Goal: Information Seeking & Learning: Find contact information

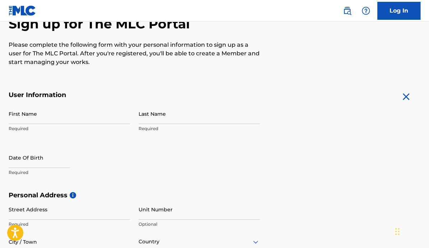
scroll to position [81, 0]
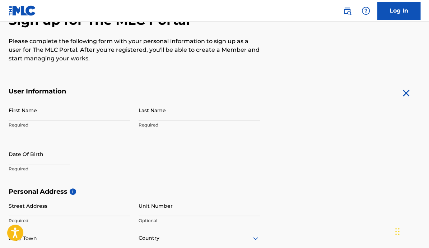
click at [70, 116] on input "First Name" at bounding box center [69, 110] width 121 height 20
type input "[PERSON_NAME]"
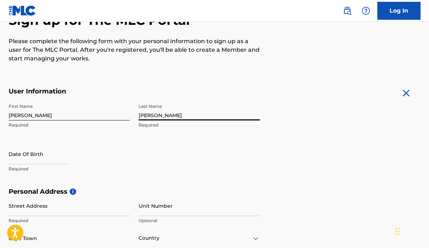
type input "[PERSON_NAME]"
click at [33, 169] on p "Required" at bounding box center [69, 169] width 121 height 6
click at [30, 162] on input "text" at bounding box center [39, 154] width 61 height 20
select select "8"
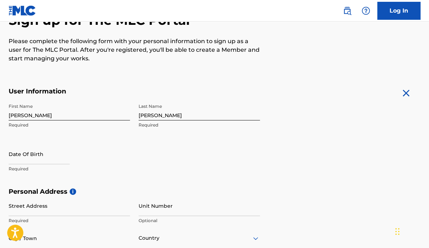
select select "2025"
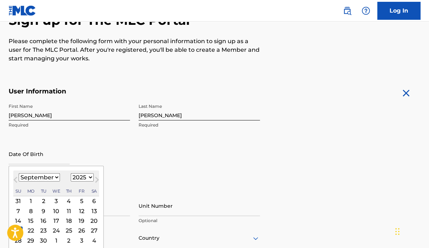
select select "4"
click option "May" at bounding box center [0, 0] width 0 height 0
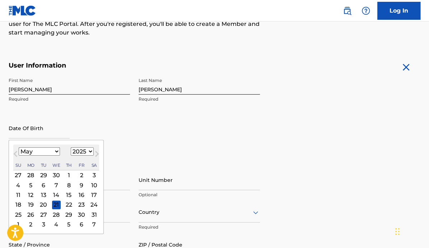
scroll to position [108, 0]
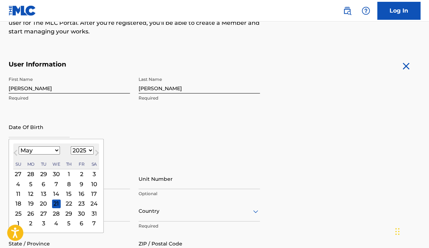
click at [32, 214] on div "26" at bounding box center [31, 213] width 9 height 9
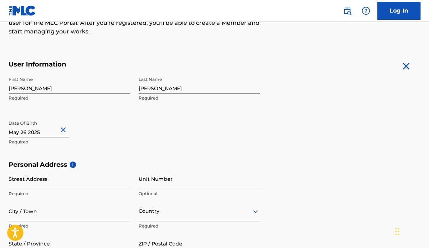
click at [39, 133] on input "text" at bounding box center [39, 127] width 61 height 20
select select "4"
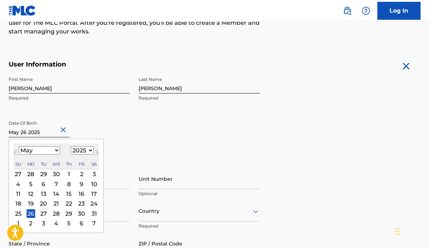
click at [71, 146] on select "1899 1900 1901 1902 1903 1904 1905 1906 1907 1908 1909 1910 1911 1912 1913 1914…" at bounding box center [82, 150] width 23 height 8
click option "2017" at bounding box center [0, 0] width 0 height 0
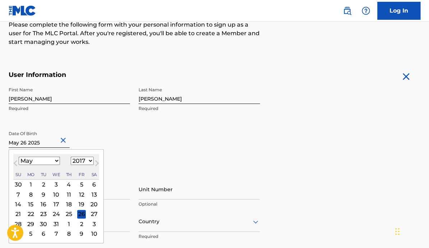
scroll to position [102, 0]
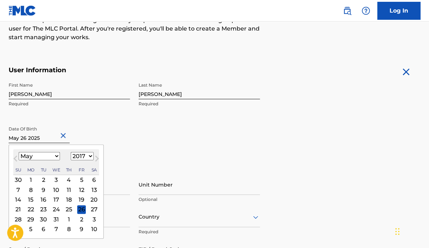
click at [71, 152] on select "1899 1900 1901 1902 1903 1904 1905 1906 1907 1908 1909 1910 1911 1912 1913 1914…" at bounding box center [82, 156] width 23 height 8
select select "1954"
click option "1954" at bounding box center [0, 0] width 0 height 0
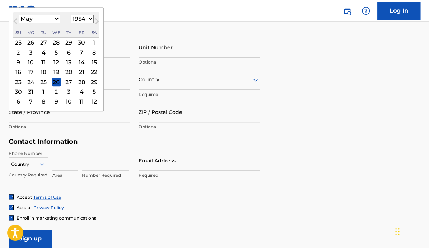
scroll to position [241, 0]
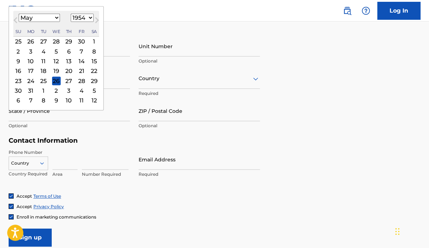
click at [42, 163] on div "Country" at bounding box center [28, 161] width 39 height 11
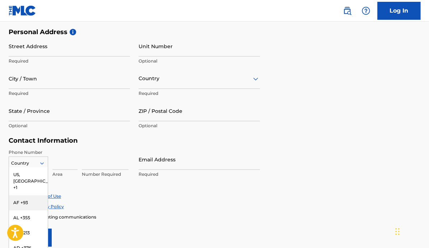
scroll to position [268, 0]
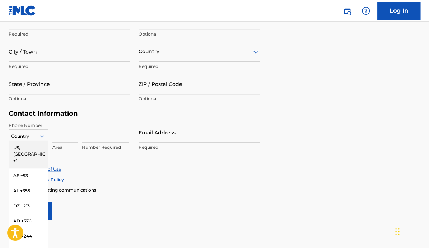
click at [31, 149] on div "US, [GEOGRAPHIC_DATA] +1" at bounding box center [28, 154] width 39 height 28
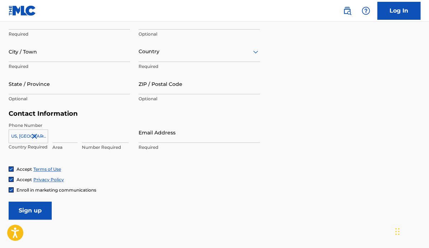
click at [69, 138] on input at bounding box center [64, 132] width 25 height 20
type input "646"
click at [88, 139] on input at bounding box center [105, 132] width 47 height 20
type input "9426062"
click at [145, 139] on input "Email Address" at bounding box center [199, 132] width 121 height 20
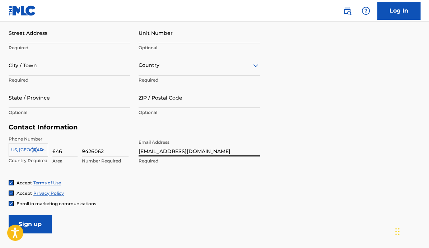
scroll to position [228, 0]
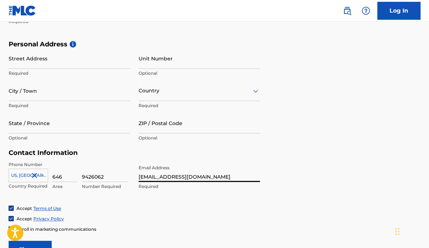
type input "[EMAIL_ADDRESS][DOMAIN_NAME]"
click at [77, 63] on input "Street Address" at bounding box center [69, 58] width 121 height 20
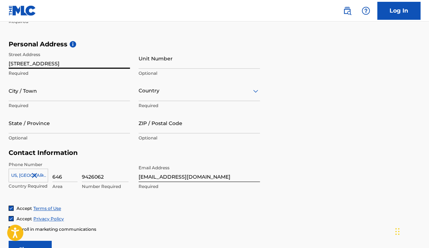
type input "[STREET_ADDRESS]"
click at [186, 60] on input "Unit Number" at bounding box center [199, 58] width 121 height 20
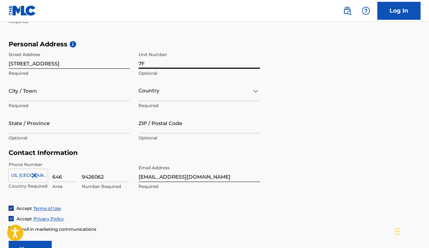
type input "7F"
click at [94, 94] on input "City / Town" at bounding box center [69, 90] width 121 height 20
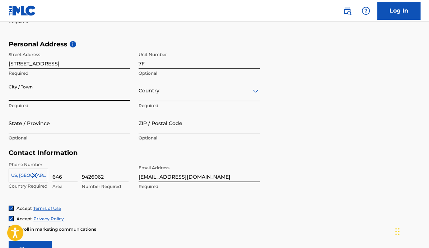
click at [97, 95] on input "City / Town" at bounding box center [69, 90] width 121 height 20
type input "[US_STATE][GEOGRAPHIC_DATA]"
type input "US"
type input "NY"
type input "10017-1513"
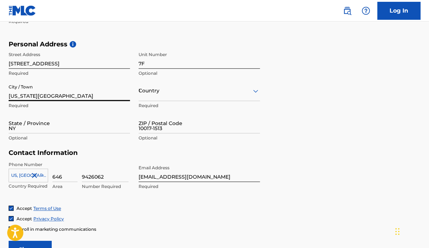
type input "646"
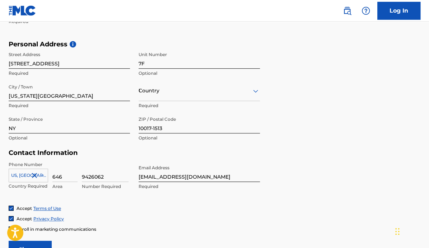
type input "US"
type input "646"
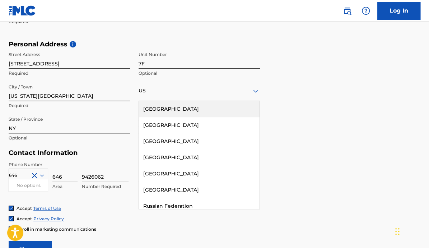
click at [181, 88] on div "US" at bounding box center [199, 90] width 121 height 9
click at [265, 104] on div "Personal Address i Street Address [STREET_ADDRESS] Optional City / Town [US_STA…" at bounding box center [215, 94] width 412 height 109
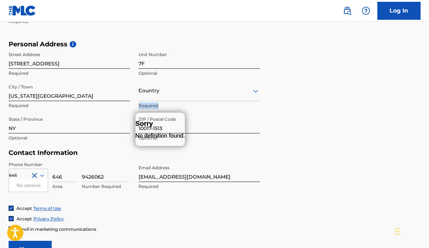
click at [256, 89] on icon at bounding box center [255, 91] width 9 height 9
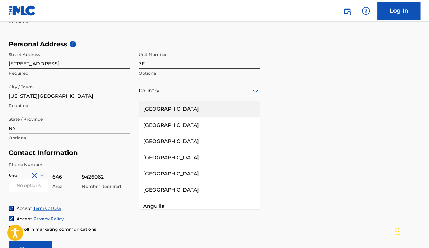
click at [188, 108] on div "[GEOGRAPHIC_DATA]" at bounding box center [199, 109] width 121 height 16
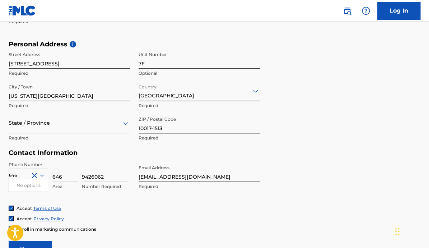
click at [125, 124] on icon at bounding box center [125, 123] width 5 height 3
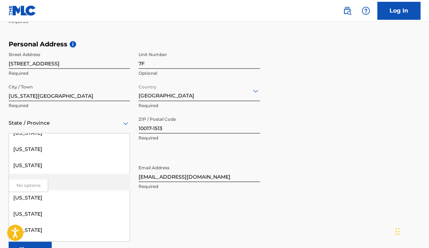
scroll to position [543, 0]
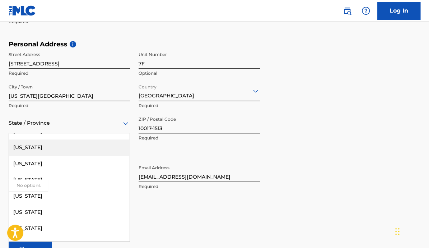
click at [35, 147] on div "[US_STATE]" at bounding box center [69, 147] width 121 height 16
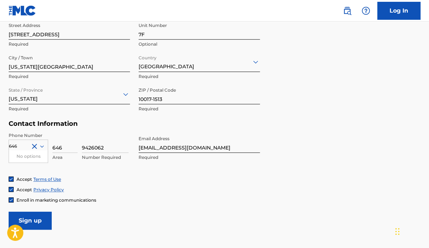
scroll to position [277, 0]
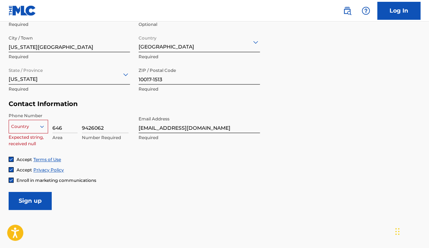
click at [44, 126] on icon at bounding box center [42, 126] width 6 height 6
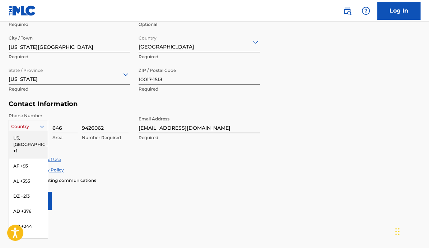
click at [23, 137] on div "US, [GEOGRAPHIC_DATA] +1" at bounding box center [28, 144] width 39 height 28
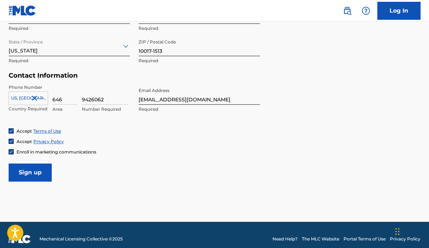
scroll to position [313, 0]
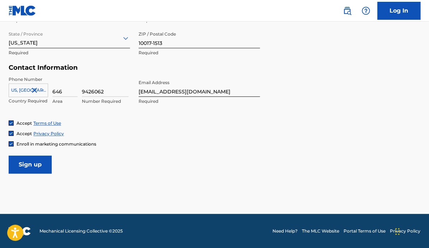
click at [26, 169] on input "Sign up" at bounding box center [30, 164] width 43 height 18
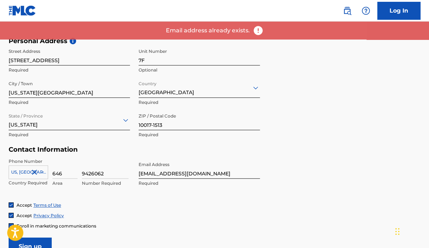
scroll to position [217, 0]
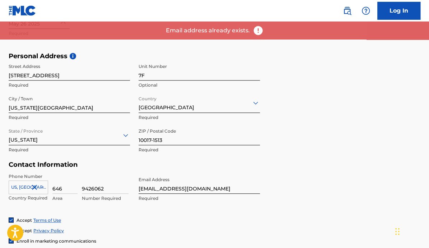
click at [391, 9] on link "Log In" at bounding box center [398, 11] width 43 height 18
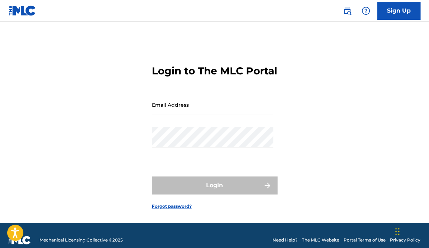
click at [191, 115] on input "Email Address" at bounding box center [212, 104] width 121 height 20
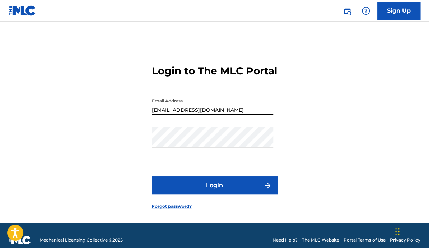
type input "[EMAIL_ADDRESS][DOMAIN_NAME]"
click at [210, 194] on button "Login" at bounding box center [215, 185] width 126 height 18
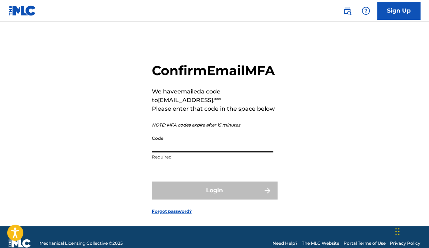
paste input "518056"
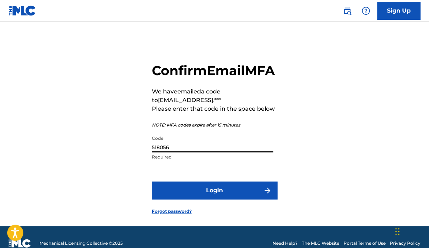
type input "518056"
click at [210, 199] on button "Login" at bounding box center [215, 190] width 126 height 18
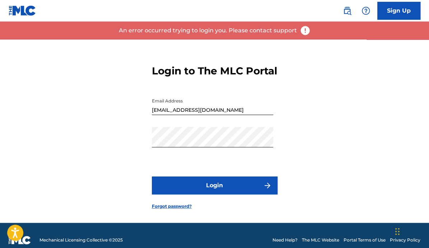
click at [213, 194] on button "Login" at bounding box center [215, 185] width 126 height 18
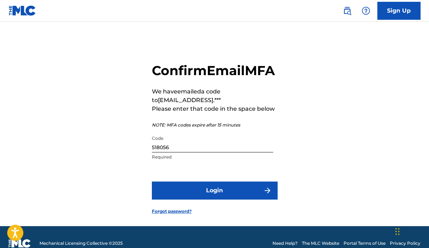
click at [212, 199] on button "Login" at bounding box center [215, 190] width 126 height 18
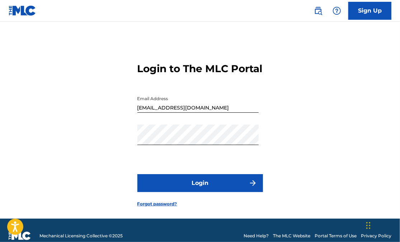
click at [170, 207] on link "Forgot password?" at bounding box center [158, 204] width 40 height 6
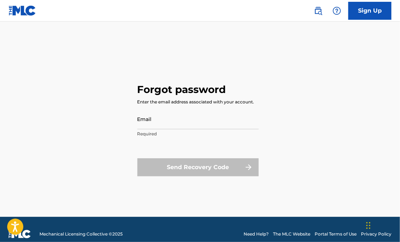
click at [176, 120] on input "Email" at bounding box center [198, 119] width 121 height 20
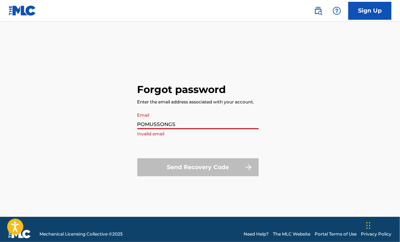
type input "[EMAIL_ADDRESS][DOMAIN_NAME]"
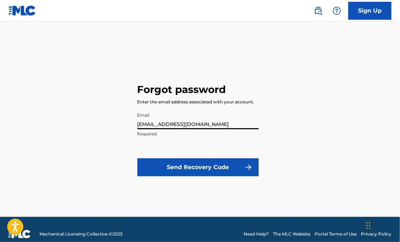
click at [188, 166] on button "Send Recovery Code" at bounding box center [198, 167] width 121 height 18
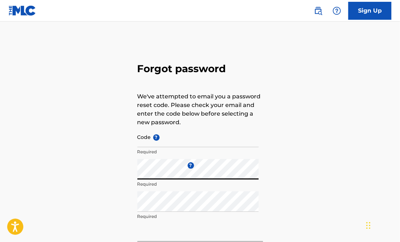
click at [172, 141] on input "Code ?" at bounding box center [198, 137] width 121 height 20
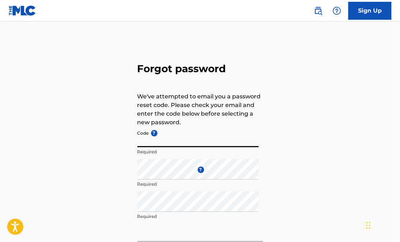
paste input "FP_9484bfebf6f143dcf7704fd2c51a"
type input "FP_9484bfebf6f143dcf7704fd2c51a"
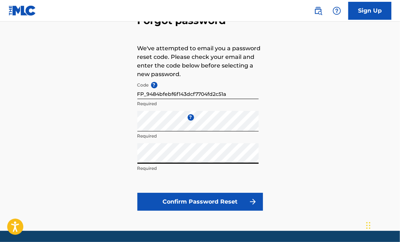
scroll to position [51, 0]
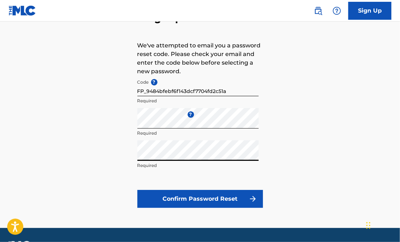
click at [213, 199] on button "Confirm Password Reset" at bounding box center [201, 199] width 126 height 18
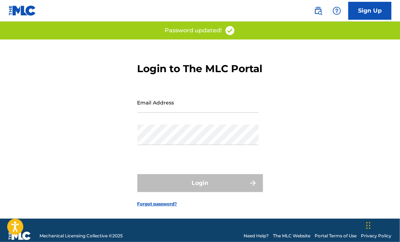
click at [161, 113] on input "Email Address" at bounding box center [198, 102] width 121 height 20
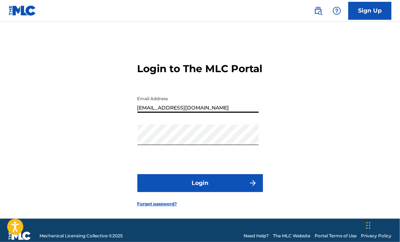
type input "[EMAIL_ADDRESS][DOMAIN_NAME]"
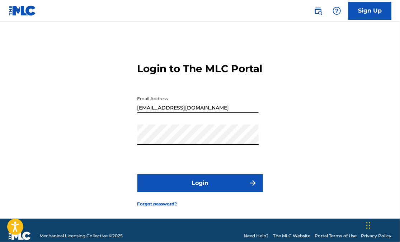
click at [196, 192] on button "Login" at bounding box center [201, 183] width 126 height 18
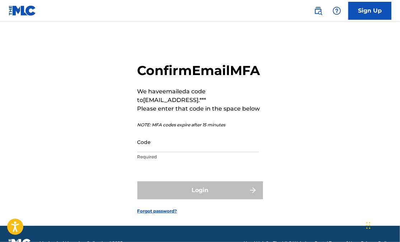
click at [157, 152] on input "Code" at bounding box center [198, 142] width 121 height 20
paste input "480537"
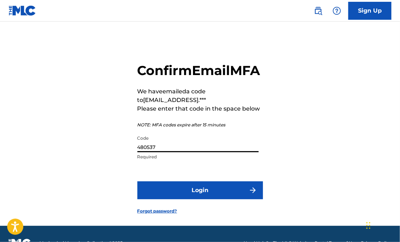
type input "480537"
click at [194, 199] on button "Login" at bounding box center [201, 190] width 126 height 18
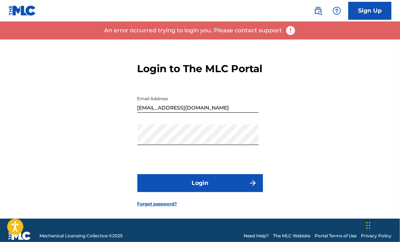
click at [197, 192] on button "Login" at bounding box center [201, 183] width 126 height 18
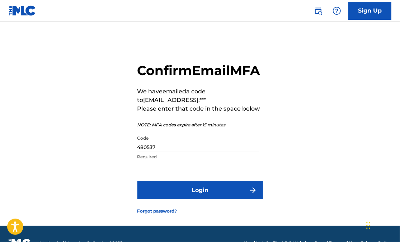
click at [154, 152] on input "480537" at bounding box center [198, 142] width 121 height 20
click at [198, 199] on button "Login" at bounding box center [201, 190] width 126 height 18
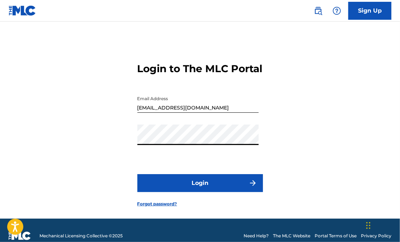
click at [201, 192] on button "Login" at bounding box center [201, 183] width 126 height 18
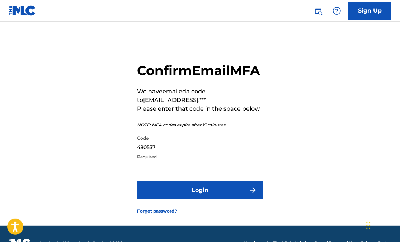
click at [194, 199] on button "Login" at bounding box center [201, 190] width 126 height 18
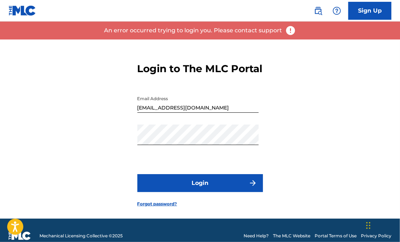
click at [191, 192] on button "Login" at bounding box center [201, 183] width 126 height 18
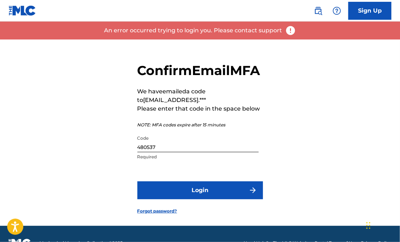
click at [154, 152] on input "480537" at bounding box center [198, 142] width 121 height 20
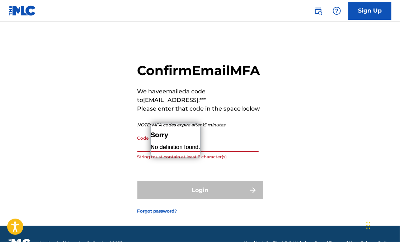
click at [68, 137] on div "Confirm Email MFA We have emailed a code to [EMAIL_ADDRESS].*** Please enter th…" at bounding box center [200, 132] width 400 height 186
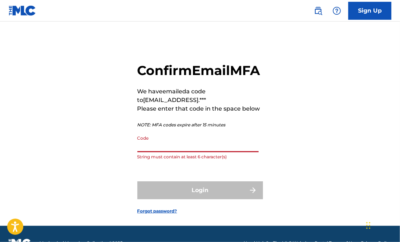
paste input "975706"
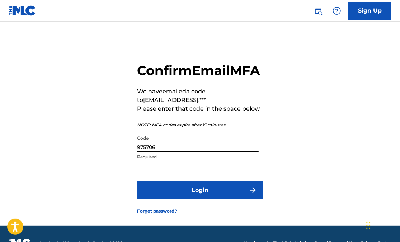
type input "975706"
click at [189, 199] on button "Login" at bounding box center [201, 190] width 126 height 18
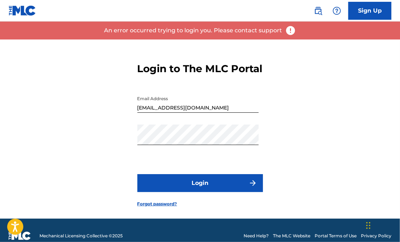
click at [291, 29] on img at bounding box center [290, 30] width 11 height 11
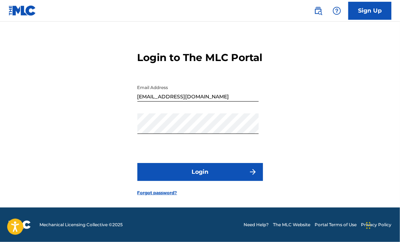
scroll to position [24, 0]
click at [317, 11] on img at bounding box center [318, 10] width 9 height 9
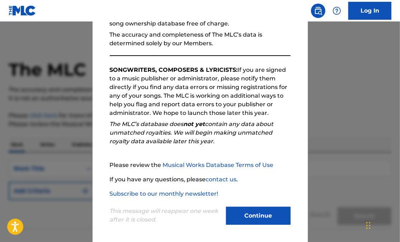
scroll to position [87, 0]
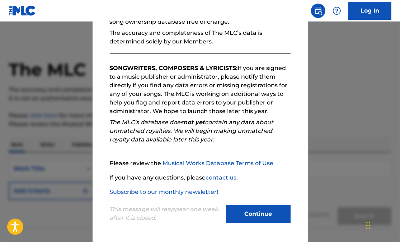
click at [254, 215] on button "Continue" at bounding box center [258, 214] width 65 height 18
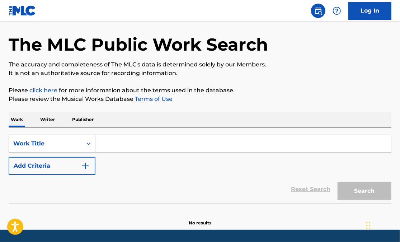
scroll to position [26, 0]
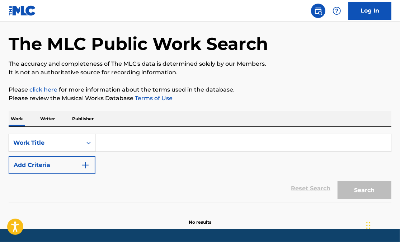
click at [89, 144] on div "Search Form" at bounding box center [88, 142] width 13 height 13
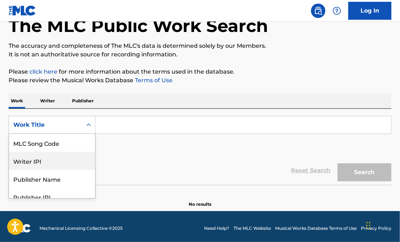
scroll to position [39, 0]
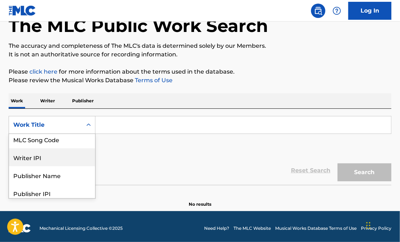
click at [34, 158] on div "Writer IPI" at bounding box center [52, 157] width 86 height 18
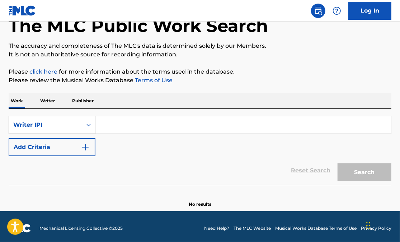
click at [87, 124] on icon "Search Form" at bounding box center [88, 124] width 7 height 7
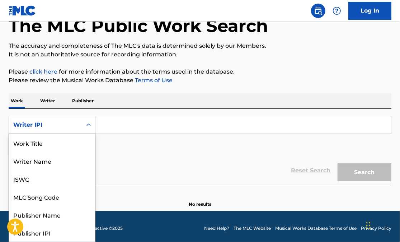
scroll to position [36, 0]
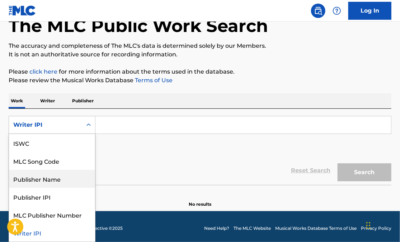
click at [59, 176] on div "Publisher Name" at bounding box center [52, 179] width 86 height 18
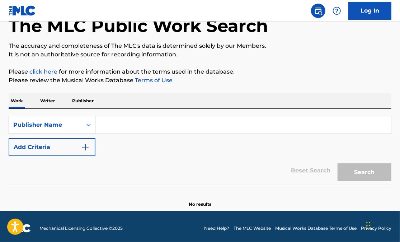
click at [102, 131] on input "Search Form" at bounding box center [244, 124] width 296 height 17
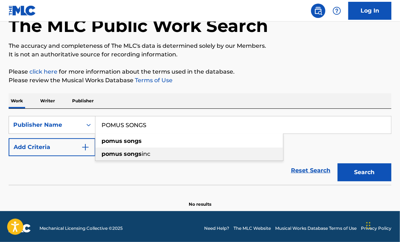
click at [108, 154] on strong "pomus" at bounding box center [112, 153] width 21 height 7
type input "pomus songs inc"
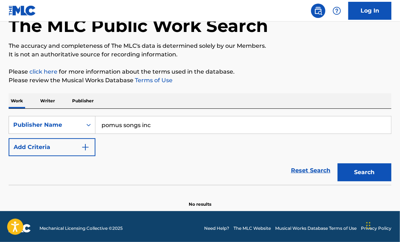
click at [352, 167] on button "Search" at bounding box center [365, 172] width 54 height 18
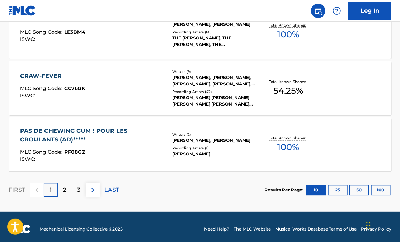
scroll to position [637, 0]
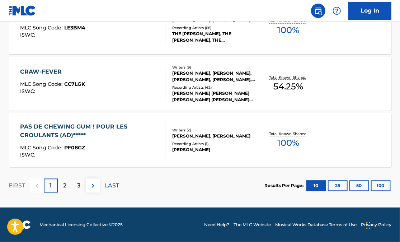
click at [78, 186] on p "3" at bounding box center [78, 185] width 3 height 9
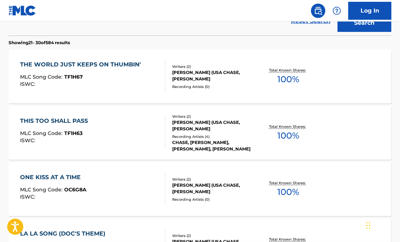
scroll to position [193, 0]
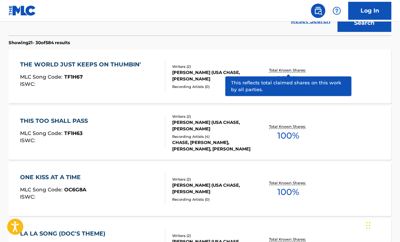
click at [281, 71] on p "Total Known Shares:" at bounding box center [288, 70] width 38 height 5
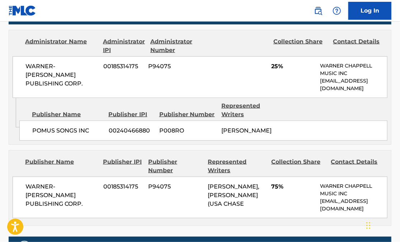
scroll to position [357, 0]
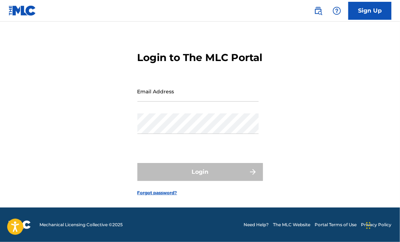
scroll to position [24, 0]
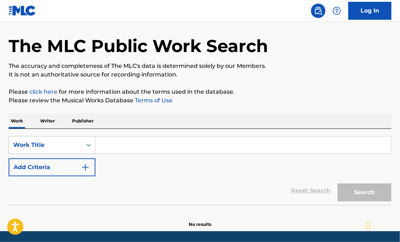
scroll to position [29, 0]
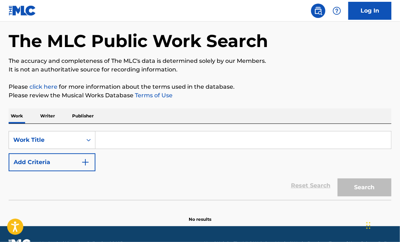
click at [116, 144] on input "Search Form" at bounding box center [244, 139] width 296 height 17
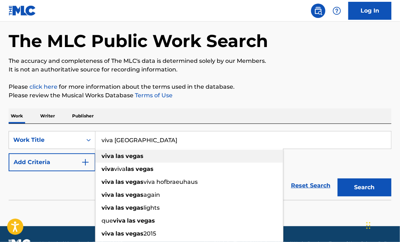
type input "viva [GEOGRAPHIC_DATA]"
click at [132, 157] on strong "vegas" at bounding box center [135, 156] width 18 height 7
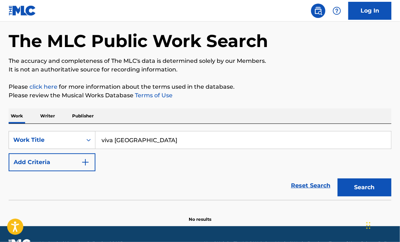
click at [354, 189] on button "Search" at bounding box center [365, 187] width 54 height 18
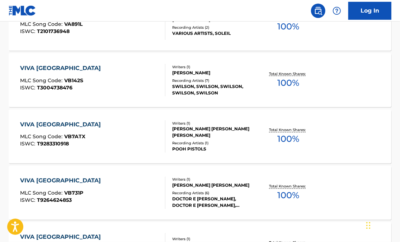
scroll to position [472, 0]
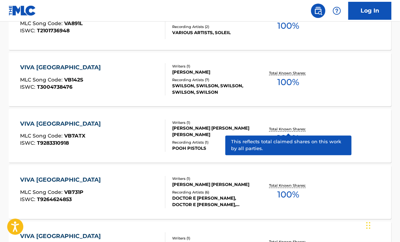
click at [279, 131] on p "Total Known Shares:" at bounding box center [288, 129] width 38 height 5
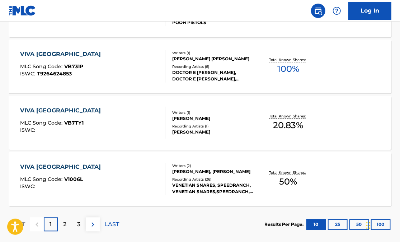
scroll to position [637, 0]
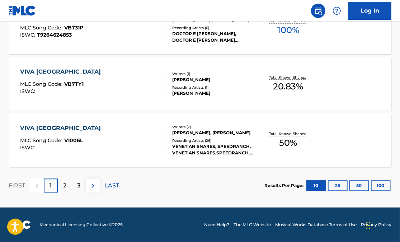
click at [65, 187] on p "2" at bounding box center [64, 185] width 3 height 9
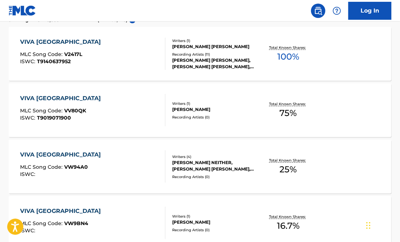
scroll to position [219, 0]
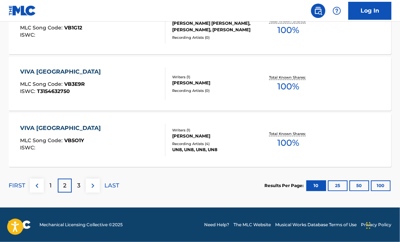
click at [81, 186] on div "3" at bounding box center [79, 185] width 14 height 14
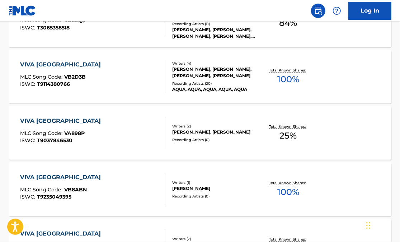
scroll to position [308, 0]
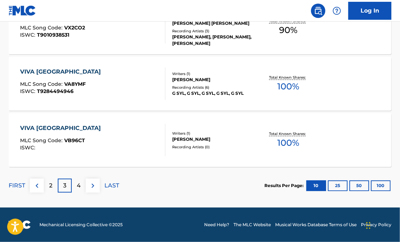
click at [79, 186] on p "4" at bounding box center [79, 185] width 4 height 9
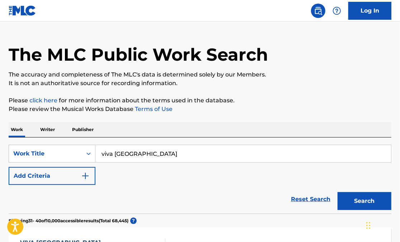
scroll to position [0, 0]
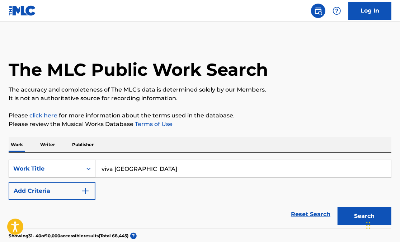
click at [90, 169] on div "Search Form" at bounding box center [88, 168] width 13 height 17
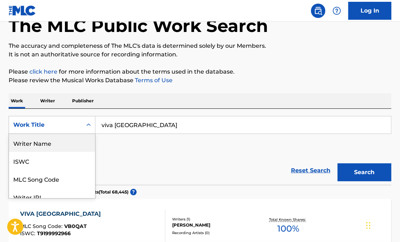
click at [52, 145] on div "Writer Name" at bounding box center [52, 143] width 86 height 18
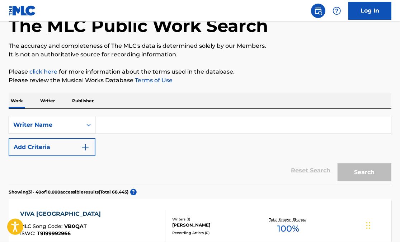
click at [113, 126] on input "Search Form" at bounding box center [244, 124] width 296 height 17
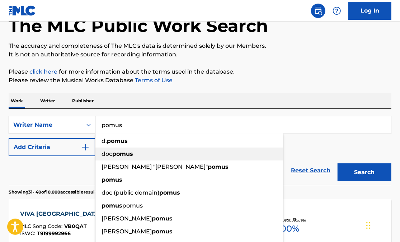
click at [127, 152] on strong "pomus" at bounding box center [122, 153] width 21 height 7
type input "[PERSON_NAME]"
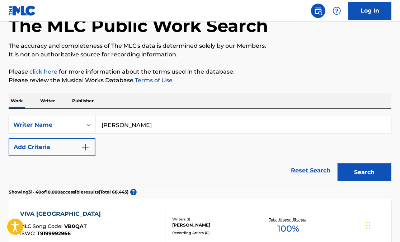
click at [365, 173] on button "Search" at bounding box center [365, 172] width 54 height 18
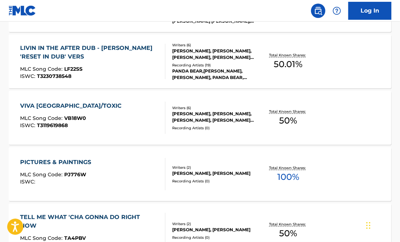
scroll to position [265, 0]
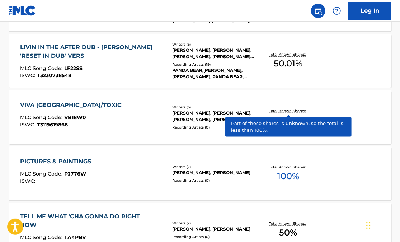
click at [285, 112] on p "Total Known Shares:" at bounding box center [288, 110] width 38 height 5
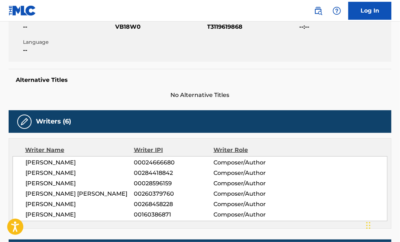
scroll to position [122, 0]
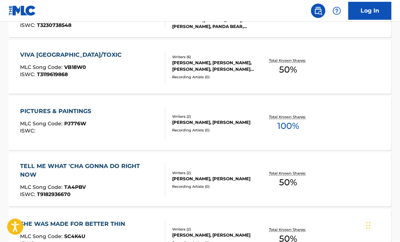
scroll to position [333, 0]
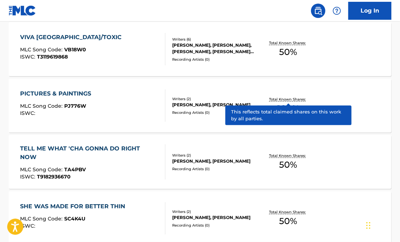
click at [282, 100] on p "Total Known Shares:" at bounding box center [288, 99] width 38 height 5
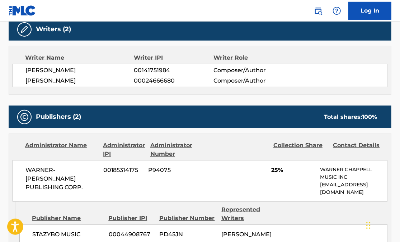
scroll to position [234, 0]
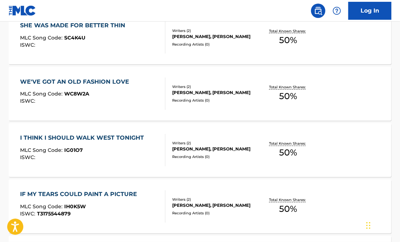
scroll to position [516, 0]
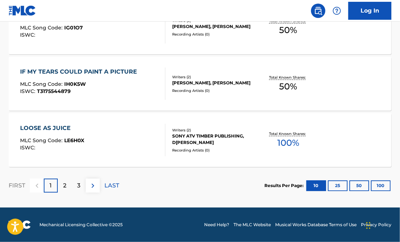
click at [66, 187] on p "2" at bounding box center [64, 185] width 3 height 9
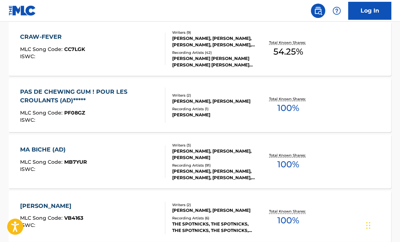
scroll to position [391, 0]
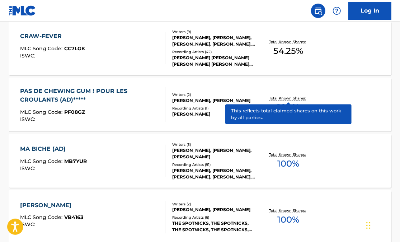
click at [281, 99] on p "Total Known Shares:" at bounding box center [288, 98] width 38 height 5
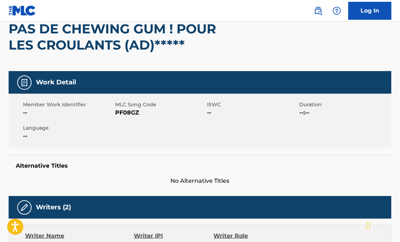
scroll to position [73, 0]
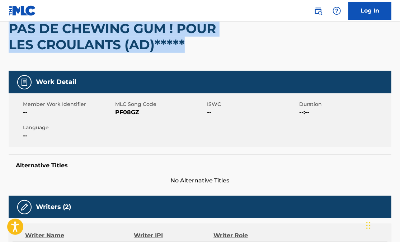
drag, startPoint x: 10, startPoint y: 29, endPoint x: 220, endPoint y: 39, distance: 209.6
click at [220, 39] on h2 "PAS DE CHEWING GUM ! POUR LES CROULANTS (AD)*****" at bounding box center [124, 36] width 230 height 32
copy h2 "PAS DE CHEWING GUM ! POUR LES CROULANTS (AD)*****"
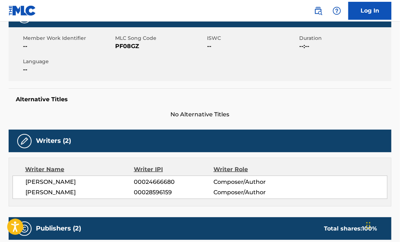
scroll to position [137, 0]
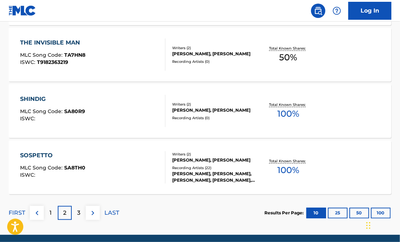
scroll to position [610, 0]
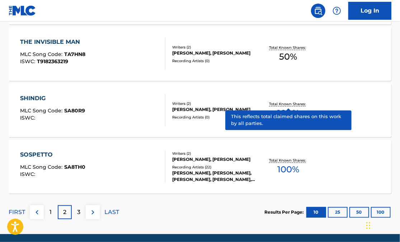
click at [288, 103] on p "Total Known Shares:" at bounding box center [288, 103] width 38 height 5
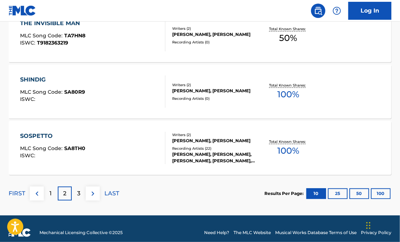
scroll to position [637, 0]
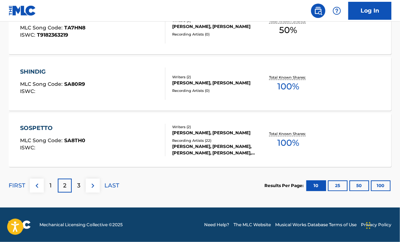
click at [80, 185] on p "3" at bounding box center [78, 185] width 3 height 9
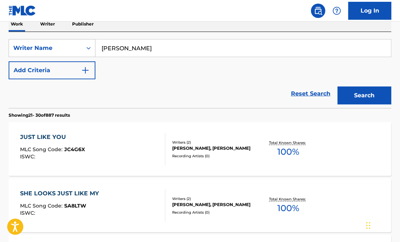
scroll to position [165, 0]
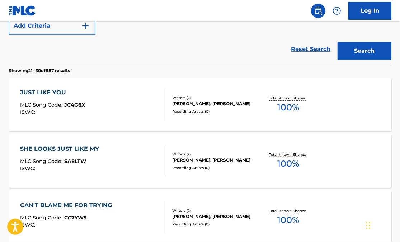
scroll to position [24, 0]
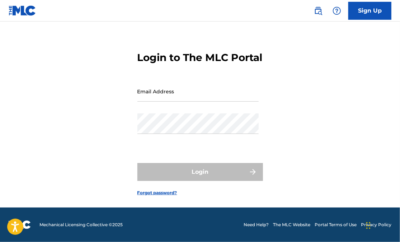
scroll to position [29, 0]
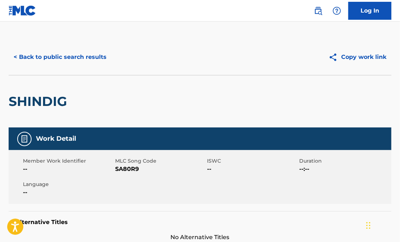
click at [49, 60] on button "< Back to public search results" at bounding box center [60, 57] width 103 height 18
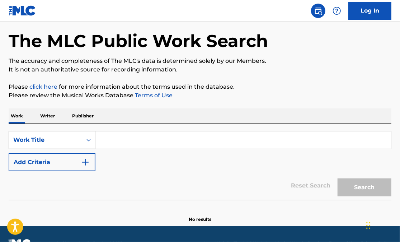
click at [149, 145] on input "Search Form" at bounding box center [244, 139] width 296 height 17
click at [88, 139] on icon "Search Form" at bounding box center [88, 139] width 7 height 7
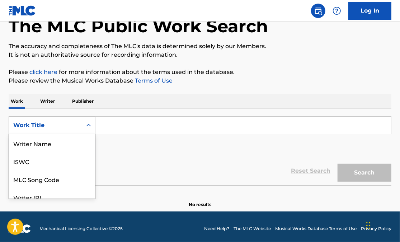
scroll to position [36, 0]
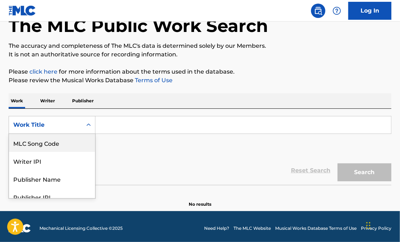
click at [52, 101] on p "Writer" at bounding box center [47, 100] width 19 height 15
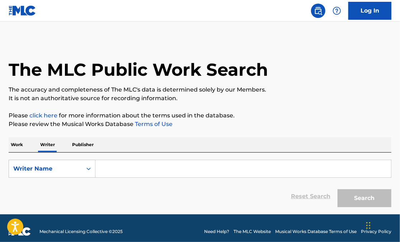
click at [105, 168] on input "Search Form" at bounding box center [244, 168] width 296 height 17
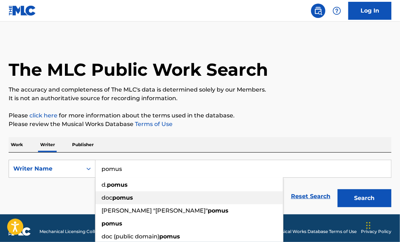
scroll to position [0, 0]
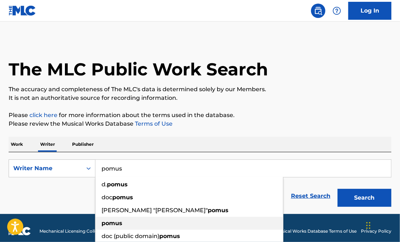
type input "pomus"
click at [118, 223] on strong "pomus" at bounding box center [112, 223] width 21 height 7
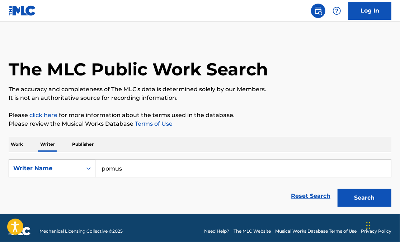
click at [367, 197] on button "Search" at bounding box center [365, 198] width 54 height 18
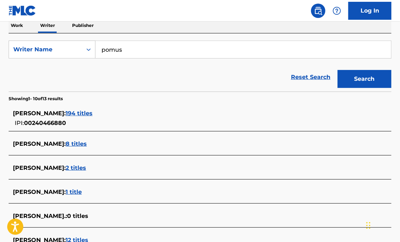
scroll to position [120, 0]
click at [76, 143] on span "8 titles" at bounding box center [76, 143] width 21 height 7
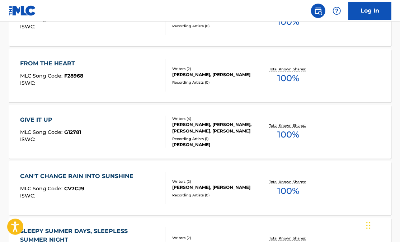
scroll to position [307, 0]
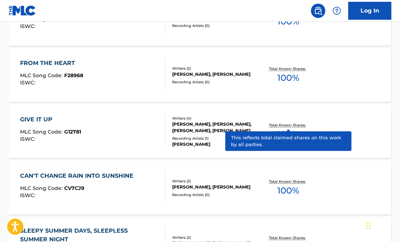
click at [282, 126] on p "Total Known Shares:" at bounding box center [288, 124] width 38 height 5
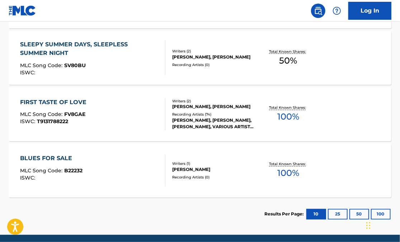
scroll to position [500, 0]
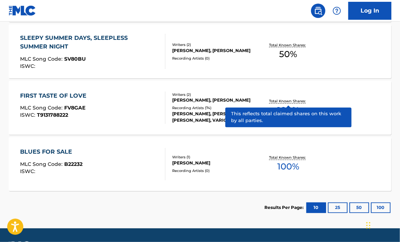
click at [285, 102] on p "Total Known Shares:" at bounding box center [288, 101] width 38 height 5
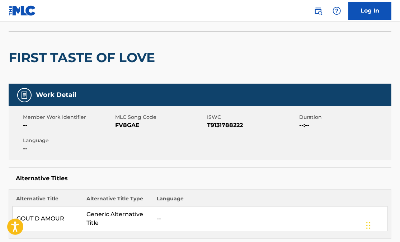
scroll to position [39, 0]
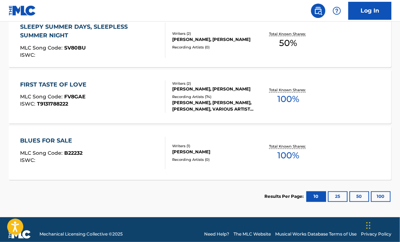
scroll to position [521, 0]
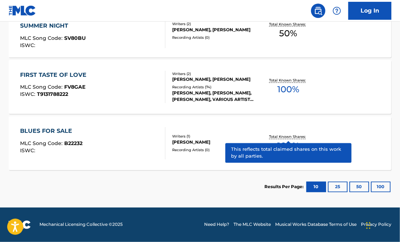
click at [278, 138] on p "Total Known Shares:" at bounding box center [288, 136] width 38 height 5
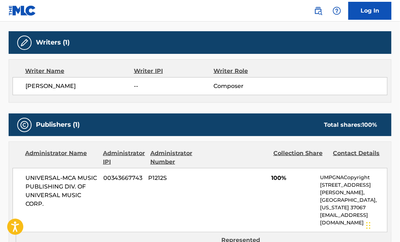
scroll to position [196, 0]
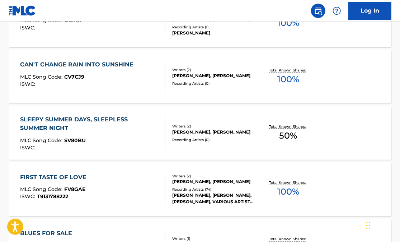
scroll to position [393, 0]
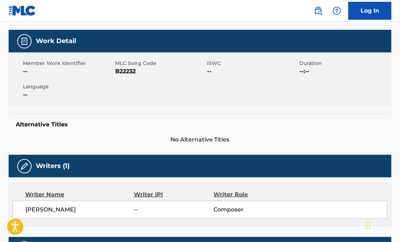
scroll to position [106, 0]
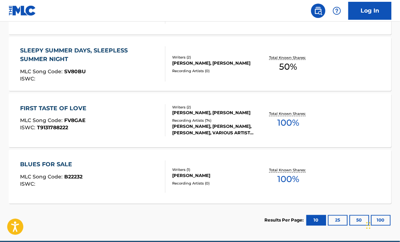
scroll to position [521, 0]
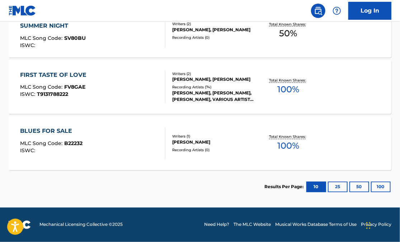
click at [336, 186] on button "25" at bounding box center [338, 187] width 20 height 11
click at [297, 191] on section "Results Per Page: 10 25 50 100" at bounding box center [328, 187] width 127 height 11
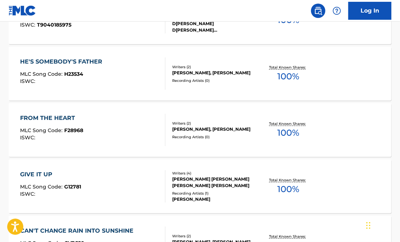
scroll to position [233, 0]
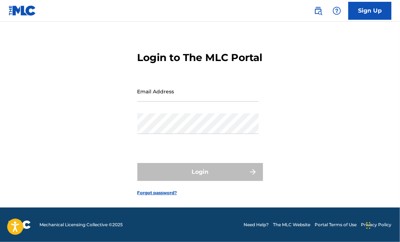
scroll to position [24, 0]
click at [276, 59] on div "Login to The MLC Portal Email Address Password Login Forgot password?" at bounding box center [200, 117] width 400 height 179
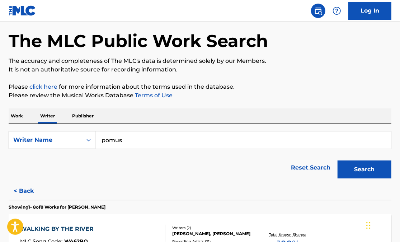
click at [132, 142] on input "pomus" at bounding box center [244, 139] width 296 height 17
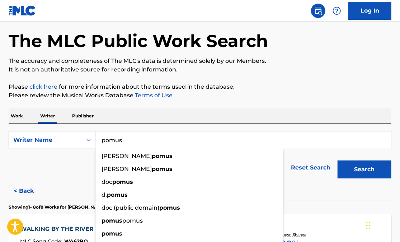
click at [132, 142] on input "pomus" at bounding box center [244, 139] width 296 height 17
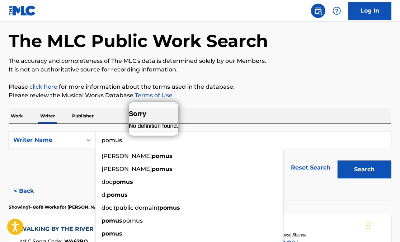
click at [372, 172] on button "Search" at bounding box center [365, 170] width 54 height 18
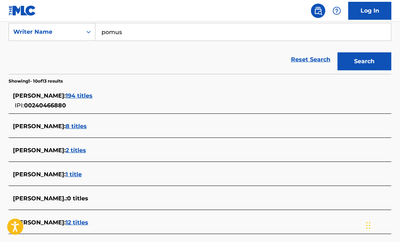
scroll to position [137, 0]
click at [66, 150] on span "2 titles" at bounding box center [76, 150] width 20 height 7
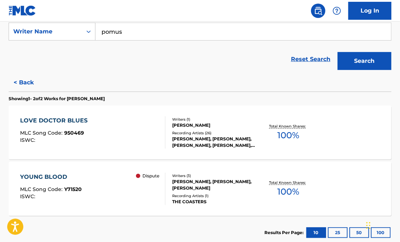
scroll to position [140, 0]
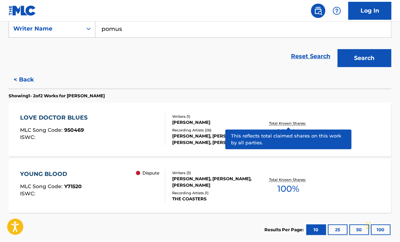
click at [297, 124] on p "Total Known Shares:" at bounding box center [288, 123] width 38 height 5
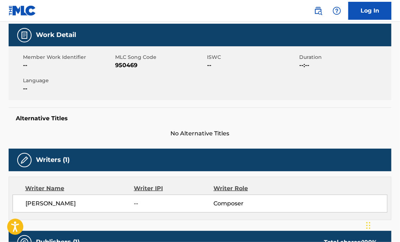
scroll to position [12, 0]
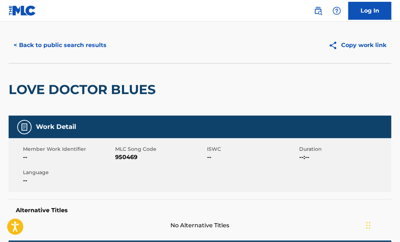
click at [54, 46] on button "< Back to public search results" at bounding box center [60, 45] width 103 height 18
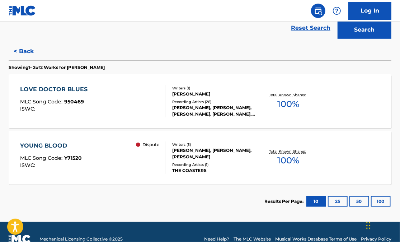
scroll to position [183, 0]
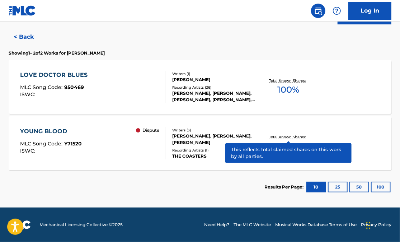
click at [282, 139] on p "Total Known Shares:" at bounding box center [288, 136] width 38 height 5
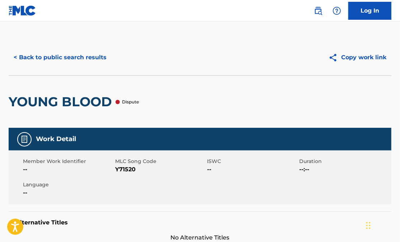
click at [62, 59] on button "< Back to public search results" at bounding box center [60, 57] width 103 height 18
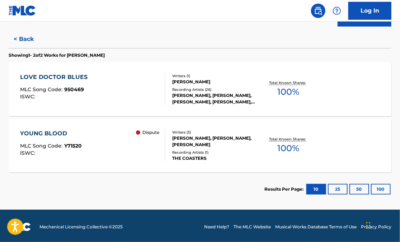
scroll to position [183, 0]
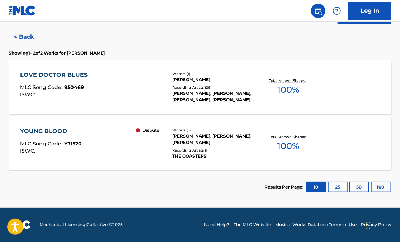
click at [30, 38] on button "< Back" at bounding box center [30, 37] width 43 height 18
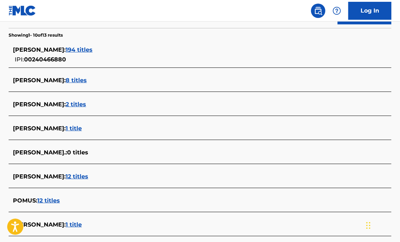
click at [66, 178] on span "12 titles" at bounding box center [77, 176] width 23 height 7
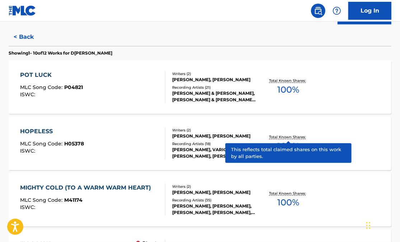
click at [274, 137] on p "Total Known Shares:" at bounding box center [288, 136] width 38 height 5
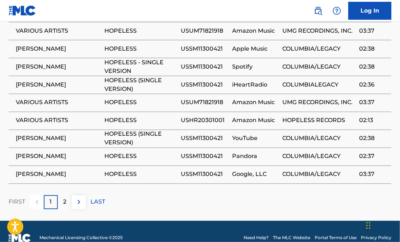
scroll to position [514, 0]
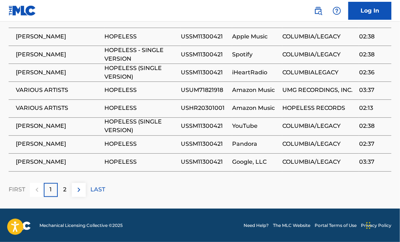
click at [64, 190] on p "2" at bounding box center [64, 190] width 3 height 9
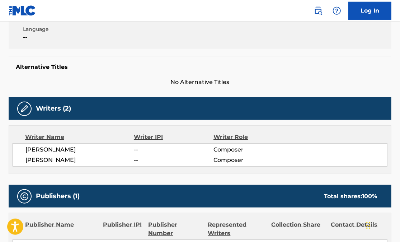
scroll to position [99, 0]
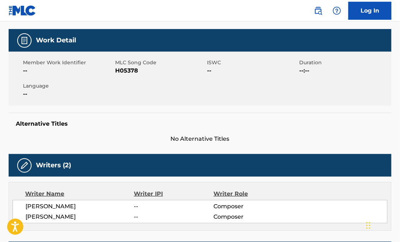
click at [38, 48] on div "Work Detail" at bounding box center [200, 40] width 383 height 23
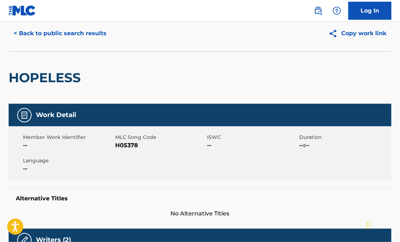
scroll to position [0, 0]
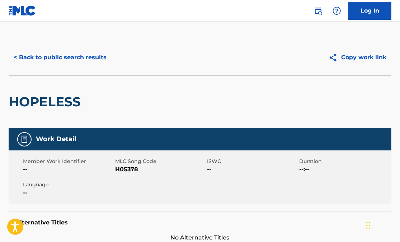
click at [41, 60] on button "< Back to public search results" at bounding box center [60, 57] width 103 height 18
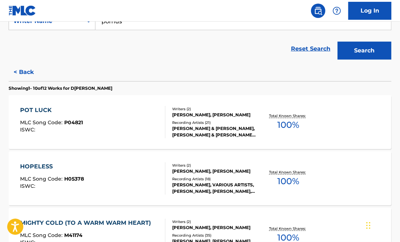
scroll to position [152, 0]
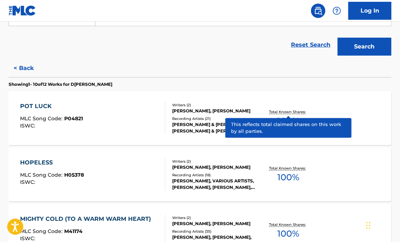
click at [280, 112] on p "Total Known Shares:" at bounding box center [288, 111] width 38 height 5
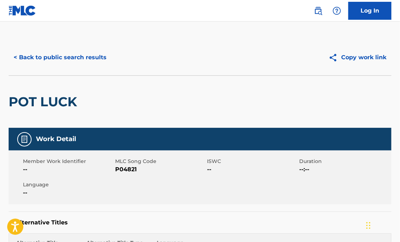
click at [58, 125] on div "POT LUCK" at bounding box center [45, 102] width 72 height 52
click at [34, 56] on button "< Back to public search results" at bounding box center [60, 57] width 103 height 18
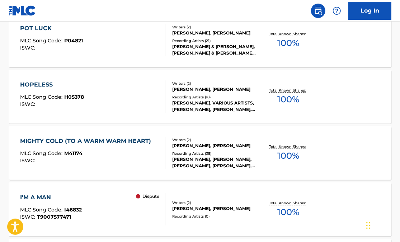
scroll to position [242, 0]
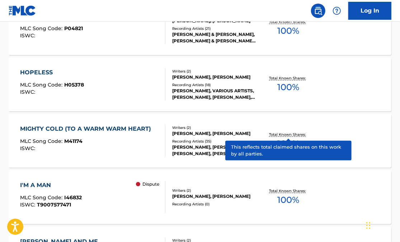
click at [276, 136] on p "Total Known Shares:" at bounding box center [288, 134] width 38 height 5
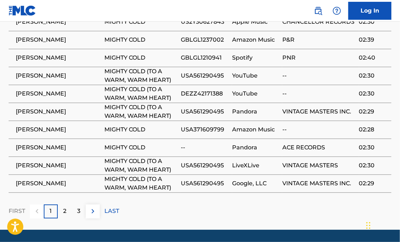
scroll to position [626, 0]
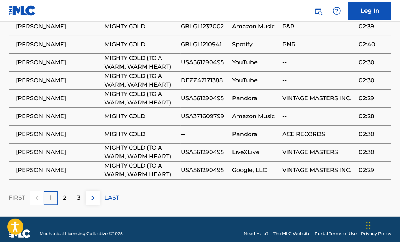
click at [66, 194] on p "2" at bounding box center [64, 198] width 3 height 9
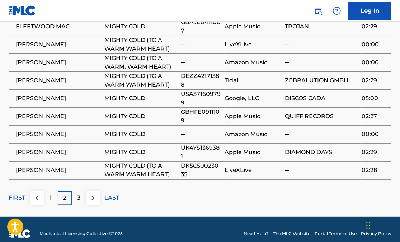
click at [79, 194] on p "3" at bounding box center [78, 198] width 3 height 9
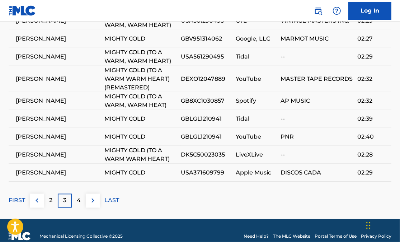
scroll to position [634, 0]
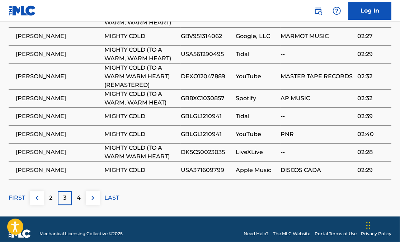
click at [79, 194] on p "4" at bounding box center [79, 198] width 4 height 9
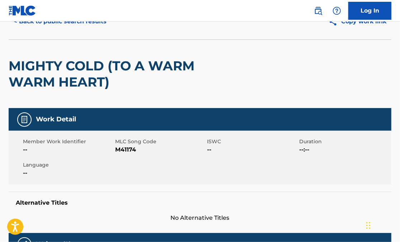
scroll to position [10, 0]
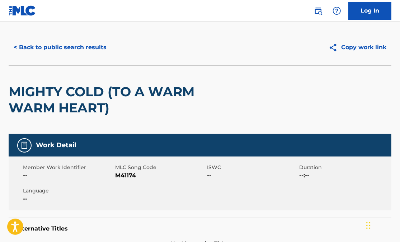
click at [44, 45] on button "< Back to public search results" at bounding box center [60, 47] width 103 height 18
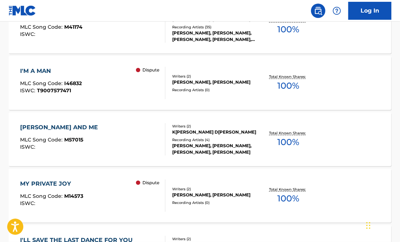
scroll to position [357, 0]
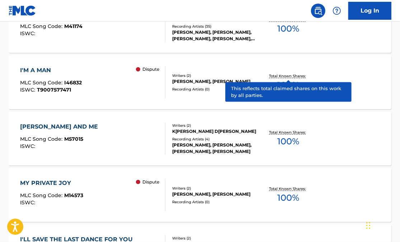
click at [283, 76] on p "Total Known Shares:" at bounding box center [288, 75] width 38 height 5
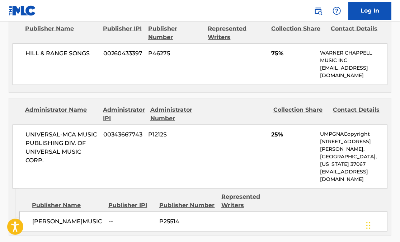
scroll to position [352, 0]
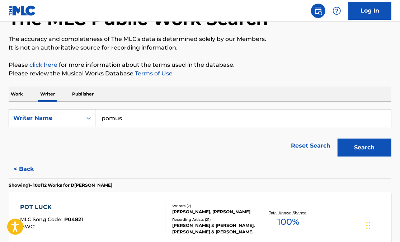
scroll to position [54, 0]
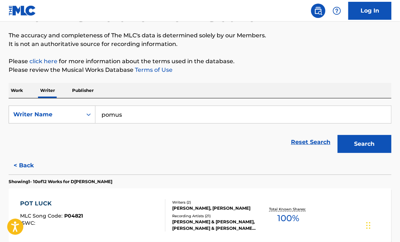
click at [358, 147] on button "Search" at bounding box center [365, 144] width 54 height 18
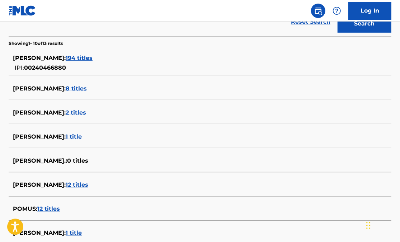
scroll to position [175, 0]
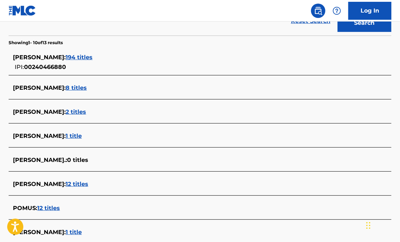
click at [66, 183] on span "12 titles" at bounding box center [77, 184] width 23 height 7
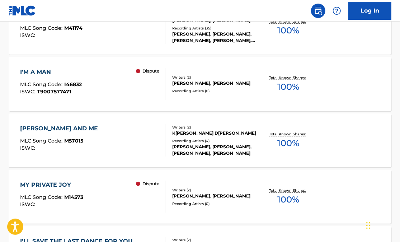
scroll to position [357, 0]
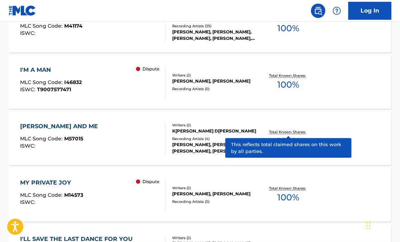
click at [276, 130] on p "Total Known Shares:" at bounding box center [288, 131] width 38 height 5
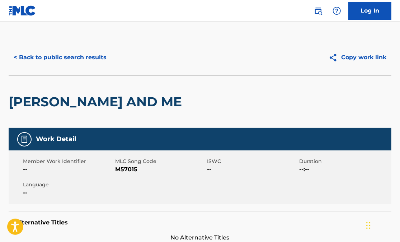
click at [70, 59] on button "< Back to public search results" at bounding box center [60, 57] width 103 height 18
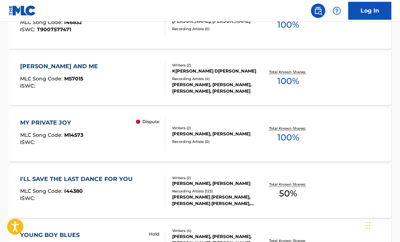
scroll to position [419, 0]
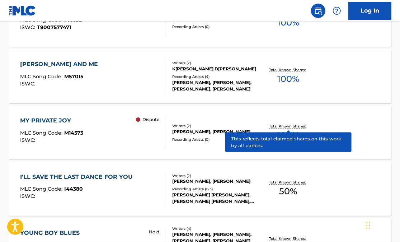
click at [285, 128] on p "Total Known Shares:" at bounding box center [288, 126] width 38 height 5
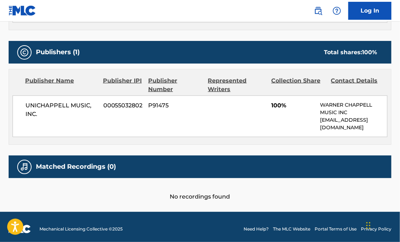
scroll to position [303, 0]
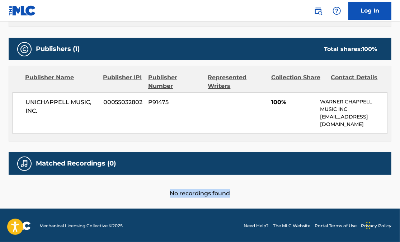
drag, startPoint x: 180, startPoint y: 182, endPoint x: 180, endPoint y: 240, distance: 57.5
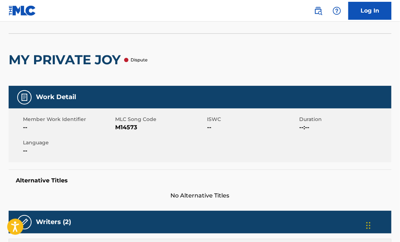
scroll to position [0, 0]
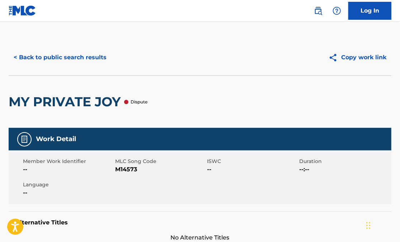
click at [49, 57] on button "< Back to public search results" at bounding box center [60, 57] width 103 height 18
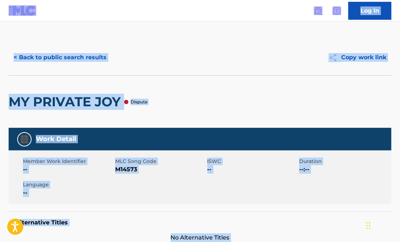
scroll to position [29, 0]
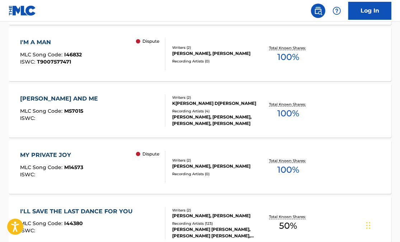
scroll to position [386, 0]
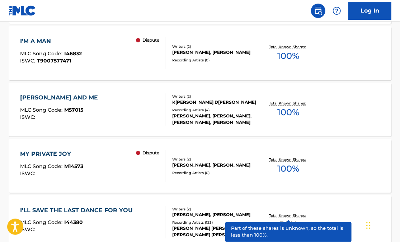
click at [288, 218] on p "Total Known Shares:" at bounding box center [288, 215] width 38 height 5
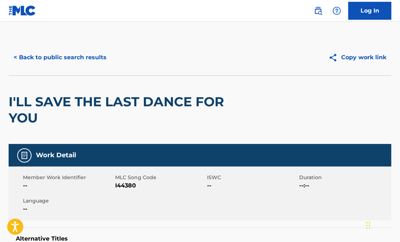
click at [60, 59] on button "< Back to public search results" at bounding box center [60, 57] width 103 height 18
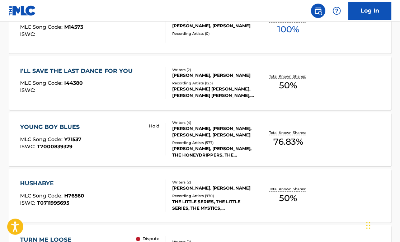
scroll to position [526, 0]
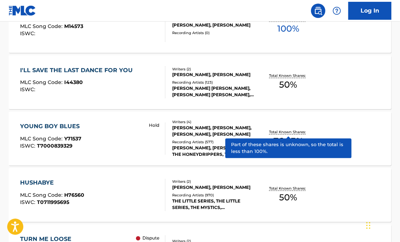
click at [281, 134] on p "Total Known Shares:" at bounding box center [288, 132] width 38 height 5
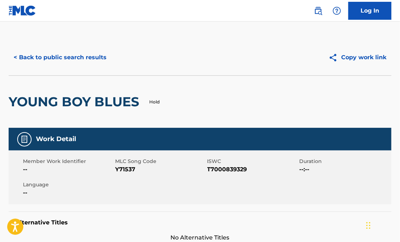
drag, startPoint x: 44, startPoint y: 38, endPoint x: 46, endPoint y: 42, distance: 5.0
click at [46, 56] on button "< Back to public search results" at bounding box center [60, 57] width 103 height 18
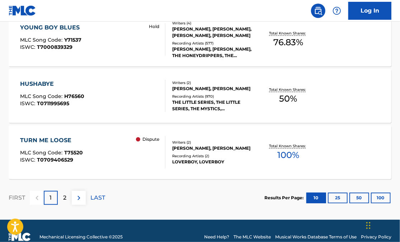
scroll to position [633, 0]
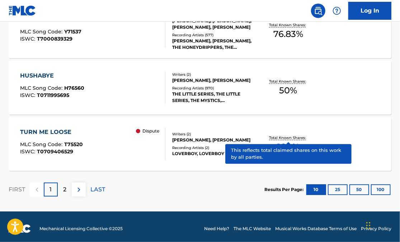
click at [287, 137] on p "Total Known Shares:" at bounding box center [288, 137] width 38 height 5
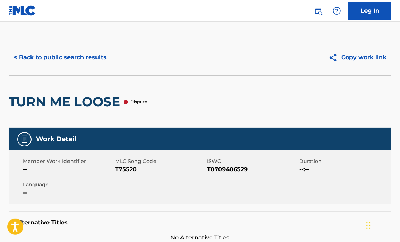
click at [82, 59] on button "< Back to public search results" at bounding box center [60, 57] width 103 height 18
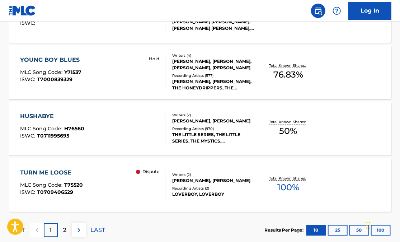
scroll to position [592, 0]
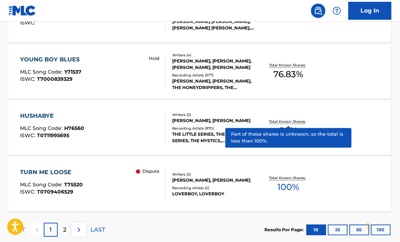
click at [282, 122] on p "Total Known Shares:" at bounding box center [288, 121] width 38 height 5
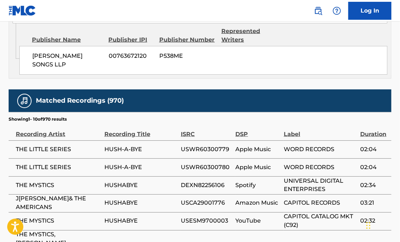
scroll to position [419, 0]
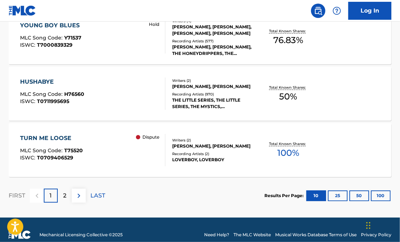
scroll to position [637, 0]
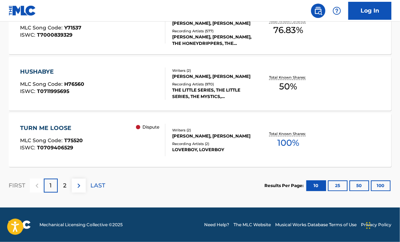
click at [66, 188] on p "2" at bounding box center [64, 185] width 3 height 9
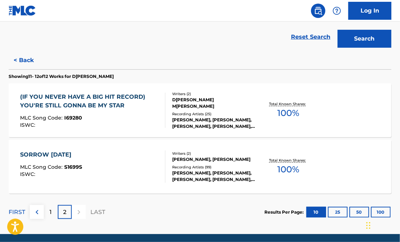
scroll to position [160, 0]
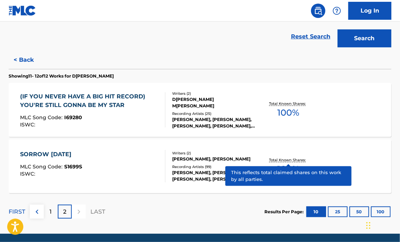
click at [284, 160] on p "Total Known Shares:" at bounding box center [288, 159] width 38 height 5
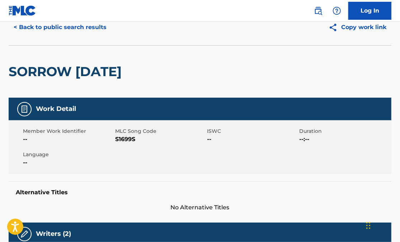
scroll to position [28, 0]
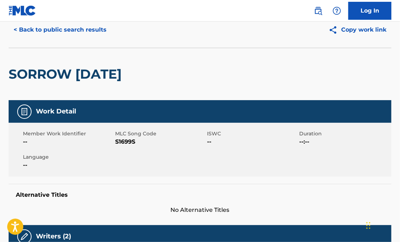
click at [35, 30] on button "< Back to public search results" at bounding box center [60, 30] width 103 height 18
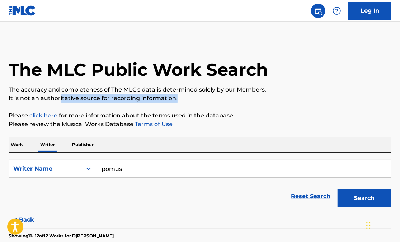
click at [54, 86] on div "The MLC Public Work Search The accuracy and completeness of The MLC's data is d…" at bounding box center [200, 214] width 400 height 350
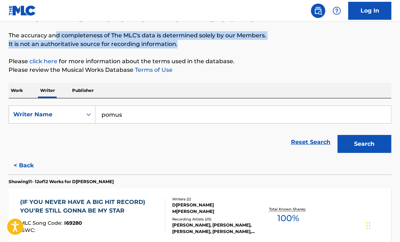
scroll to position [56, 0]
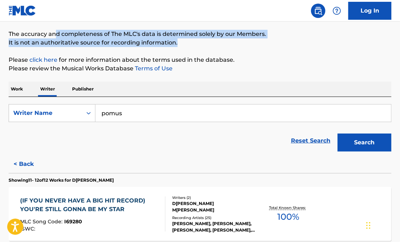
click at [29, 161] on button "< Back" at bounding box center [30, 164] width 43 height 18
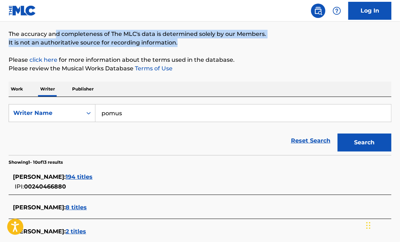
scroll to position [56, 0]
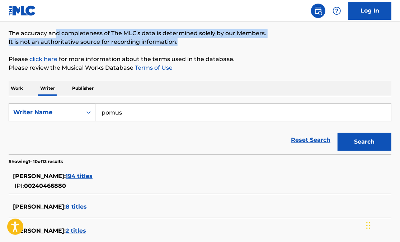
click at [133, 114] on input "pomus" at bounding box center [244, 112] width 296 height 17
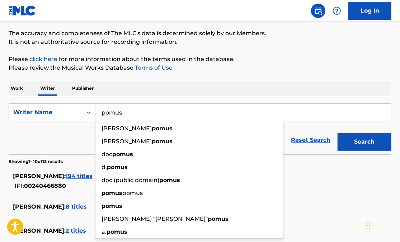
click at [357, 143] on button "Search" at bounding box center [365, 142] width 54 height 18
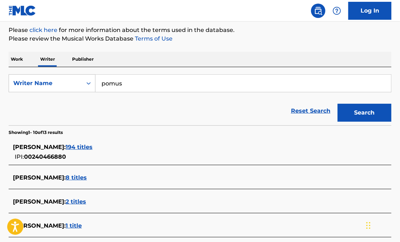
scroll to position [103, 0]
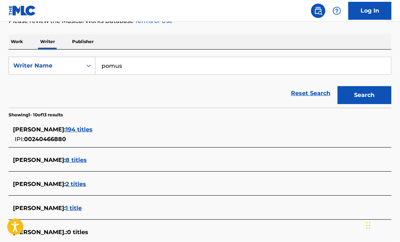
click at [68, 130] on span "194 titles" at bounding box center [79, 129] width 27 height 7
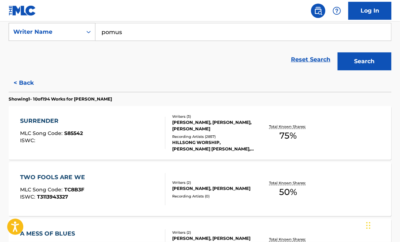
scroll to position [138, 0]
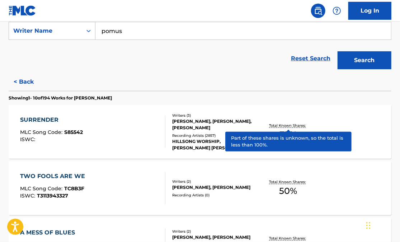
click at [287, 127] on p "Total Known Shares:" at bounding box center [288, 125] width 38 height 5
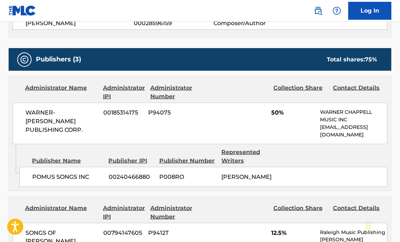
scroll to position [336, 0]
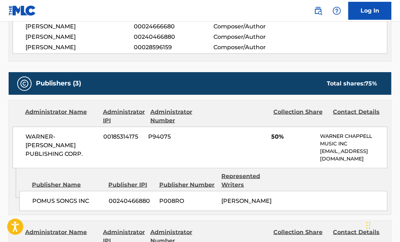
scroll to position [29, 0]
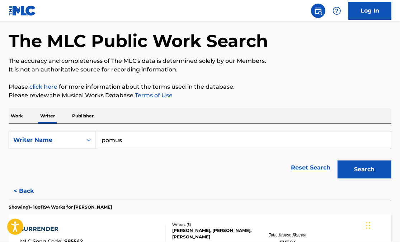
click at [360, 168] on button "Search" at bounding box center [365, 170] width 54 height 18
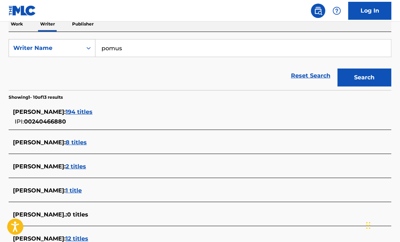
scroll to position [127, 0]
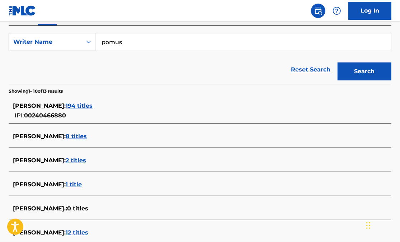
click at [76, 107] on span "194 titles" at bounding box center [79, 105] width 27 height 7
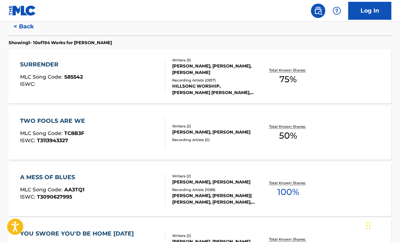
scroll to position [198, 0]
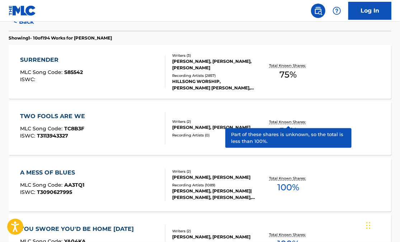
click at [288, 122] on p "Total Known Shares:" at bounding box center [288, 121] width 38 height 5
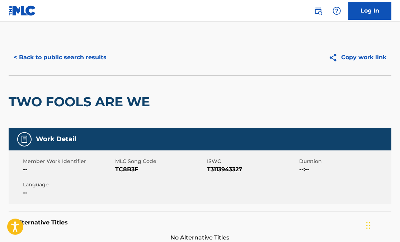
click at [73, 58] on button "< Back to public search results" at bounding box center [60, 57] width 103 height 18
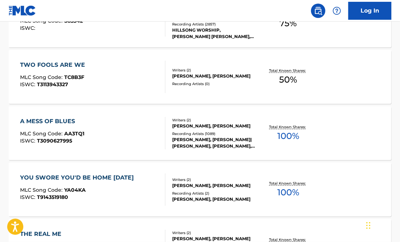
scroll to position [261, 0]
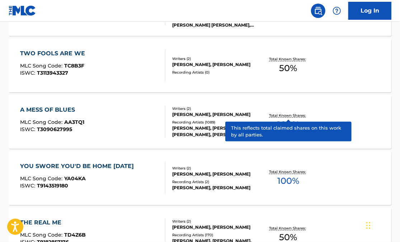
click at [275, 115] on p "Total Known Shares:" at bounding box center [288, 115] width 38 height 5
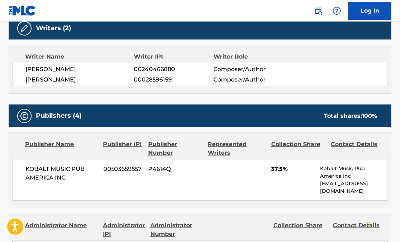
scroll to position [199, 0]
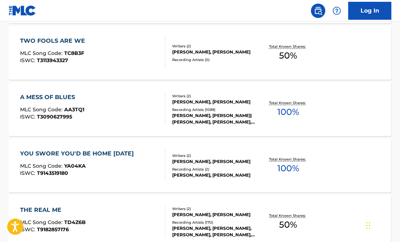
scroll to position [274, 0]
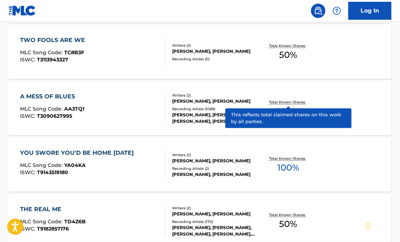
click at [282, 102] on p "Total Known Shares:" at bounding box center [288, 101] width 38 height 5
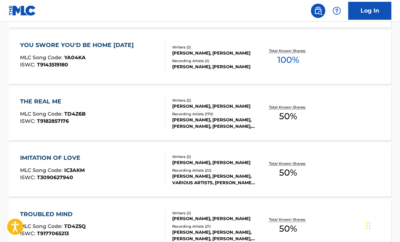
scroll to position [382, 0]
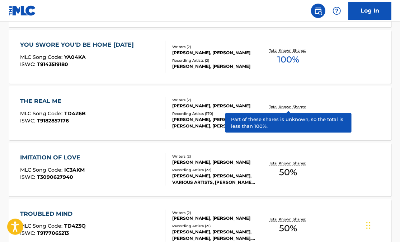
click at [282, 108] on p "Total Known Shares:" at bounding box center [288, 106] width 38 height 5
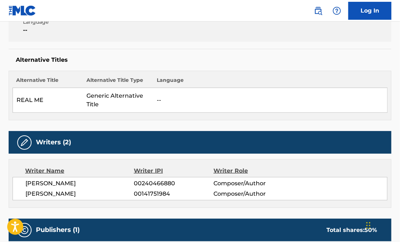
scroll to position [162, 0]
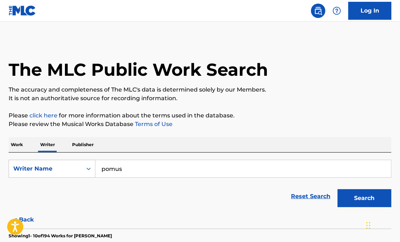
click at [367, 201] on button "Search" at bounding box center [365, 198] width 54 height 18
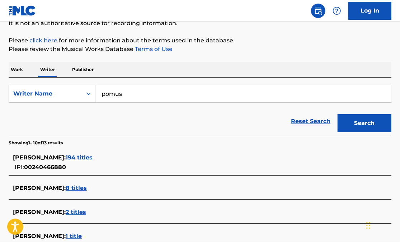
scroll to position [99, 0]
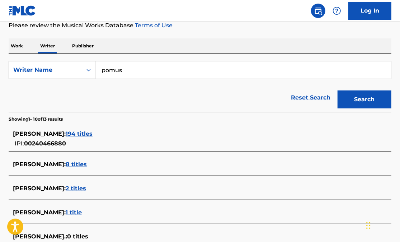
click at [76, 137] on span "194 titles" at bounding box center [79, 133] width 27 height 7
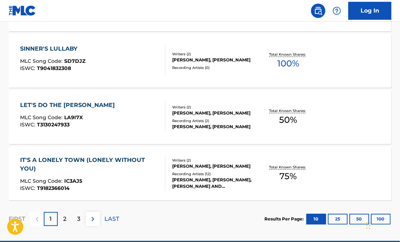
scroll to position [637, 0]
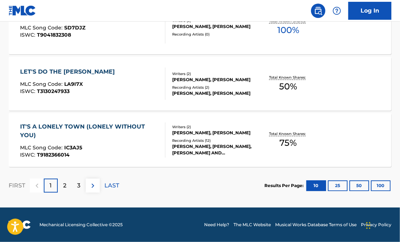
click at [80, 186] on div "3" at bounding box center [79, 185] width 14 height 14
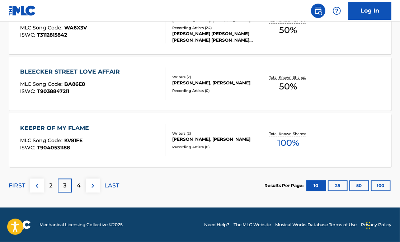
click at [52, 185] on p "2" at bounding box center [50, 185] width 3 height 9
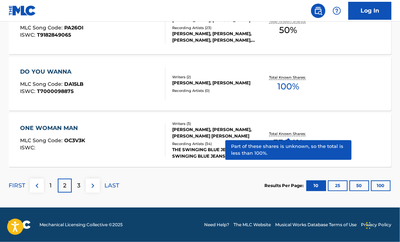
click at [280, 135] on p "Total Known Shares:" at bounding box center [288, 133] width 38 height 5
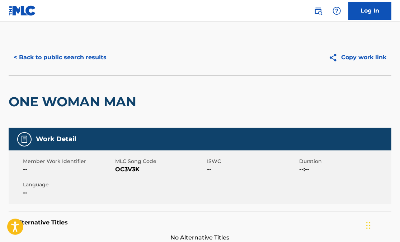
click at [55, 59] on button "< Back to public search results" at bounding box center [60, 57] width 103 height 18
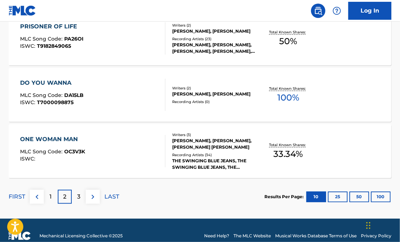
scroll to position [627, 0]
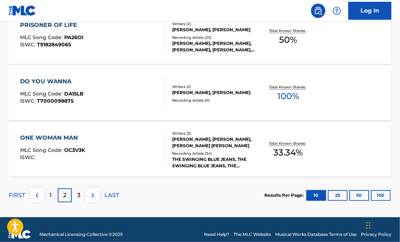
click at [78, 196] on p "3" at bounding box center [78, 195] width 3 height 9
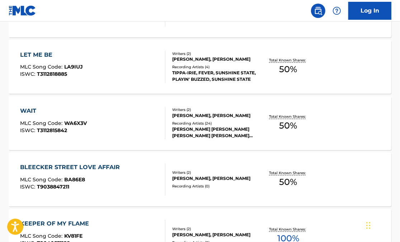
scroll to position [546, 0]
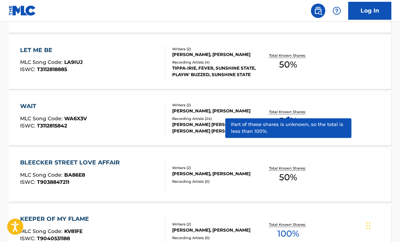
click at [282, 110] on p "Total Known Shares:" at bounding box center [288, 112] width 38 height 5
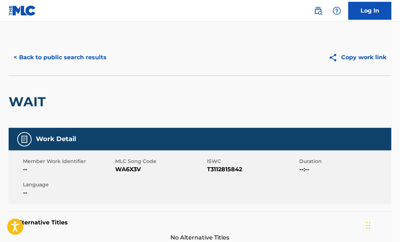
click at [74, 60] on button "< Back to public search results" at bounding box center [60, 57] width 103 height 18
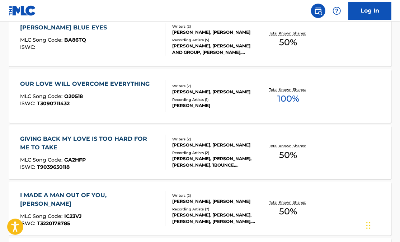
scroll to position [231, 0]
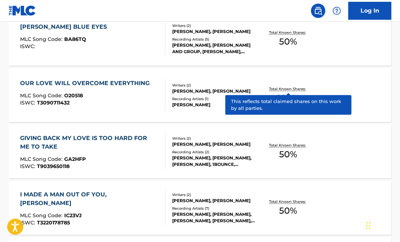
click at [283, 89] on p "Total Known Shares:" at bounding box center [288, 88] width 38 height 5
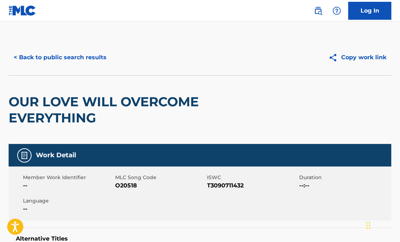
click at [88, 59] on button "< Back to public search results" at bounding box center [60, 57] width 103 height 18
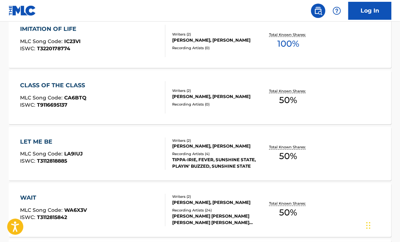
scroll to position [461, 0]
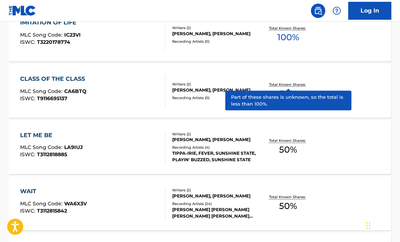
click at [286, 84] on p "Total Known Shares:" at bounding box center [288, 84] width 38 height 5
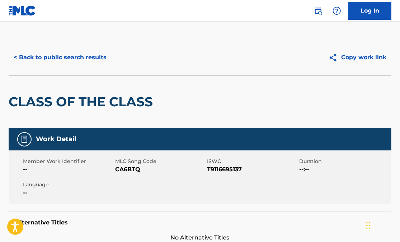
click at [33, 57] on button "< Back to public search results" at bounding box center [60, 57] width 103 height 18
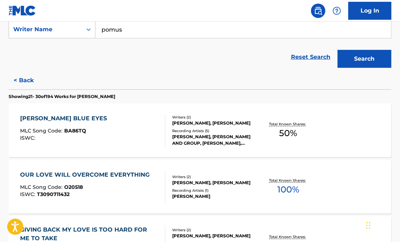
scroll to position [158, 0]
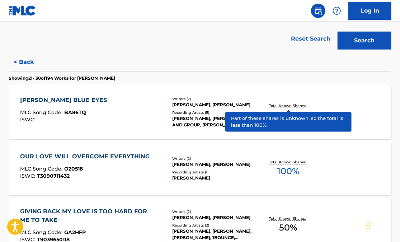
click at [280, 106] on p "Total Known Shares:" at bounding box center [288, 105] width 38 height 5
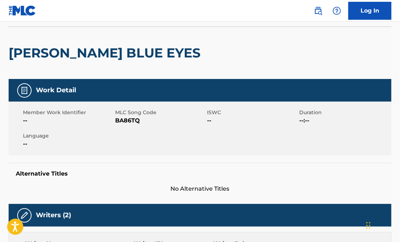
scroll to position [27, 0]
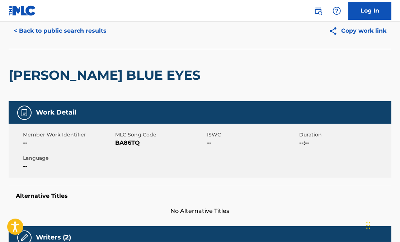
click at [62, 32] on button "< Back to public search results" at bounding box center [60, 31] width 103 height 18
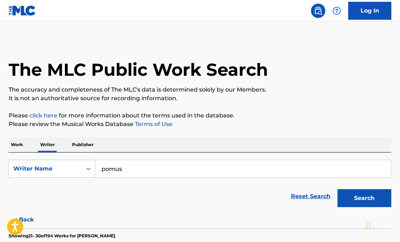
click at [21, 147] on p "Work" at bounding box center [17, 144] width 17 height 15
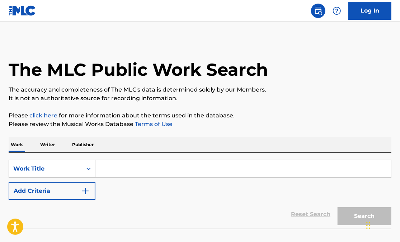
click at [107, 165] on input "Search Form" at bounding box center [244, 168] width 296 height 17
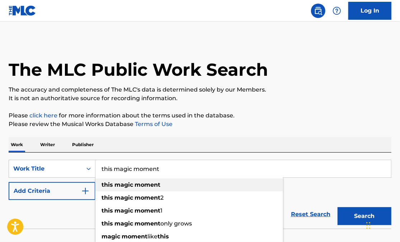
type input "this magic moment"
click at [132, 186] on strong "magic" at bounding box center [124, 184] width 19 height 7
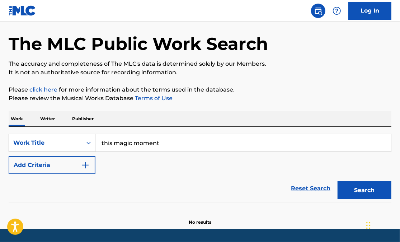
scroll to position [35, 0]
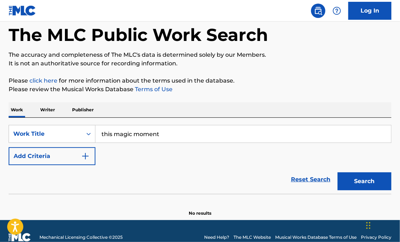
click at [367, 180] on button "Search" at bounding box center [365, 181] width 54 height 18
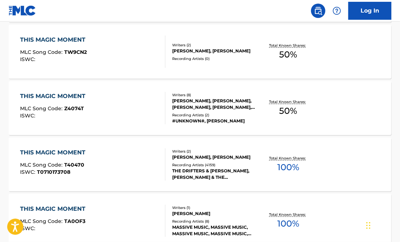
scroll to position [279, 0]
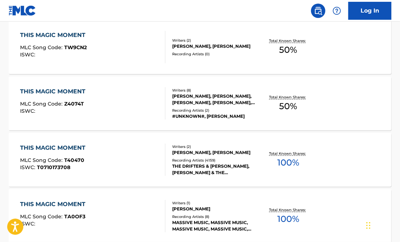
click at [83, 149] on div "THIS MAGIC MOMENT" at bounding box center [54, 148] width 69 height 9
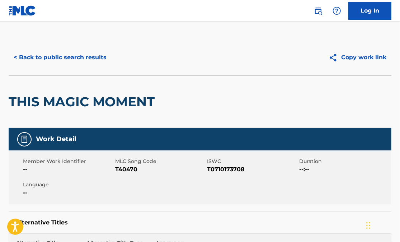
click at [57, 59] on button "< Back to public search results" at bounding box center [60, 57] width 103 height 18
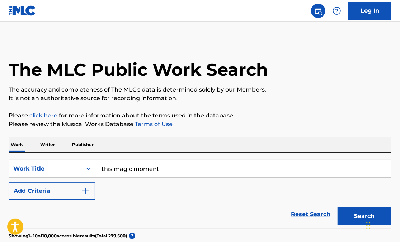
click at [120, 170] on input "this magic moment" at bounding box center [244, 168] width 296 height 17
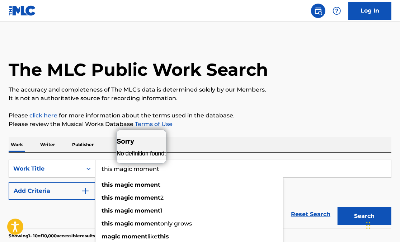
click at [120, 170] on input "this magic moment" at bounding box center [244, 168] width 296 height 17
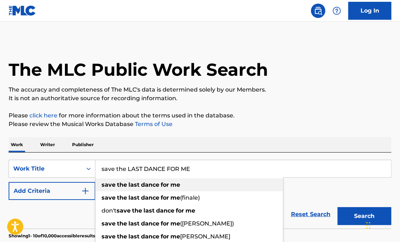
click at [166, 187] on strong "for" at bounding box center [165, 184] width 8 height 7
type input "save the last dance for me"
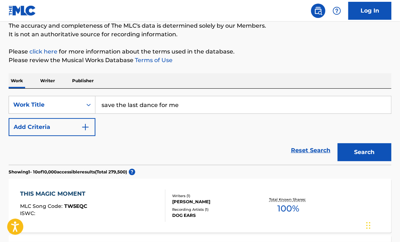
scroll to position [68, 0]
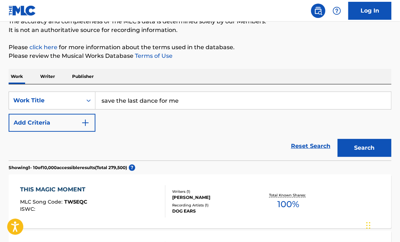
click at [355, 149] on button "Search" at bounding box center [365, 148] width 54 height 18
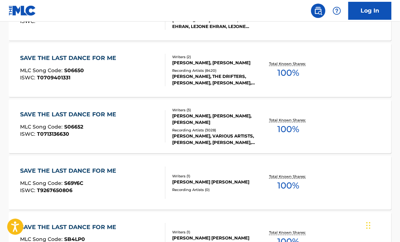
scroll to position [369, 0]
click at [102, 57] on div "SAVE THE LAST DANCE FOR ME" at bounding box center [70, 58] width 100 height 9
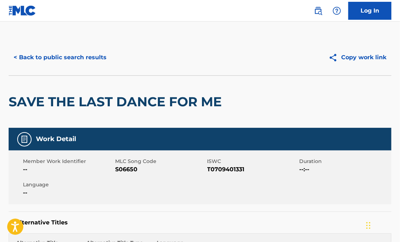
click at [50, 58] on button "< Back to public search results" at bounding box center [60, 57] width 103 height 18
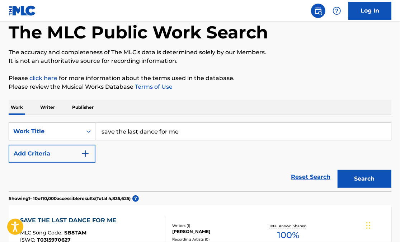
scroll to position [36, 0]
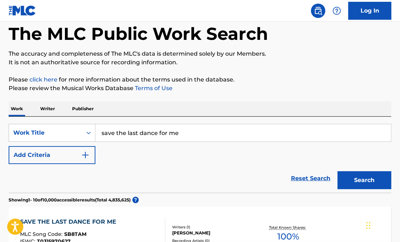
click at [135, 129] on input "save the last dance for me" at bounding box center [244, 132] width 296 height 17
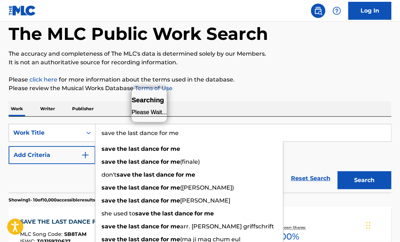
click at [135, 129] on input "save the last dance for me" at bounding box center [244, 132] width 296 height 17
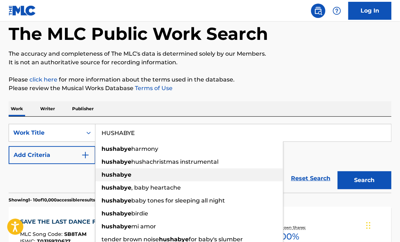
click at [120, 177] on strong "hushabye" at bounding box center [117, 174] width 30 height 7
type input "hushabye"
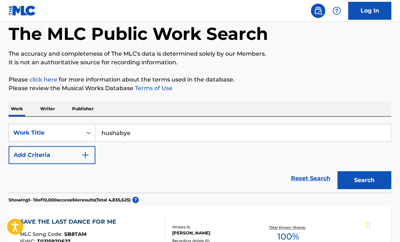
click at [366, 176] on button "Search" at bounding box center [365, 180] width 54 height 18
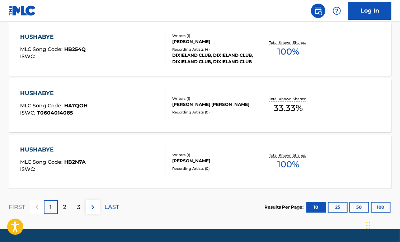
scroll to position [637, 0]
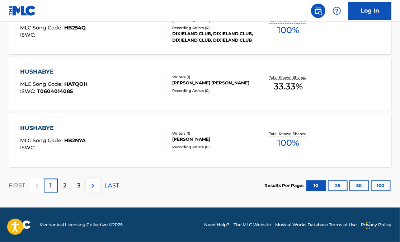
click at [65, 189] on p "2" at bounding box center [64, 185] width 3 height 9
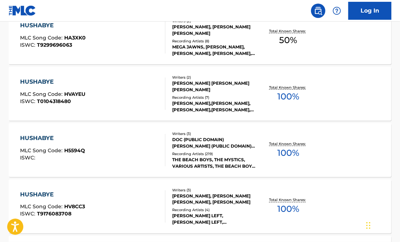
scroll to position [403, 0]
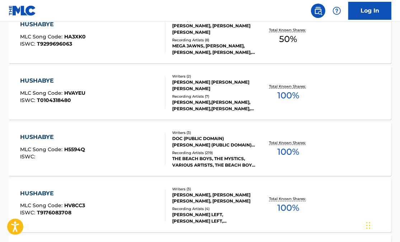
click at [51, 138] on div "HUSHABYE" at bounding box center [52, 137] width 65 height 9
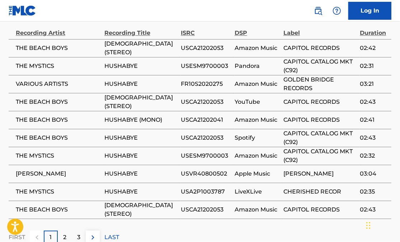
scroll to position [704, 0]
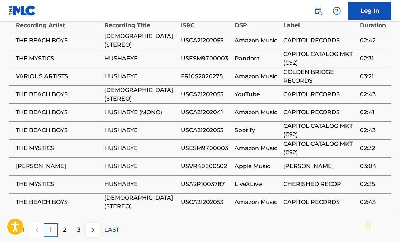
click at [67, 223] on div "2" at bounding box center [65, 230] width 14 height 14
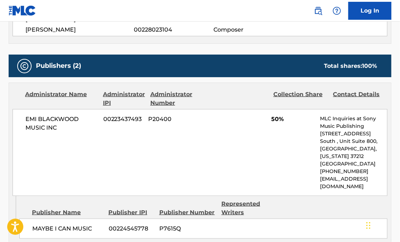
scroll to position [247, 0]
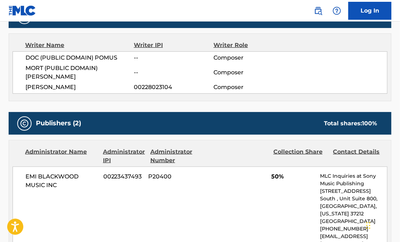
click at [57, 83] on span "[PERSON_NAME]" at bounding box center [79, 87] width 108 height 9
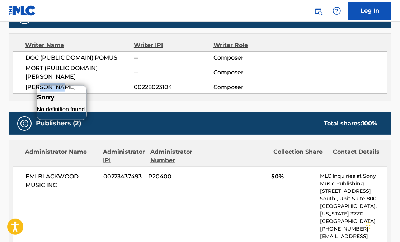
click at [57, 83] on span "[PERSON_NAME]" at bounding box center [79, 87] width 108 height 9
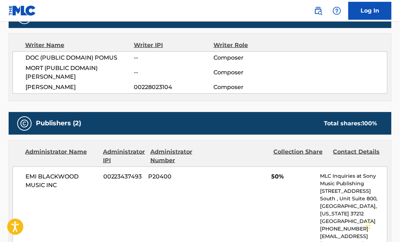
click at [57, 83] on span "[PERSON_NAME]" at bounding box center [79, 87] width 108 height 9
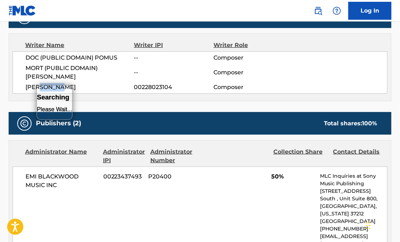
click at [57, 83] on span "[PERSON_NAME]" at bounding box center [79, 87] width 108 height 9
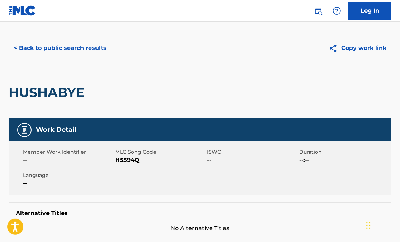
scroll to position [0, 0]
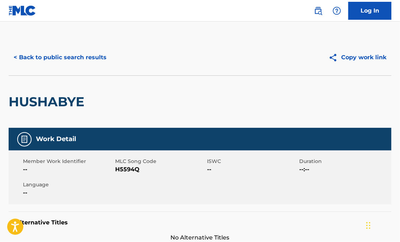
click at [27, 56] on button "< Back to public search results" at bounding box center [60, 57] width 103 height 18
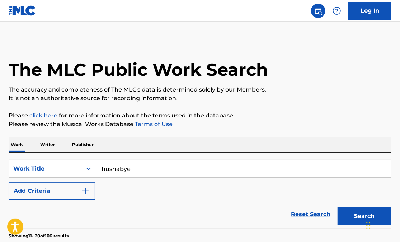
click at [50, 144] on p "Writer" at bounding box center [47, 144] width 19 height 15
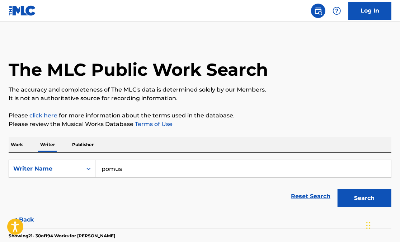
click at [119, 167] on input "pomus" at bounding box center [244, 168] width 296 height 17
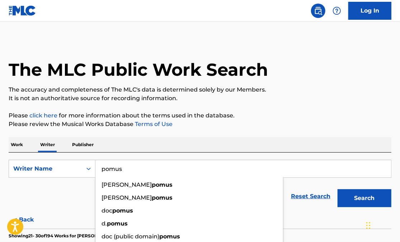
click at [119, 167] on input "pomus" at bounding box center [244, 168] width 296 height 17
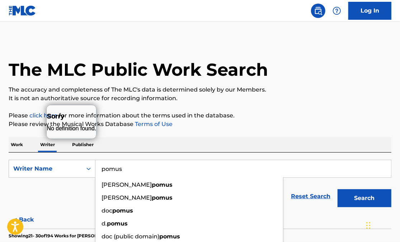
click at [119, 167] on input "pomus" at bounding box center [244, 168] width 296 height 17
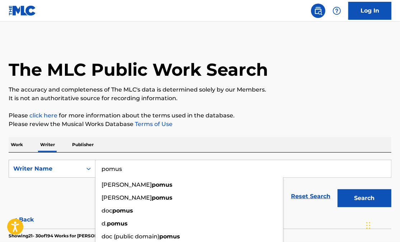
paste input "[PERSON_NAME]"
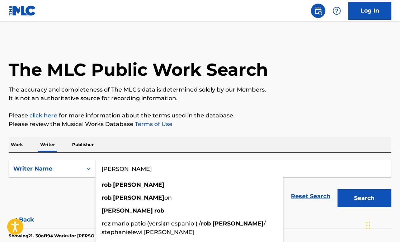
type input "[PERSON_NAME]"
click at [358, 197] on button "Search" at bounding box center [365, 198] width 54 height 18
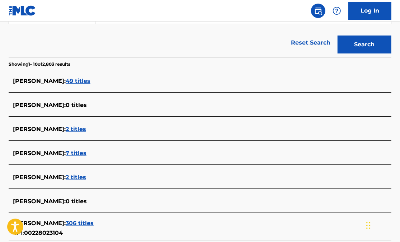
scroll to position [162, 0]
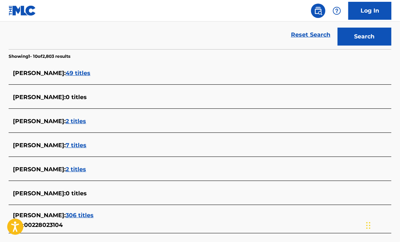
click at [70, 75] on span "49 titles" at bounding box center [78, 73] width 25 height 7
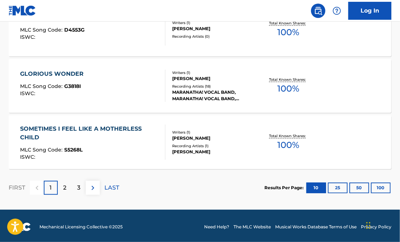
scroll to position [636, 0]
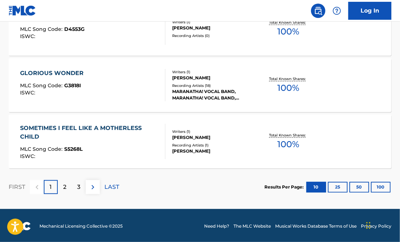
click at [67, 189] on div "2" at bounding box center [65, 187] width 14 height 14
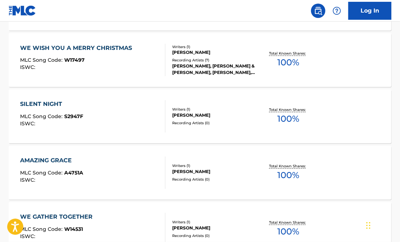
scroll to position [548, 0]
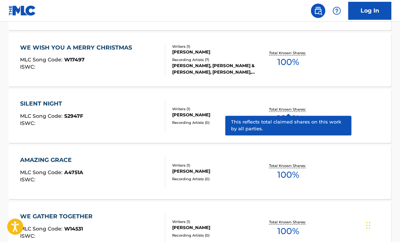
click at [283, 110] on p "Total Known Shares:" at bounding box center [288, 109] width 38 height 5
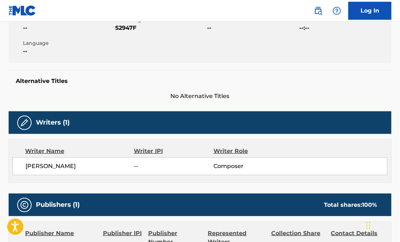
scroll to position [84, 0]
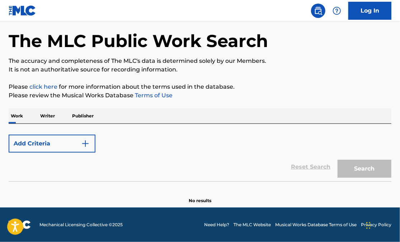
scroll to position [29, 0]
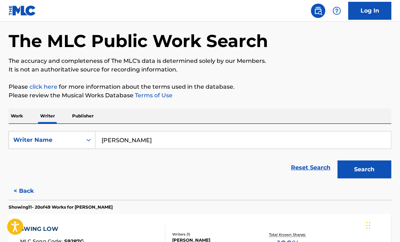
click at [111, 140] on input "[PERSON_NAME]" at bounding box center [244, 139] width 296 height 17
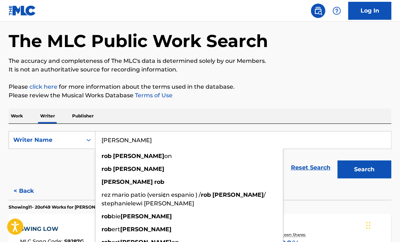
click at [111, 140] on input "[PERSON_NAME]" at bounding box center [244, 139] width 296 height 17
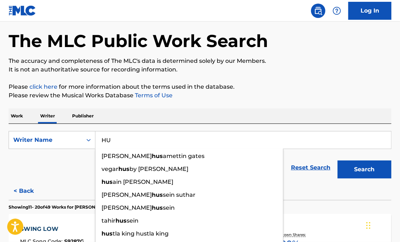
type input "H"
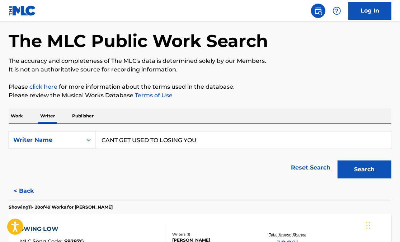
drag, startPoint x: 111, startPoint y: 140, endPoint x: 159, endPoint y: 145, distance: 48.1
click at [159, 145] on input "CANT GET USED TO LOSING YOU" at bounding box center [244, 139] width 296 height 17
click at [350, 169] on button "Search" at bounding box center [365, 170] width 54 height 18
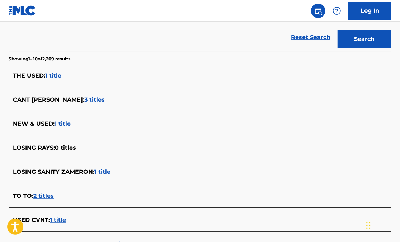
scroll to position [160, 0]
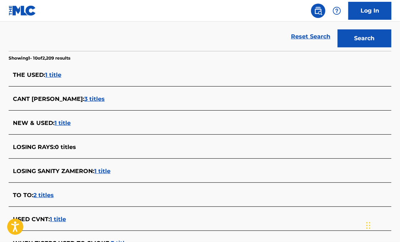
click at [58, 76] on span "1 title" at bounding box center [53, 74] width 16 height 7
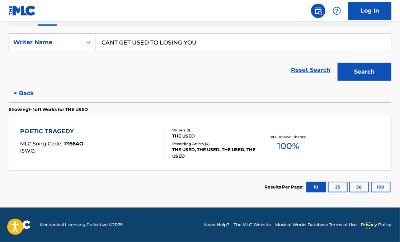
scroll to position [0, 0]
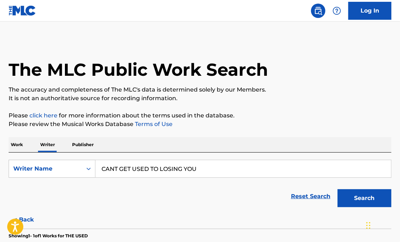
click at [115, 168] on input "CANT GET USED TO LOSING YOU" at bounding box center [244, 168] width 296 height 17
type input "CAN'T GET USED TO LOSING YOU"
click at [359, 199] on button "Search" at bounding box center [365, 198] width 54 height 18
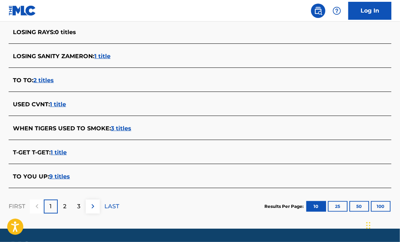
scroll to position [280, 0]
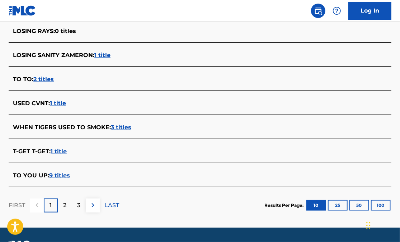
click at [65, 206] on p "2" at bounding box center [64, 205] width 3 height 9
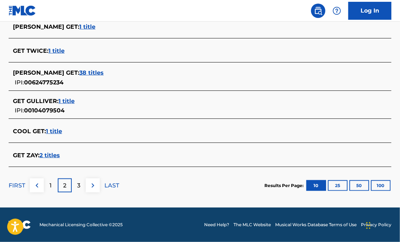
click at [82, 186] on div "3" at bounding box center [79, 185] width 14 height 14
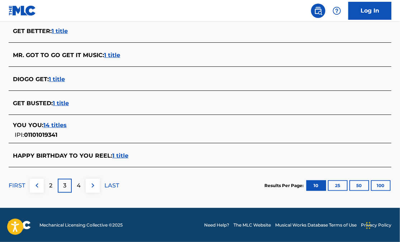
scroll to position [300, 0]
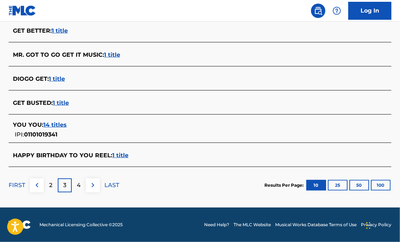
click at [82, 184] on div "4" at bounding box center [79, 185] width 14 height 14
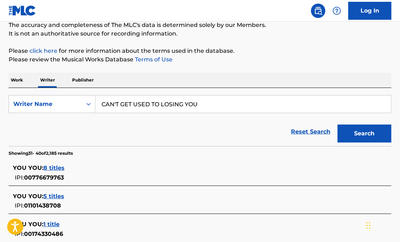
scroll to position [0, 0]
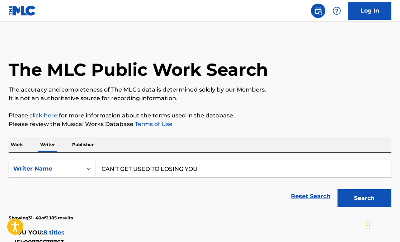
click at [20, 145] on p "Work" at bounding box center [17, 144] width 17 height 15
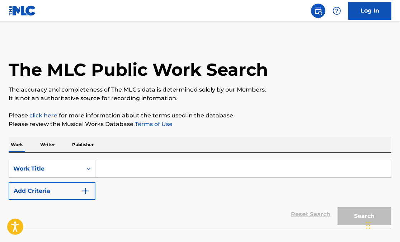
click at [112, 175] on input "Search Form" at bounding box center [244, 168] width 296 height 17
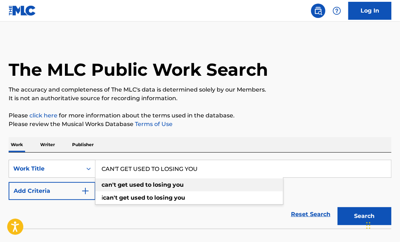
click at [135, 188] on strong "used" at bounding box center [136, 184] width 15 height 7
type input "can't get used to losing you"
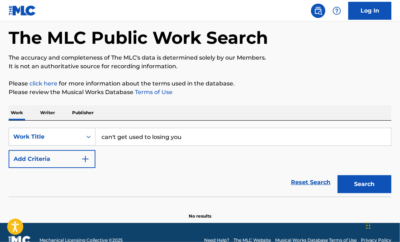
scroll to position [47, 0]
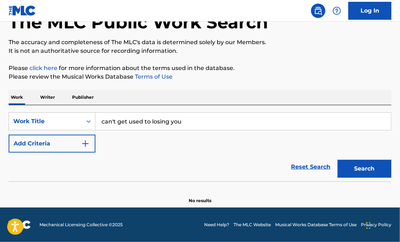
click at [362, 169] on button "Search" at bounding box center [365, 169] width 54 height 18
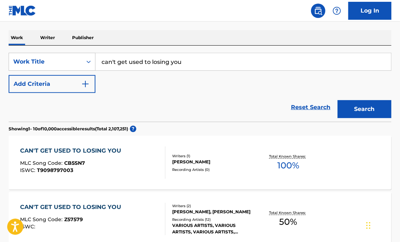
scroll to position [107, 0]
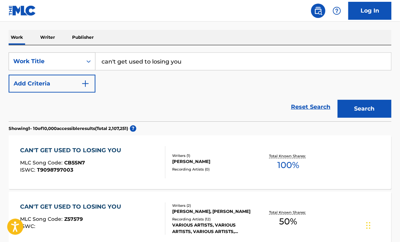
click at [71, 89] on button "Add Criteria" at bounding box center [52, 84] width 87 height 18
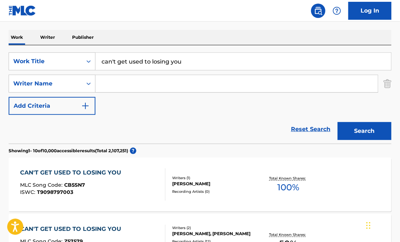
click at [87, 106] on img "Search Form" at bounding box center [85, 106] width 9 height 9
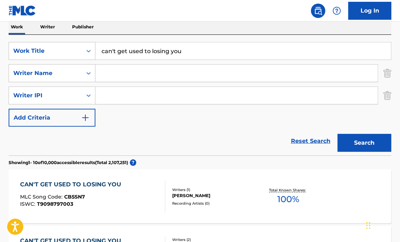
scroll to position [99, 0]
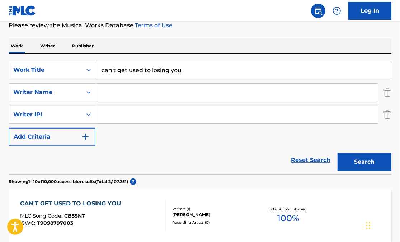
click at [123, 96] on input "Search Form" at bounding box center [237, 92] width 283 height 17
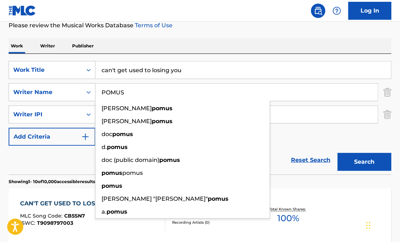
type input "POMUS"
click at [353, 159] on button "Search" at bounding box center [365, 162] width 54 height 18
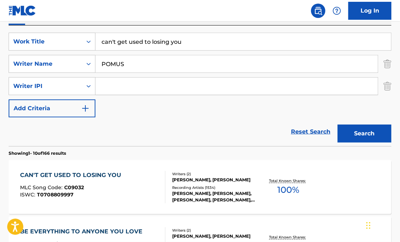
scroll to position [127, 0]
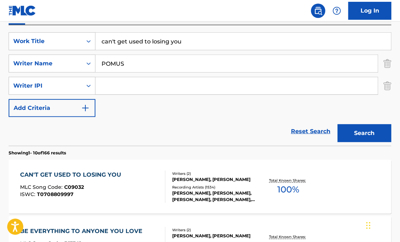
click at [111, 176] on div "CAN'T GET USED TO LOSING YOU" at bounding box center [72, 175] width 105 height 9
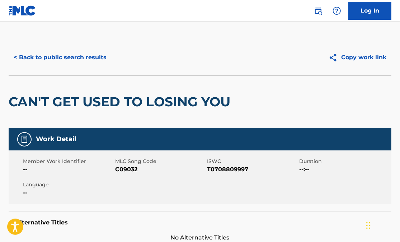
click at [39, 59] on button "< Back to public search results" at bounding box center [60, 57] width 103 height 18
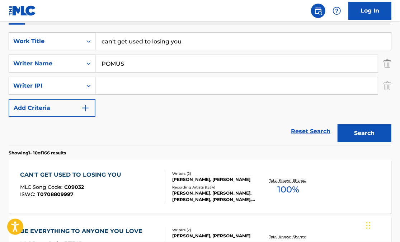
click at [134, 41] on input "can't get used to losing you" at bounding box center [244, 41] width 296 height 17
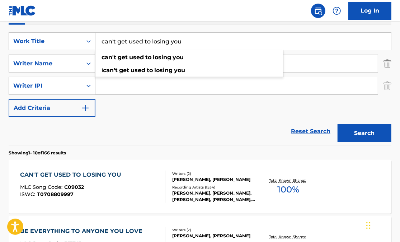
click at [134, 41] on input "can't get used to losing you" at bounding box center [244, 41] width 296 height 17
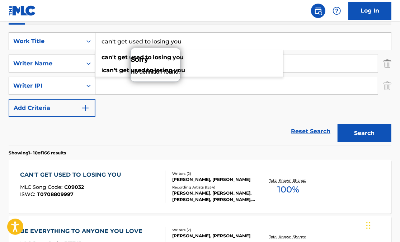
click at [134, 41] on input "can't get used to losing you" at bounding box center [244, 41] width 296 height 17
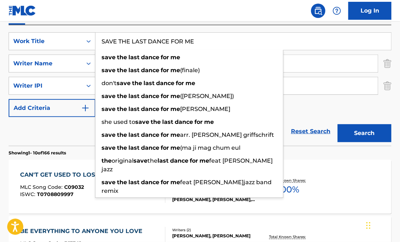
click at [302, 42] on input "SAVE THE LAST DANCE FOR ME" at bounding box center [244, 41] width 296 height 17
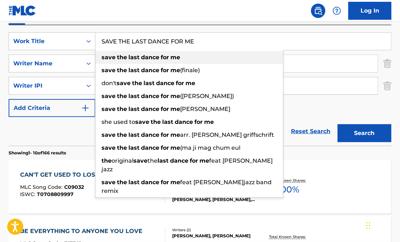
click at [171, 60] on strong "me" at bounding box center [176, 57] width 10 height 7
type input "save the last dance for me"
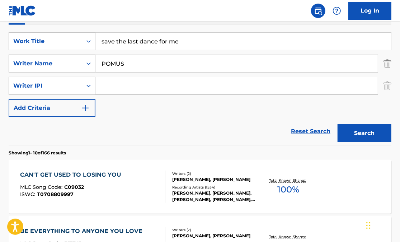
click at [359, 134] on button "Search" at bounding box center [365, 133] width 54 height 18
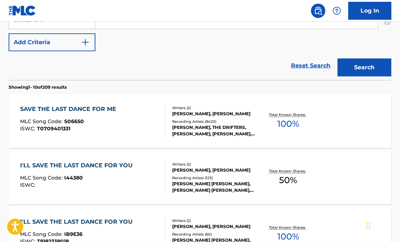
scroll to position [198, 0]
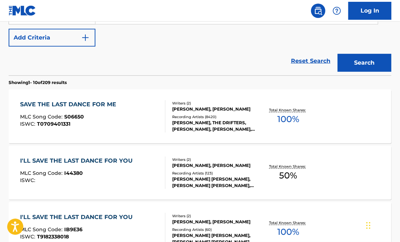
click at [94, 114] on div "SAVE THE LAST DANCE FOR ME MLC Song Code : S06650 ISWC : T0709401331" at bounding box center [70, 116] width 100 height 32
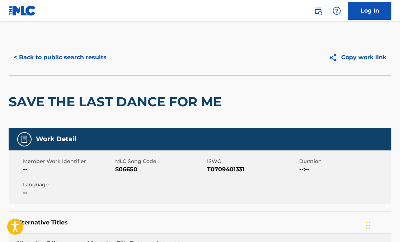
click at [53, 56] on button "< Back to public search results" at bounding box center [60, 57] width 103 height 18
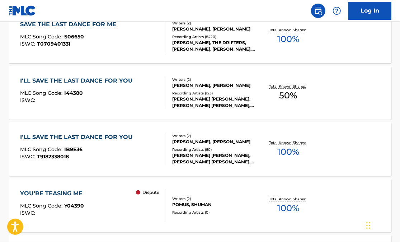
scroll to position [279, 0]
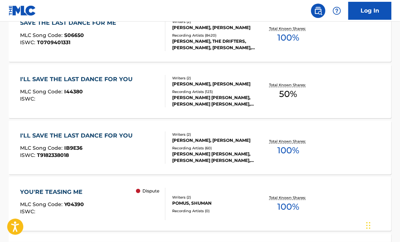
click at [123, 138] on div "I'LL SAVE THE LAST DANCE FOR YOU" at bounding box center [78, 135] width 116 height 9
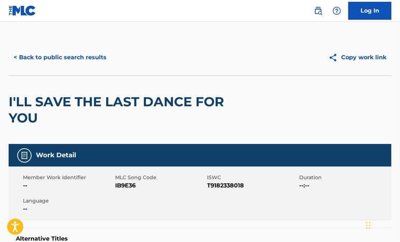
click at [42, 56] on button "< Back to public search results" at bounding box center [60, 57] width 103 height 18
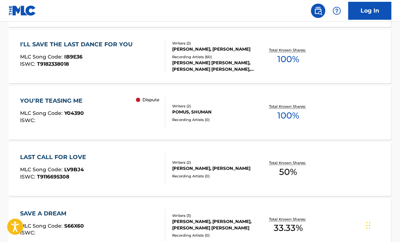
scroll to position [372, 0]
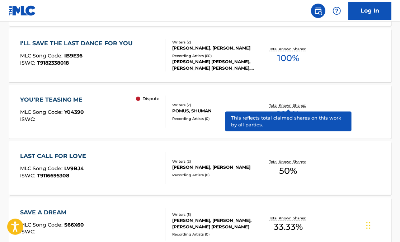
click at [283, 107] on p "Total Known Shares:" at bounding box center [288, 105] width 38 height 5
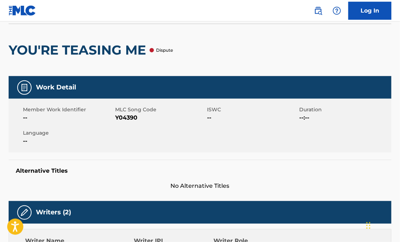
scroll to position [9, 0]
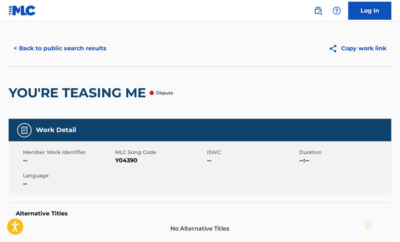
click at [152, 94] on div at bounding box center [152, 93] width 4 height 4
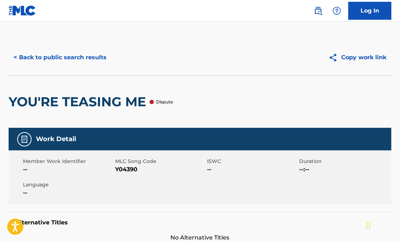
click at [83, 57] on button "< Back to public search results" at bounding box center [60, 57] width 103 height 18
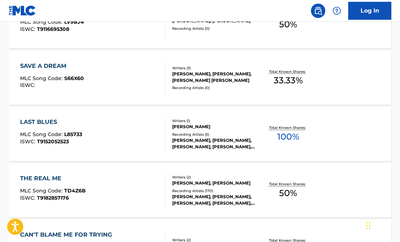
scroll to position [520, 0]
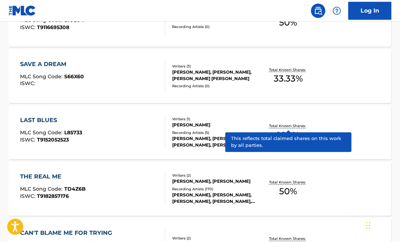
click at [283, 127] on p "Total Known Shares:" at bounding box center [288, 126] width 38 height 5
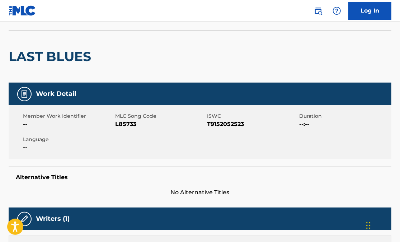
drag, startPoint x: 52, startPoint y: 79, endPoint x: 52, endPoint y: 61, distance: 17.2
click at [52, 74] on div "LAST BLUES" at bounding box center [52, 57] width 86 height 52
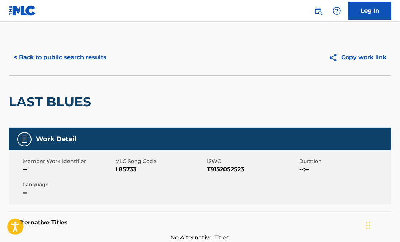
click at [52, 58] on button "< Back to public search results" at bounding box center [60, 57] width 103 height 18
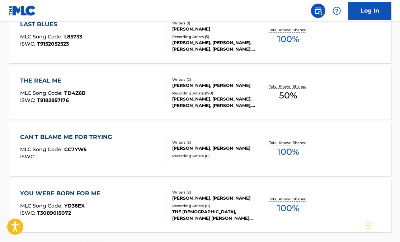
scroll to position [618, 0]
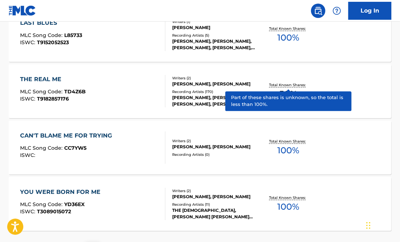
click at [291, 85] on p "Total Known Shares:" at bounding box center [288, 84] width 38 height 5
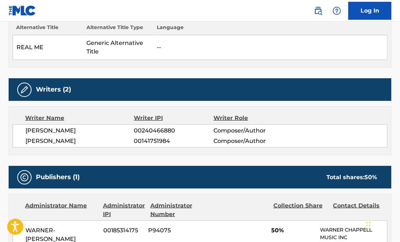
drag, startPoint x: 176, startPoint y: 153, endPoint x: 176, endPoint y: 145, distance: 7.9
click at [176, 145] on div "Writer Name Writer IPI Writer Role [PERSON_NAME] 00240466880 Composer/Author [P…" at bounding box center [200, 130] width 383 height 49
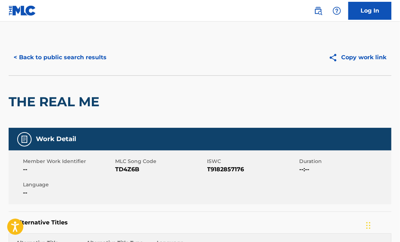
click at [61, 58] on button "< Back to public search results" at bounding box center [60, 57] width 103 height 18
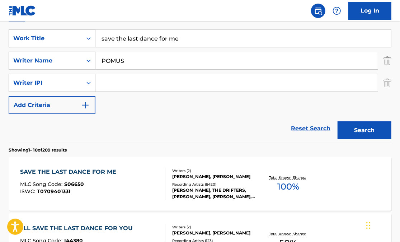
scroll to position [75, 0]
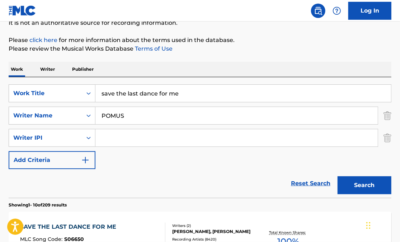
click at [125, 92] on input "save the last dance for me" at bounding box center [244, 93] width 296 height 17
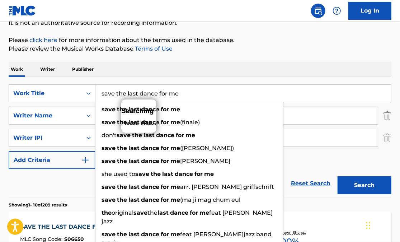
click at [125, 92] on input "save the last dance for me" at bounding box center [244, 93] width 296 height 17
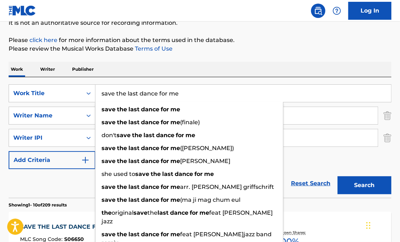
click at [125, 92] on input "save the last dance for me" at bounding box center [244, 93] width 296 height 17
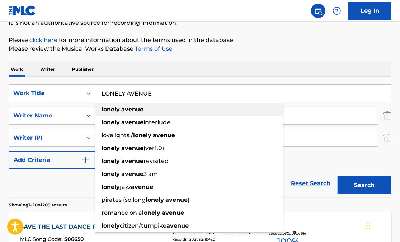
click at [143, 110] on strong "avenue" at bounding box center [132, 109] width 22 height 7
type input "lonely avenue"
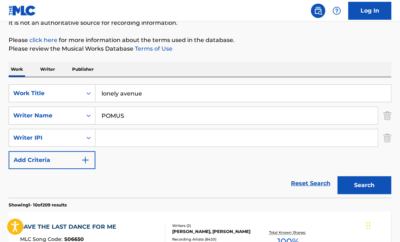
click at [360, 183] on button "Search" at bounding box center [365, 185] width 54 height 18
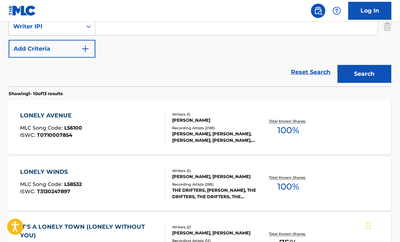
scroll to position [188, 0]
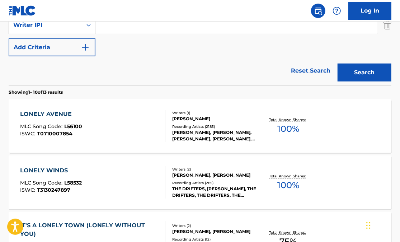
click at [56, 114] on div "LONELY AVENUE" at bounding box center [51, 114] width 62 height 9
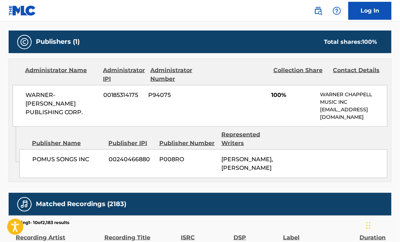
scroll to position [353, 0]
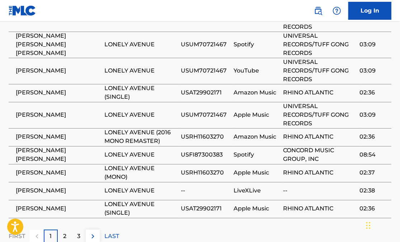
click at [63, 230] on div "2" at bounding box center [65, 237] width 14 height 14
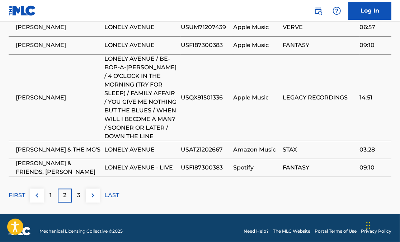
scroll to position [674, 0]
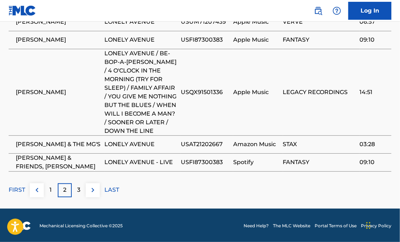
click at [80, 190] on p "3" at bounding box center [78, 190] width 3 height 9
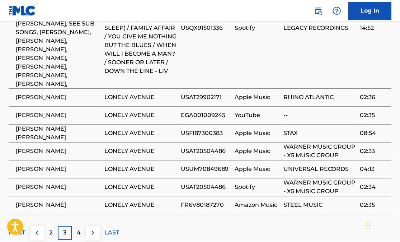
click at [80, 228] on p "4" at bounding box center [79, 232] width 4 height 9
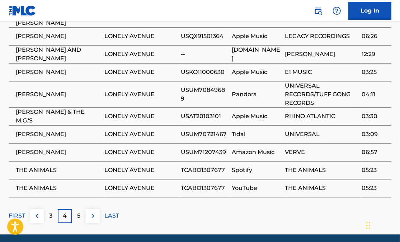
scroll to position [613, 0]
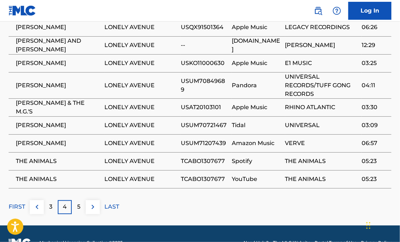
click at [81, 200] on div "5" at bounding box center [79, 207] width 14 height 14
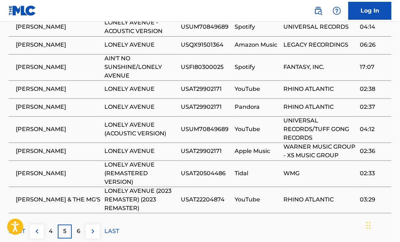
scroll to position [598, 0]
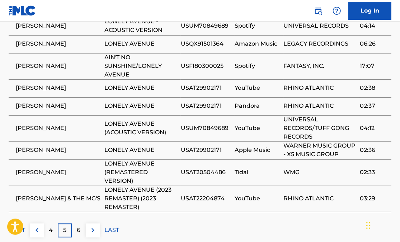
click at [78, 226] on p "6" at bounding box center [79, 230] width 4 height 9
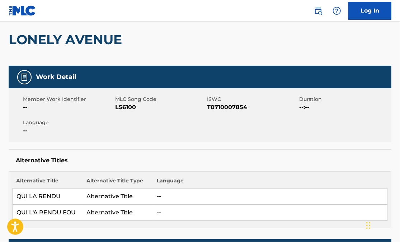
scroll to position [0, 0]
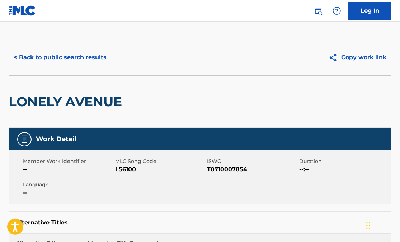
click at [75, 59] on button "< Back to public search results" at bounding box center [60, 57] width 103 height 18
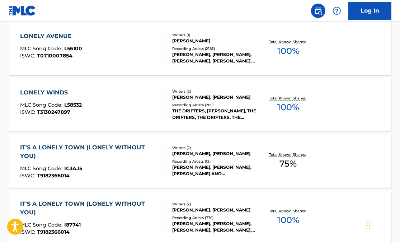
scroll to position [271, 0]
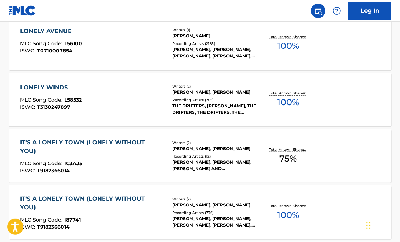
click at [43, 89] on div "LONELY WINDS" at bounding box center [51, 87] width 62 height 9
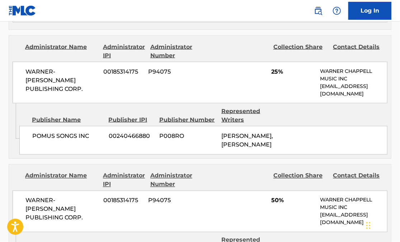
scroll to position [448, 0]
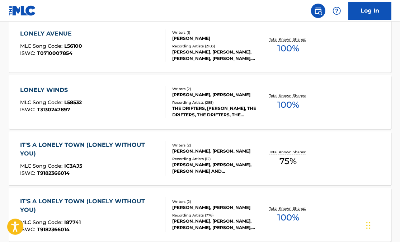
scroll to position [269, 0]
click at [112, 146] on div "IT'S A LONELY TOWN (LONELY WITHOUT YOU)" at bounding box center [89, 149] width 139 height 17
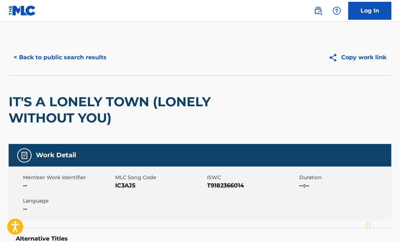
click at [45, 56] on button "< Back to public search results" at bounding box center [60, 57] width 103 height 18
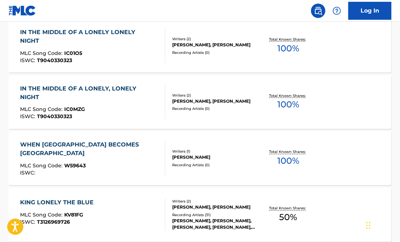
scroll to position [495, 0]
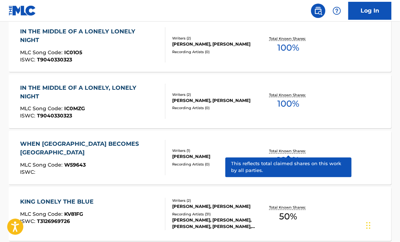
click at [280, 152] on p "Total Known Shares:" at bounding box center [288, 151] width 38 height 5
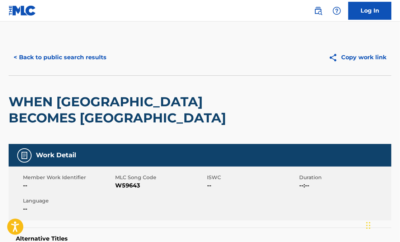
click at [51, 56] on button "< Back to public search results" at bounding box center [60, 57] width 103 height 18
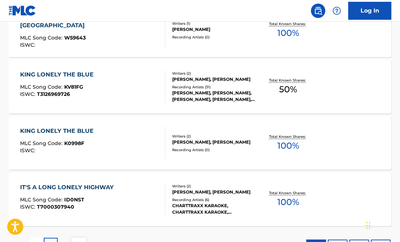
scroll to position [631, 0]
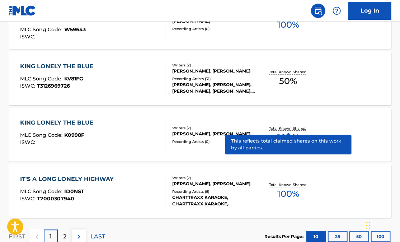
click at [276, 129] on p "Total Known Shares:" at bounding box center [288, 128] width 38 height 5
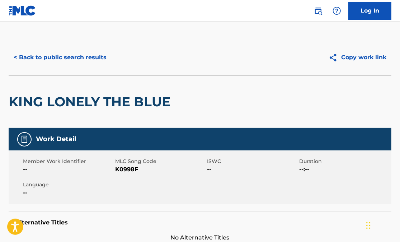
click at [42, 59] on button "< Back to public search results" at bounding box center [60, 57] width 103 height 18
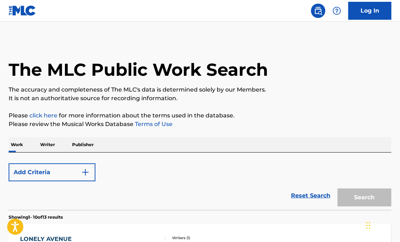
scroll to position [682, 0]
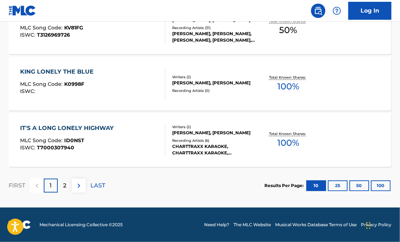
click at [90, 130] on div "IT'S A LONG LONELY HIGHWAY" at bounding box center [68, 128] width 97 height 9
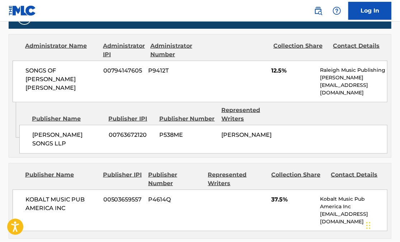
scroll to position [331, 0]
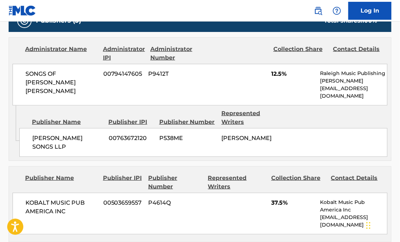
click at [89, 210] on div "KOBALT MUSIC PUB AMERICA INC 00503659557 P4614Q 37.5% Kobalt Music Pub America …" at bounding box center [200, 214] width 375 height 42
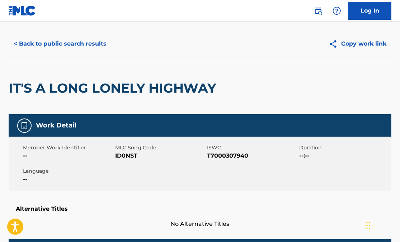
scroll to position [0, 0]
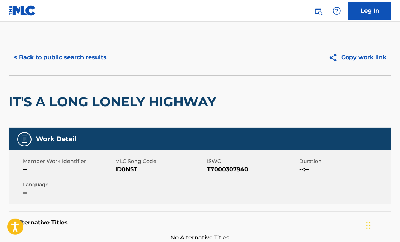
click at [59, 57] on button "< Back to public search results" at bounding box center [60, 57] width 103 height 18
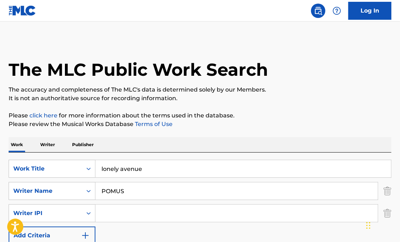
scroll to position [682, 0]
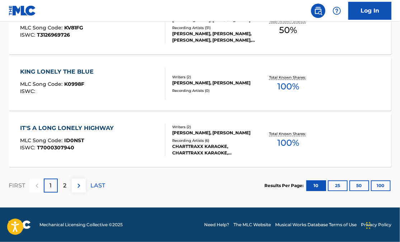
click at [66, 186] on p "2" at bounding box center [64, 185] width 3 height 9
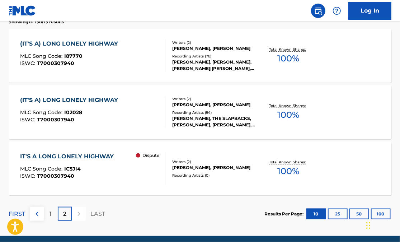
scroll to position [287, 0]
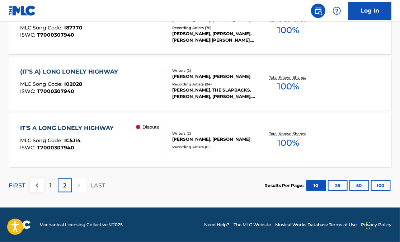
click at [93, 128] on div "IT'S A LONG LONELY HIGHWAY" at bounding box center [68, 128] width 97 height 9
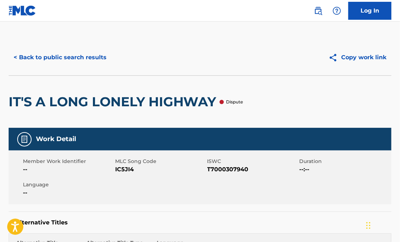
click at [33, 60] on button "< Back to public search results" at bounding box center [60, 57] width 103 height 18
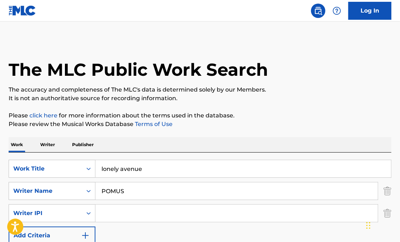
scroll to position [287, 0]
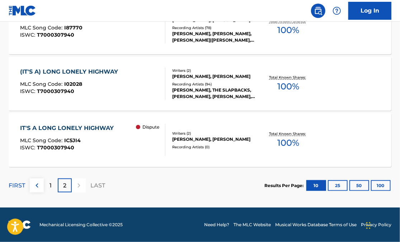
click at [38, 184] on img at bounding box center [37, 185] width 9 height 9
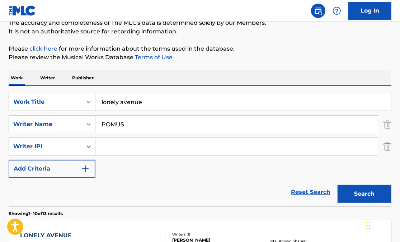
scroll to position [49, 0]
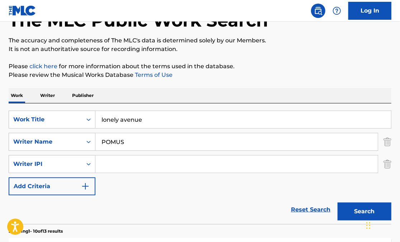
click at [116, 121] on input "lonely avenue" at bounding box center [244, 119] width 296 height 17
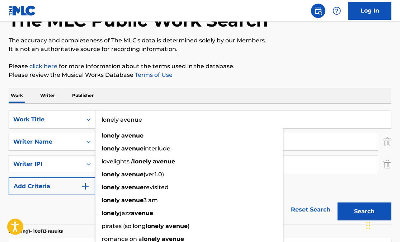
click at [116, 121] on input "lonely avenue" at bounding box center [244, 119] width 296 height 17
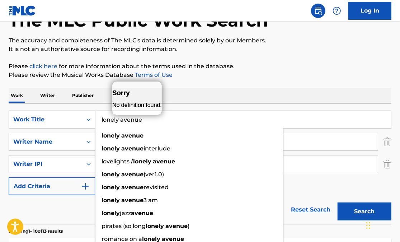
click at [116, 121] on input "lonely avenue" at bounding box center [244, 119] width 296 height 17
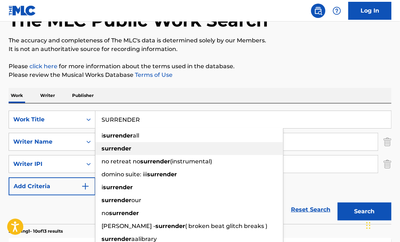
click at [127, 150] on strong "surrender" at bounding box center [117, 148] width 30 height 7
type input "surrender"
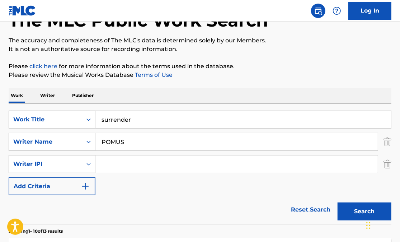
click at [350, 214] on button "Search" at bounding box center [365, 212] width 54 height 18
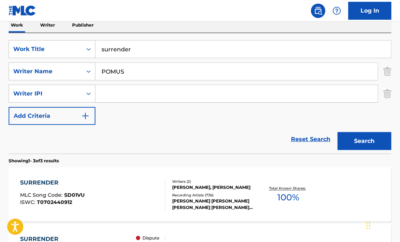
scroll to position [154, 0]
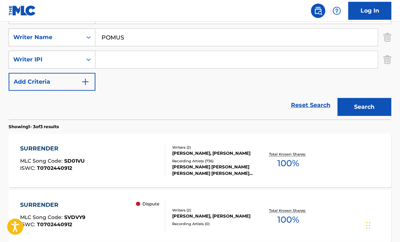
click at [52, 146] on div "SURRENDER" at bounding box center [52, 148] width 65 height 9
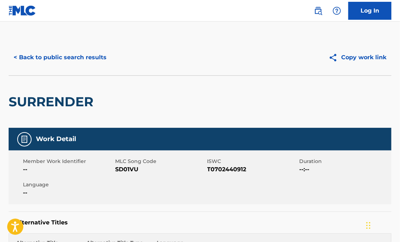
click at [44, 62] on button "< Back to public search results" at bounding box center [60, 57] width 103 height 18
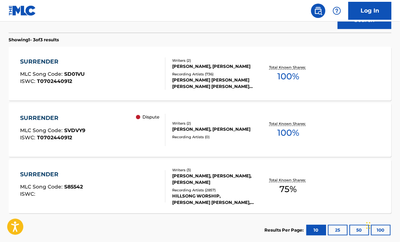
scroll to position [242, 0]
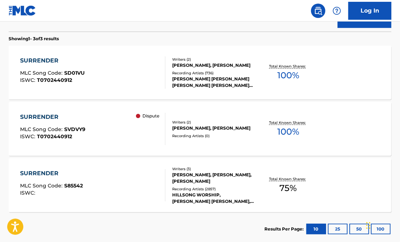
click at [68, 118] on div "SURRENDER" at bounding box center [52, 117] width 65 height 9
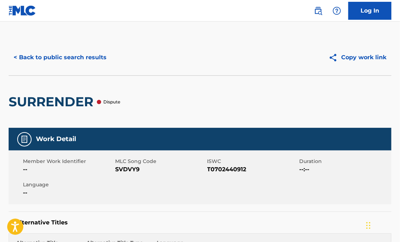
click at [52, 59] on button "< Back to public search results" at bounding box center [60, 57] width 103 height 18
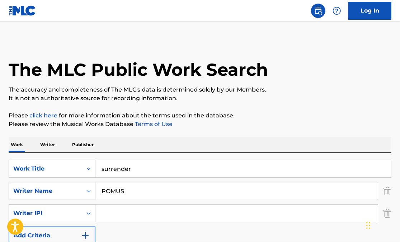
scroll to position [284, 0]
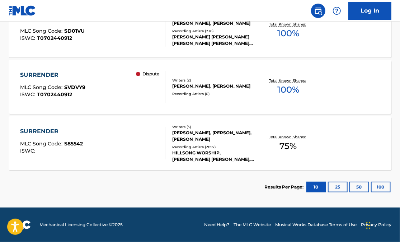
click at [59, 132] on div "SURRENDER" at bounding box center [51, 131] width 63 height 9
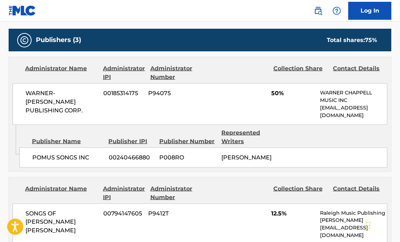
scroll to position [362, 0]
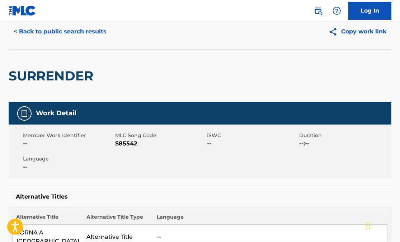
scroll to position [22, 0]
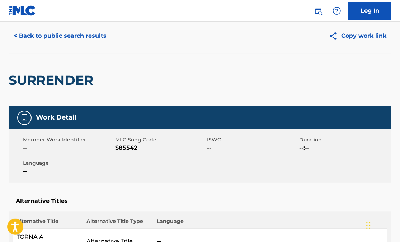
click at [38, 28] on button "< Back to public search results" at bounding box center [60, 36] width 103 height 18
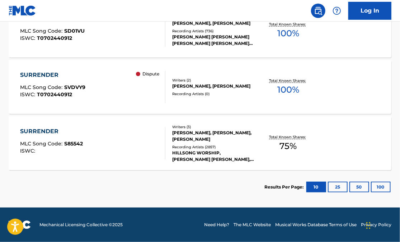
click at [124, 137] on div "SURRENDER MLC Song Code : S85542 ISWC :" at bounding box center [92, 143] width 145 height 32
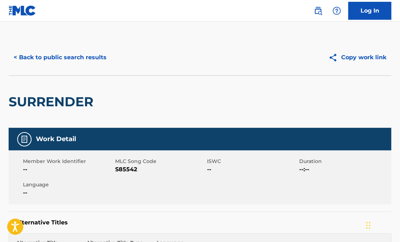
click at [57, 57] on button "< Back to public search results" at bounding box center [60, 57] width 103 height 18
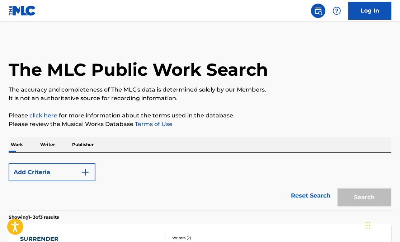
scroll to position [284, 0]
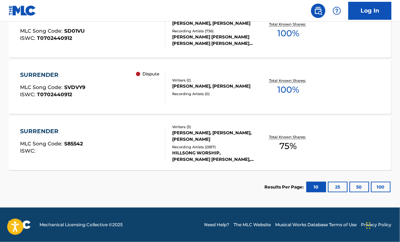
click at [57, 133] on div "SURRENDER" at bounding box center [51, 131] width 63 height 9
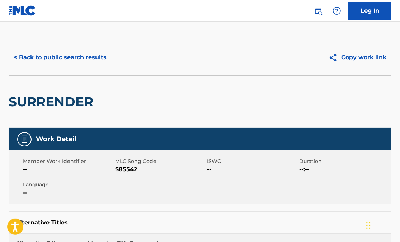
click at [43, 54] on button "< Back to public search results" at bounding box center [60, 57] width 103 height 18
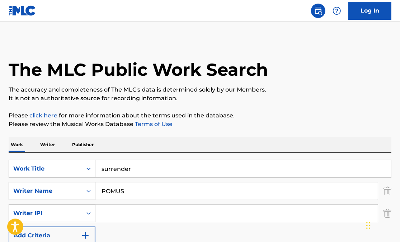
click at [116, 169] on input "surrender" at bounding box center [244, 168] width 296 height 17
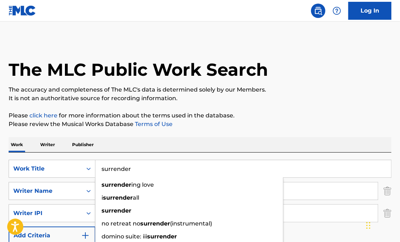
click at [116, 169] on input "surrender" at bounding box center [244, 168] width 296 height 17
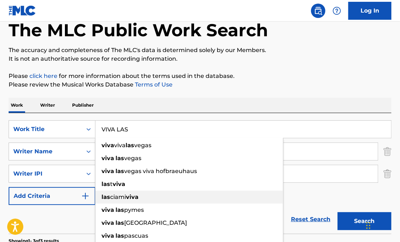
scroll to position [41, 0]
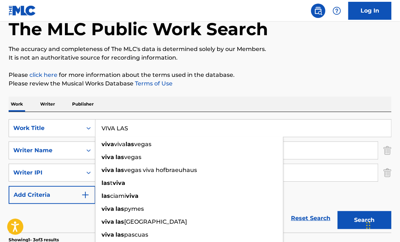
click at [239, 126] on input "VIVA LAS" at bounding box center [244, 128] width 296 height 17
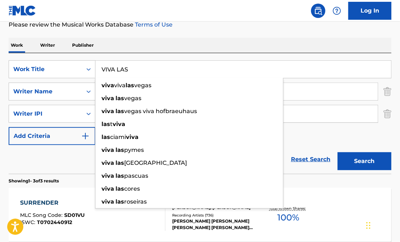
scroll to position [100, 0]
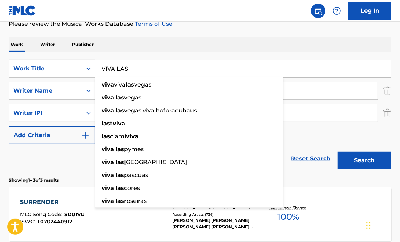
type input "VIVA LAS"
click at [313, 144] on div "Reset Search Search" at bounding box center [200, 158] width 383 height 29
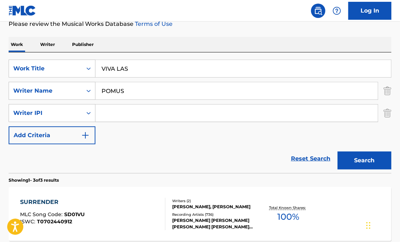
click at [348, 158] on button "Search" at bounding box center [365, 161] width 54 height 18
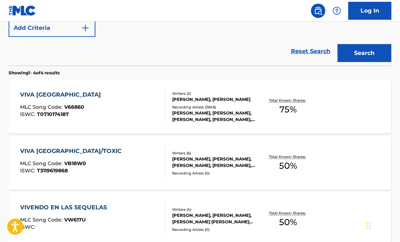
scroll to position [208, 0]
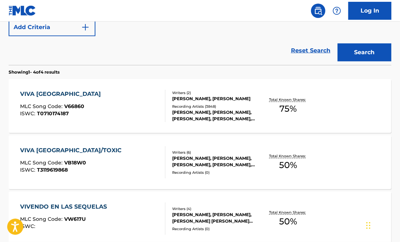
click at [60, 96] on div "VIVA [GEOGRAPHIC_DATA]" at bounding box center [62, 94] width 84 height 9
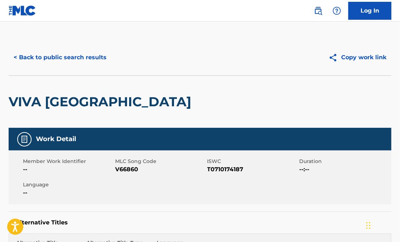
click at [53, 56] on button "< Back to public search results" at bounding box center [60, 57] width 103 height 18
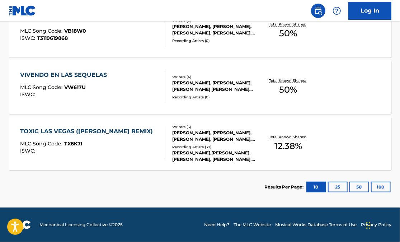
scroll to position [340, 0]
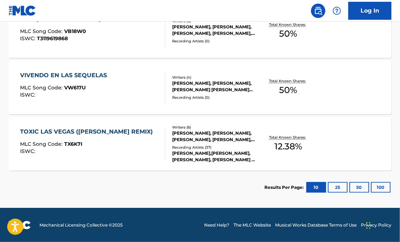
click at [122, 140] on div "TOXIC LAS VEGAS ([PERSON_NAME] REMIX) MLC Song Code : TX6K7I ISWC :" at bounding box center [88, 143] width 136 height 32
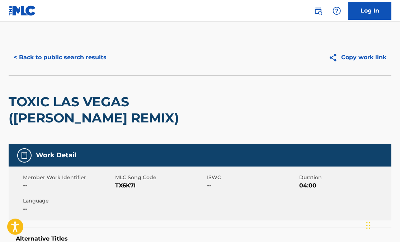
click at [65, 58] on button "< Back to public search results" at bounding box center [60, 57] width 103 height 18
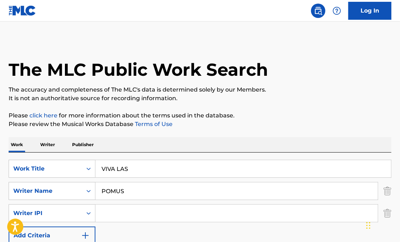
scroll to position [340, 0]
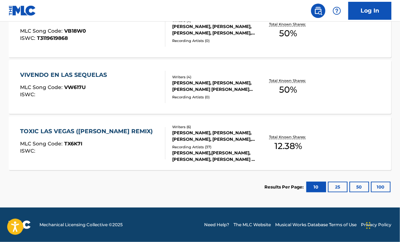
click at [336, 189] on button "25" at bounding box center [338, 187] width 20 height 11
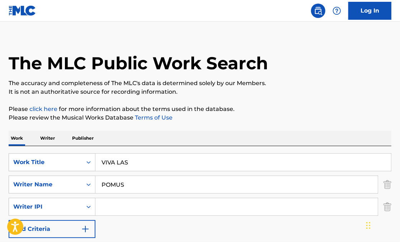
scroll to position [0, 0]
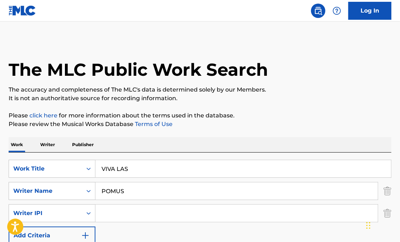
click at [125, 171] on input "VIVA LAS" at bounding box center [244, 168] width 296 height 17
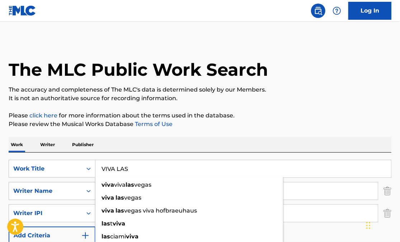
click at [125, 171] on input "VIVA LAS" at bounding box center [244, 168] width 296 height 17
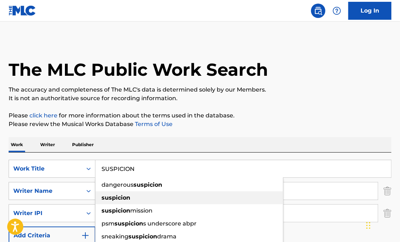
click at [121, 199] on strong "suspicion" at bounding box center [116, 197] width 29 height 7
type input "suspicion"
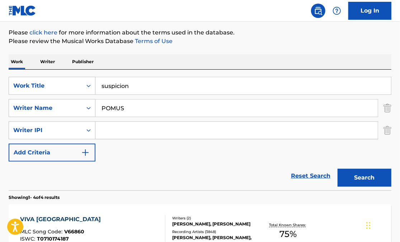
scroll to position [87, 0]
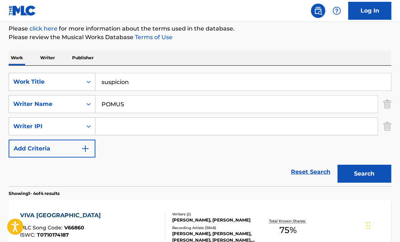
click at [363, 174] on button "Search" at bounding box center [365, 174] width 54 height 18
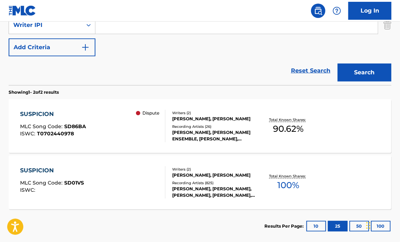
scroll to position [190, 0]
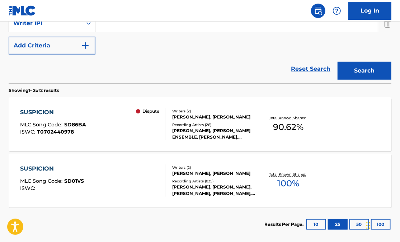
click at [86, 126] on div "SUSPICION MLC Song Code : SD86BA ISWC : T0702440978 Dispute" at bounding box center [92, 124] width 145 height 32
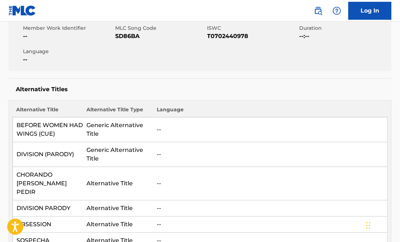
scroll to position [19, 0]
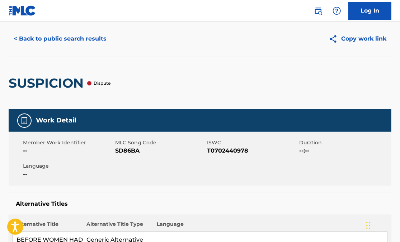
click at [46, 42] on button "< Back to public search results" at bounding box center [60, 39] width 103 height 18
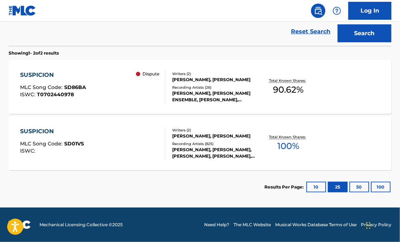
click at [80, 149] on div "ISWC :" at bounding box center [52, 150] width 64 height 5
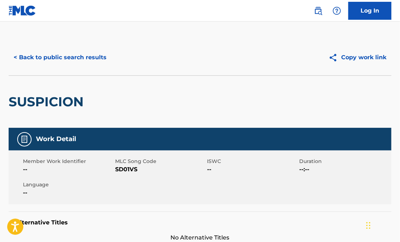
click at [42, 63] on button "< Back to public search results" at bounding box center [60, 57] width 103 height 18
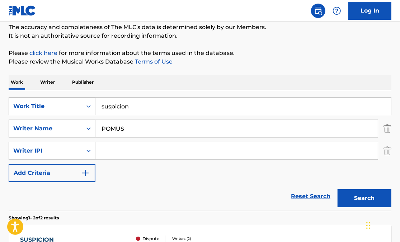
scroll to position [61, 0]
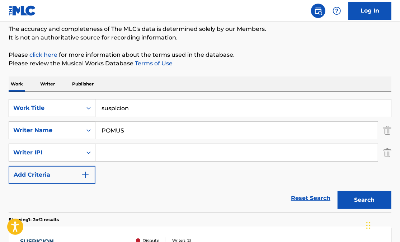
click at [123, 112] on input "suspicion" at bounding box center [244, 107] width 296 height 17
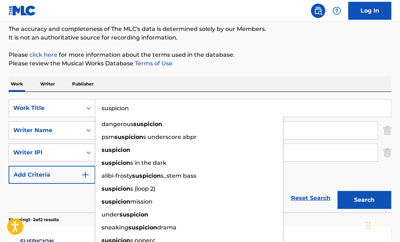
click at [123, 112] on input "suspicion" at bounding box center [244, 107] width 296 height 17
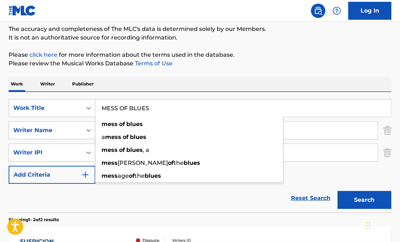
type input "MESS OF BLUES"
click at [354, 200] on button "Search" at bounding box center [365, 200] width 54 height 18
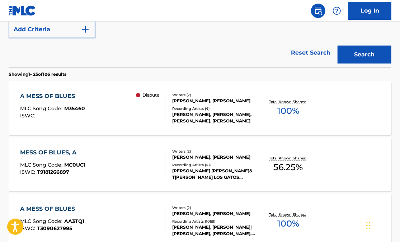
scroll to position [207, 0]
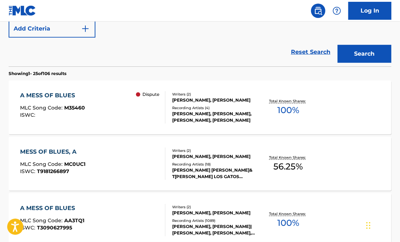
click at [72, 103] on div "A MESS OF BLUES MLC Song Code : M35460 ISWC :" at bounding box center [52, 107] width 65 height 32
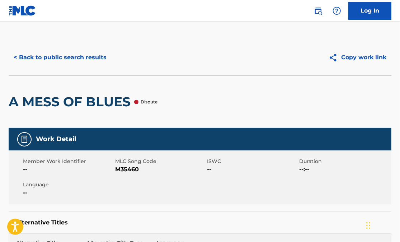
click at [45, 60] on button "< Back to public search results" at bounding box center [60, 57] width 103 height 18
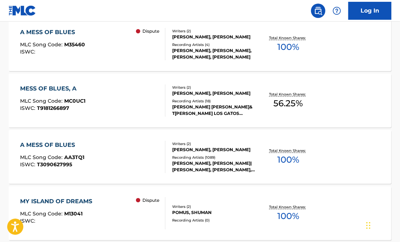
click at [59, 150] on div "A MESS OF BLUES MLC Song Code : AA3TQ1 ISWC : T3090627995" at bounding box center [52, 157] width 64 height 32
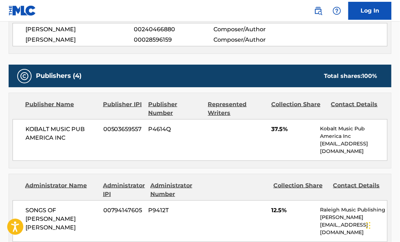
scroll to position [276, 0]
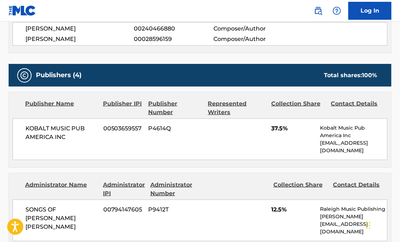
click at [136, 175] on div "Administrator Name Administrator IPI Administrator Number Collection Share Cont…" at bounding box center [200, 207] width 382 height 68
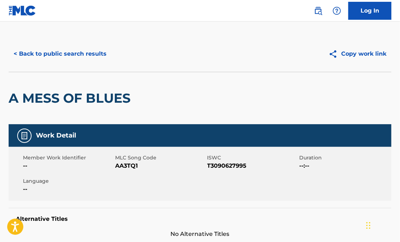
scroll to position [0, 0]
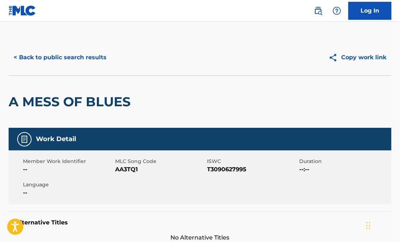
click at [54, 56] on button "< Back to public search results" at bounding box center [60, 57] width 103 height 18
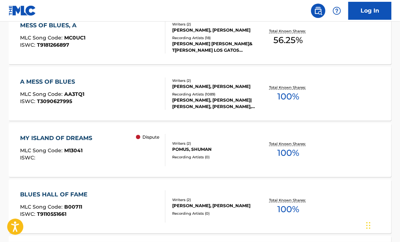
scroll to position [333, 0]
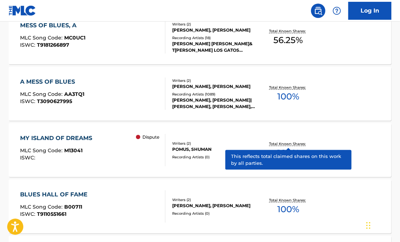
click at [283, 144] on p "Total Known Shares:" at bounding box center [288, 143] width 38 height 5
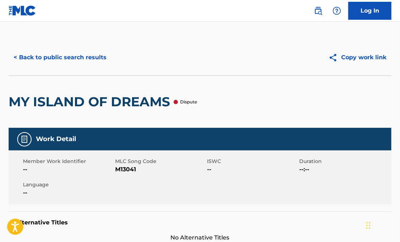
click at [65, 60] on button "< Back to public search results" at bounding box center [60, 57] width 103 height 18
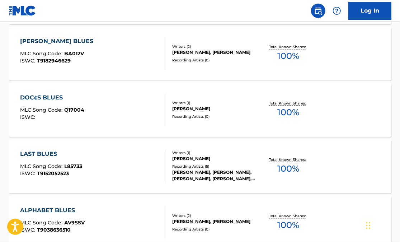
scroll to position [600, 0]
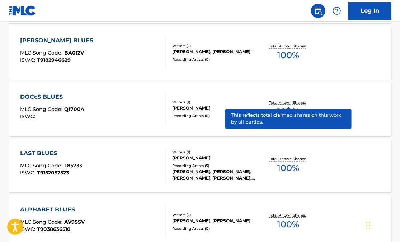
click at [279, 103] on p "Total Known Shares:" at bounding box center [288, 102] width 38 height 5
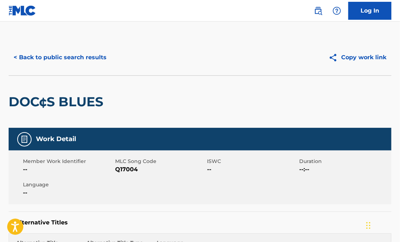
click at [66, 60] on button "< Back to public search results" at bounding box center [60, 57] width 103 height 18
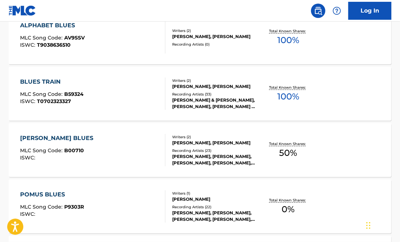
scroll to position [755, 0]
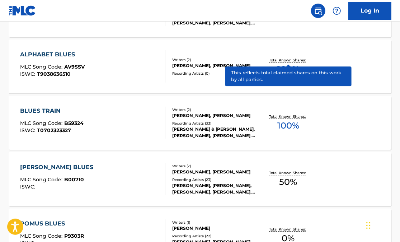
click at [288, 59] on p "Total Known Shares:" at bounding box center [288, 59] width 38 height 5
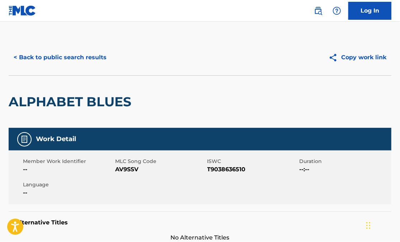
click at [46, 57] on button "< Back to public search results" at bounding box center [60, 57] width 103 height 18
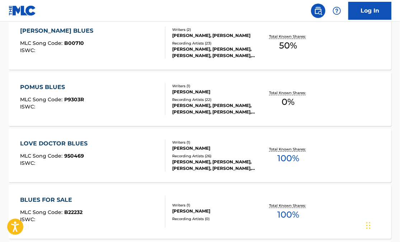
scroll to position [893, 0]
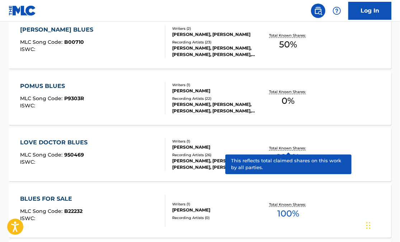
click at [281, 148] on p "Total Known Shares:" at bounding box center [288, 147] width 38 height 5
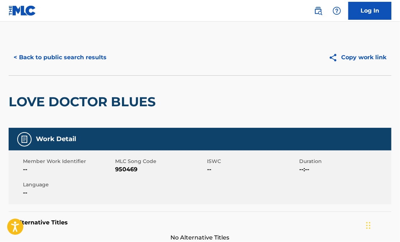
click at [36, 59] on button "< Back to public search results" at bounding box center [60, 57] width 103 height 18
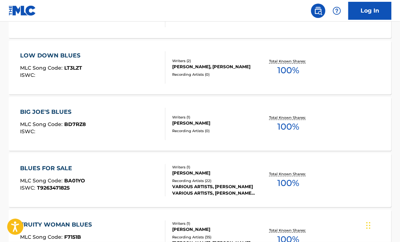
scroll to position [1151, 0]
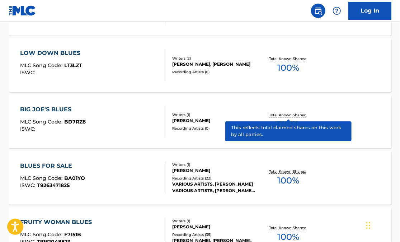
click at [280, 117] on p "Total Known Shares:" at bounding box center [288, 114] width 38 height 5
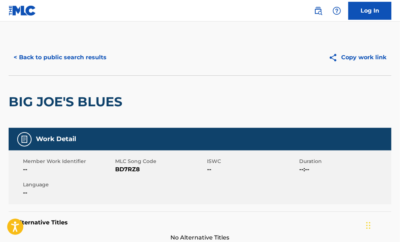
click at [79, 58] on button "< Back to public search results" at bounding box center [60, 57] width 103 height 18
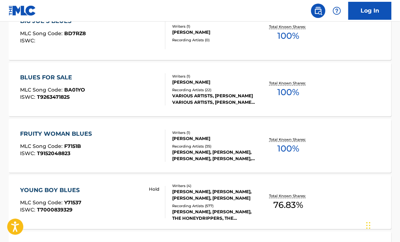
scroll to position [1242, 0]
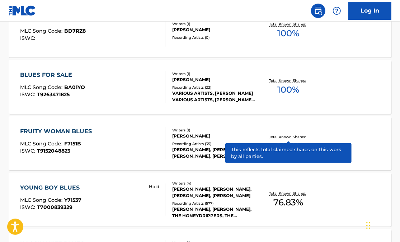
click at [283, 139] on p "Total Known Shares:" at bounding box center [288, 136] width 38 height 5
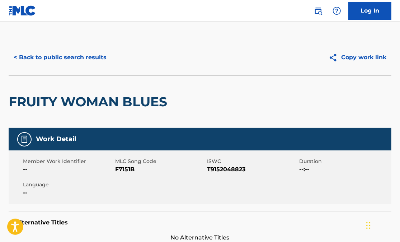
click at [79, 58] on button "< Back to public search results" at bounding box center [60, 57] width 103 height 18
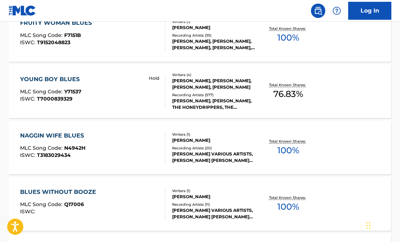
scroll to position [1351, 0]
click at [68, 76] on div "YOUNG BOY BLUES" at bounding box center [51, 79] width 63 height 9
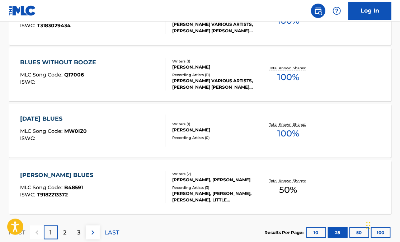
scroll to position [1480, 0]
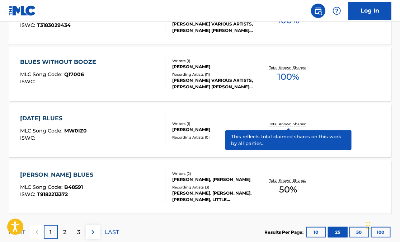
click at [279, 124] on p "Total Known Shares:" at bounding box center [288, 123] width 38 height 5
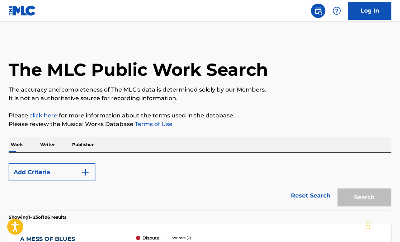
scroll to position [1527, 0]
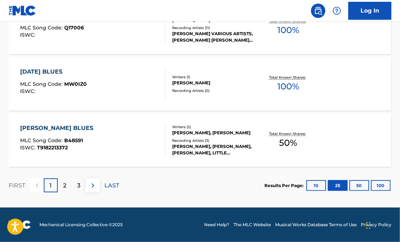
click at [71, 130] on div "[PERSON_NAME] BLUES" at bounding box center [58, 128] width 77 height 9
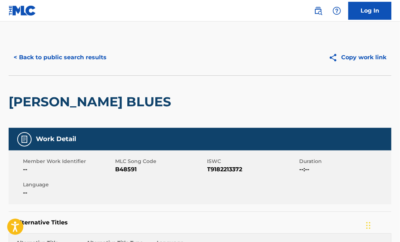
click at [71, 57] on button "< Back to public search results" at bounding box center [60, 57] width 103 height 18
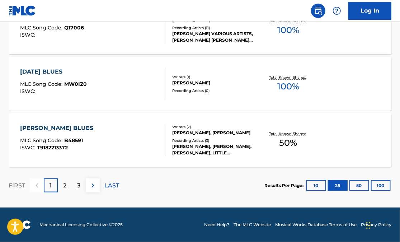
click at [66, 187] on p "2" at bounding box center [64, 185] width 3 height 9
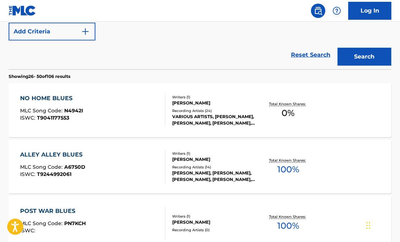
scroll to position [205, 0]
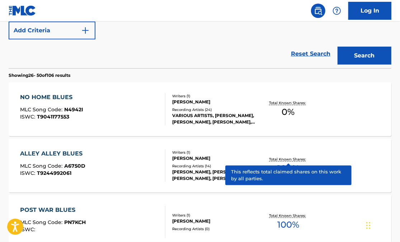
click at [276, 159] on p "Total Known Shares:" at bounding box center [288, 159] width 38 height 5
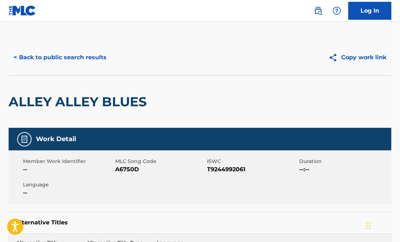
click at [64, 57] on button "< Back to public search results" at bounding box center [60, 57] width 103 height 18
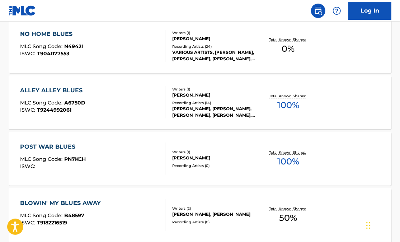
scroll to position [270, 0]
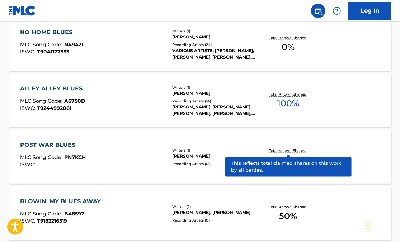
click at [276, 149] on p "Total Known Shares:" at bounding box center [288, 150] width 38 height 5
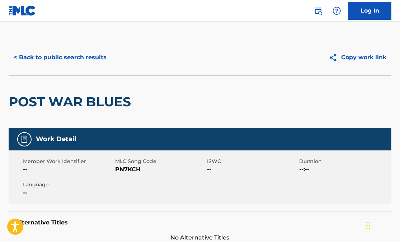
click at [60, 56] on button "< Back to public search results" at bounding box center [60, 57] width 103 height 18
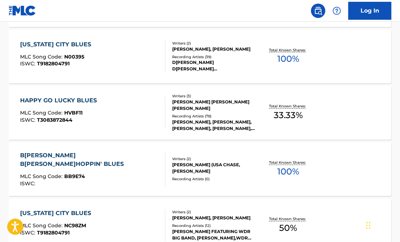
scroll to position [540, 0]
click at [243, 127] on div "[PERSON_NAME], [PERSON_NAME], [PERSON_NAME], [PERSON_NAME], [PERSON_NAME]" at bounding box center [214, 125] width 84 height 13
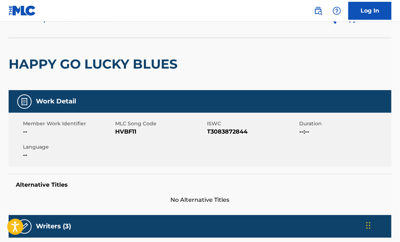
scroll to position [27, 0]
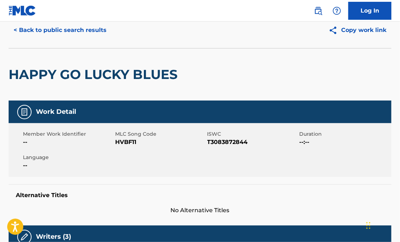
click at [60, 31] on button "< Back to public search results" at bounding box center [60, 30] width 103 height 18
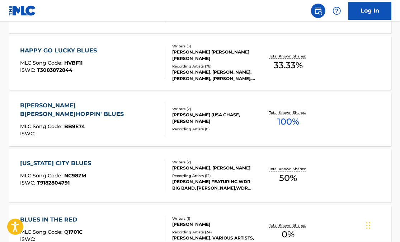
scroll to position [577, 0]
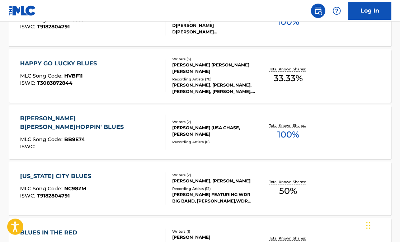
click at [121, 154] on div "BELL, BELL HOPPIN' BLUES MLC Song Code : BB9E74 ISWC : Writers ( 2 ) [PERSON_NA…" at bounding box center [200, 132] width 383 height 54
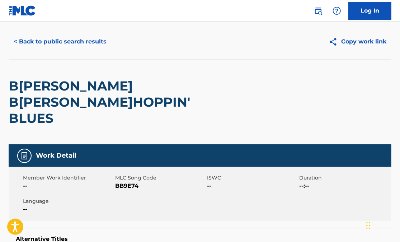
scroll to position [17, 0]
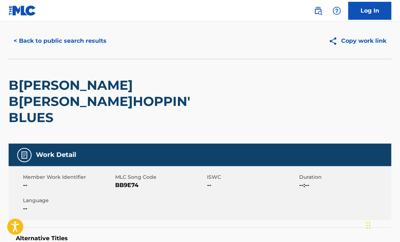
click at [78, 43] on button "< Back to public search results" at bounding box center [60, 41] width 103 height 18
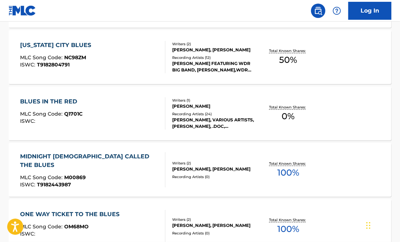
scroll to position [711, 0]
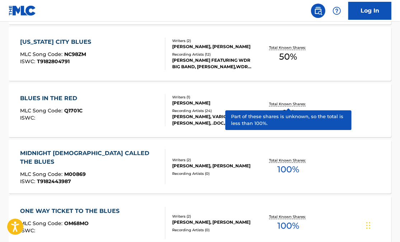
click at [278, 105] on p "Total Known Shares:" at bounding box center [288, 103] width 38 height 5
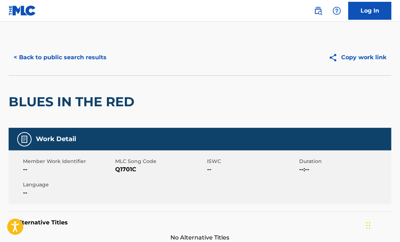
click at [63, 59] on button "< Back to public search results" at bounding box center [60, 57] width 103 height 18
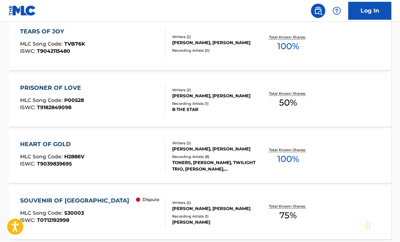
scroll to position [1120, 0]
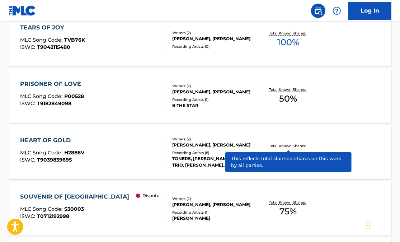
click at [284, 147] on p "Total Known Shares:" at bounding box center [288, 145] width 38 height 5
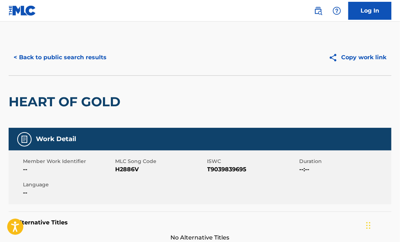
click at [68, 57] on button "< Back to public search results" at bounding box center [60, 57] width 103 height 18
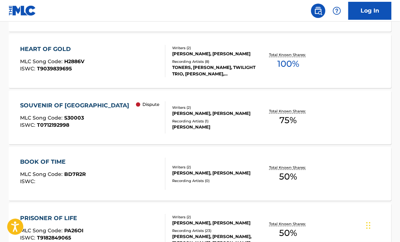
scroll to position [1214, 0]
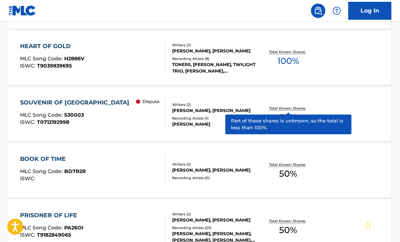
click at [281, 110] on p "Total Known Shares:" at bounding box center [288, 108] width 38 height 5
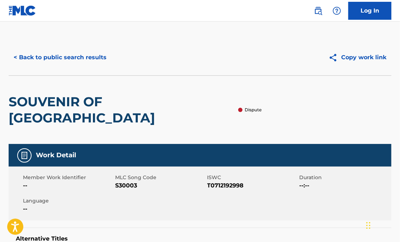
click at [58, 60] on button "< Back to public search results" at bounding box center [60, 57] width 103 height 18
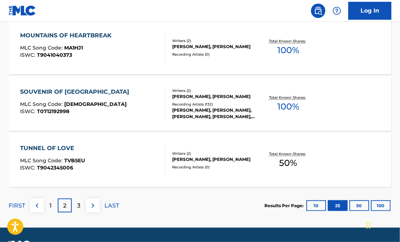
scroll to position [1527, 0]
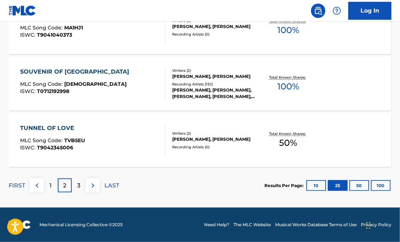
click at [79, 187] on p "3" at bounding box center [78, 185] width 3 height 9
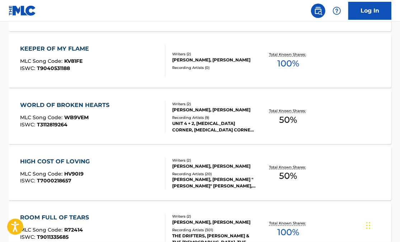
scroll to position [423, 0]
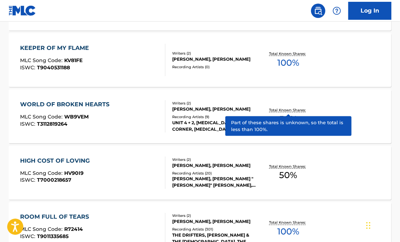
click at [285, 111] on p "Total Known Shares:" at bounding box center [288, 109] width 38 height 5
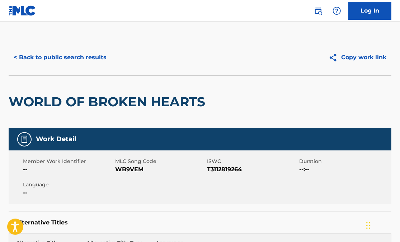
click at [75, 54] on button "< Back to public search results" at bounding box center [60, 57] width 103 height 18
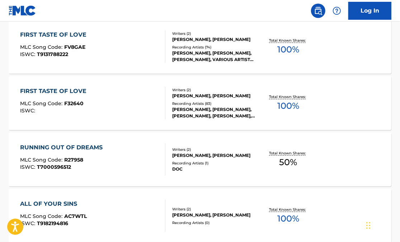
scroll to position [661, 0]
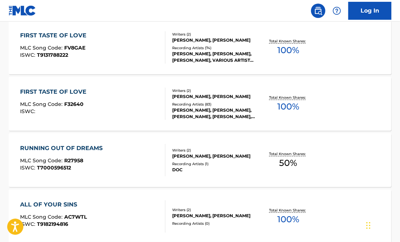
click at [70, 97] on div "FIRST TASTE OF LOVE MLC Song Code : F32640 ISWC :" at bounding box center [55, 104] width 70 height 32
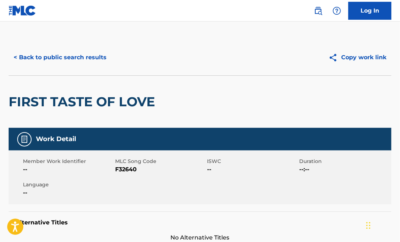
click at [52, 58] on button "< Back to public search results" at bounding box center [60, 57] width 103 height 18
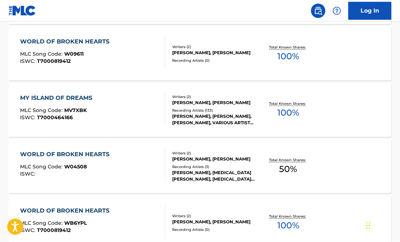
scroll to position [998, 0]
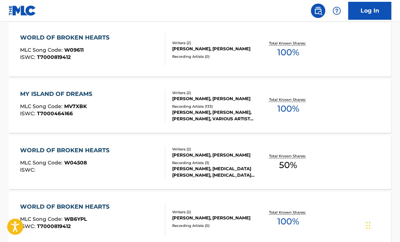
click at [129, 144] on div "WORLD OF BROKEN HEARTS MLC Song Code : W04508 ISWC : Writers ( 2 ) [PERSON_NAME…" at bounding box center [200, 162] width 383 height 54
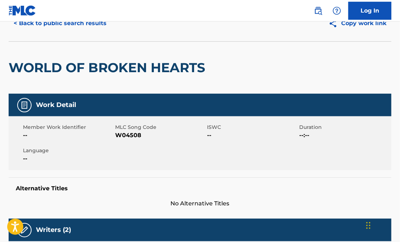
scroll to position [14, 0]
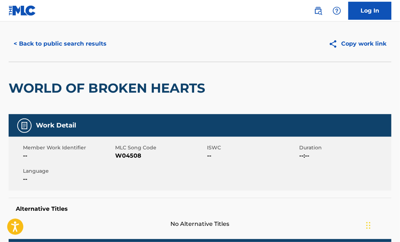
click at [53, 45] on button "< Back to public search results" at bounding box center [60, 44] width 103 height 18
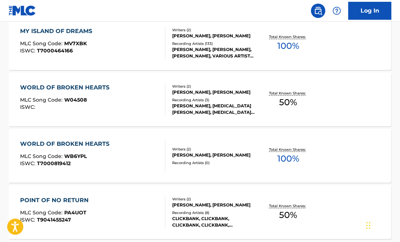
scroll to position [1060, 0]
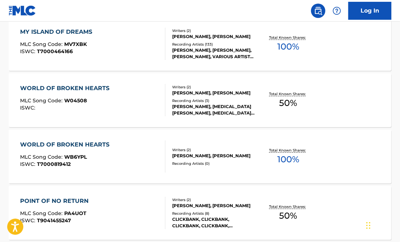
click at [123, 152] on div "WORLD OF BROKEN HEARTS MLC Song Code : WB6YPL ISWC : T7000819412" at bounding box center [92, 156] width 145 height 32
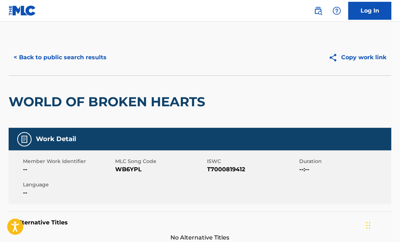
click at [68, 57] on button "< Back to public search results" at bounding box center [60, 57] width 103 height 18
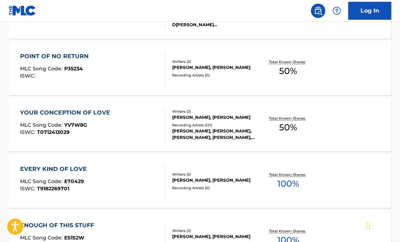
scroll to position [1404, 0]
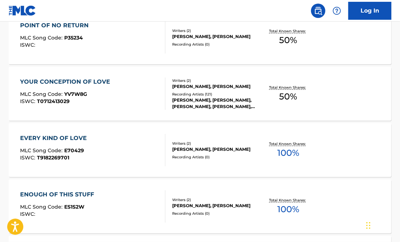
click at [96, 84] on div "YOUR CONCEPTION OF LOVE" at bounding box center [67, 82] width 94 height 9
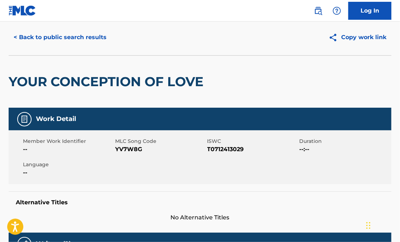
scroll to position [9, 0]
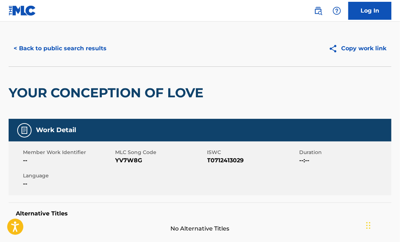
click at [57, 51] on button "< Back to public search results" at bounding box center [60, 48] width 103 height 18
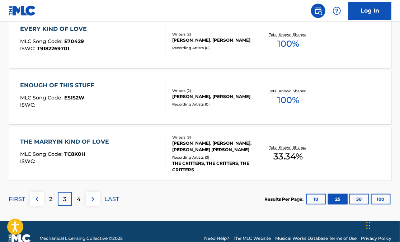
scroll to position [1527, 0]
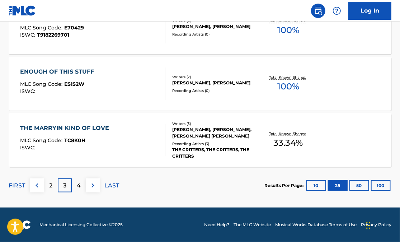
click at [79, 187] on p "4" at bounding box center [79, 185] width 4 height 9
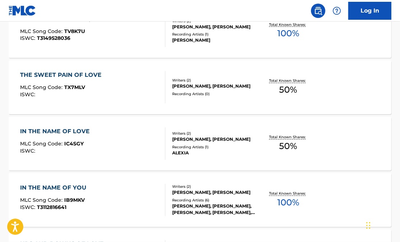
scroll to position [566, 0]
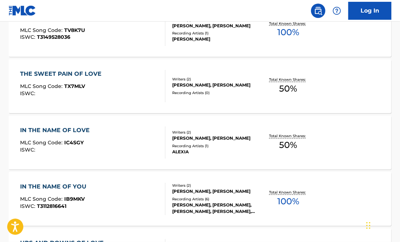
click at [82, 76] on div "THE SWEET PAIN OF LOVE" at bounding box center [62, 74] width 85 height 9
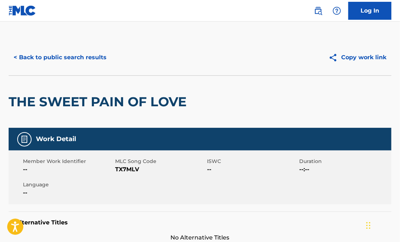
click at [68, 59] on button "< Back to public search results" at bounding box center [60, 57] width 103 height 18
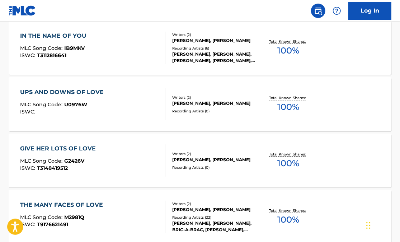
scroll to position [722, 0]
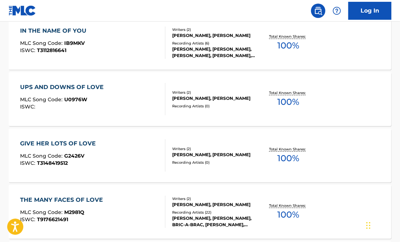
click at [96, 145] on div "GIVE HER LOTS OF LOVE" at bounding box center [59, 143] width 79 height 9
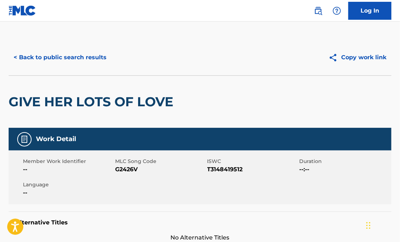
click at [46, 60] on button "< Back to public search results" at bounding box center [60, 57] width 103 height 18
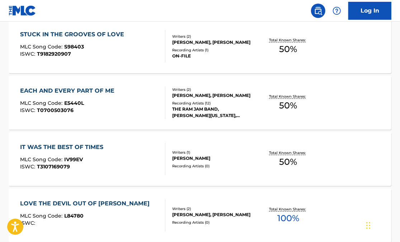
scroll to position [996, 0]
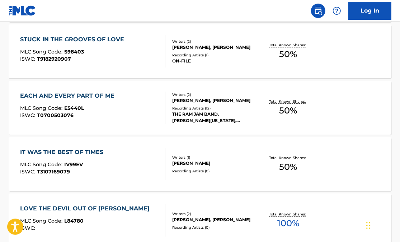
click at [96, 98] on div "EACH AND EVERY PART OF ME" at bounding box center [69, 96] width 98 height 9
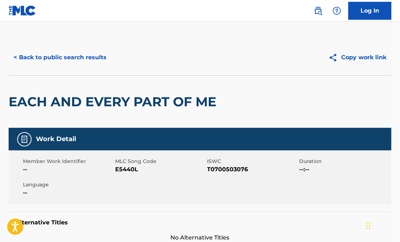
click at [44, 59] on button "< Back to public search results" at bounding box center [60, 57] width 103 height 18
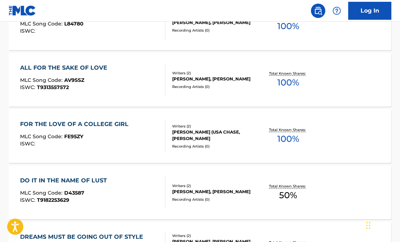
scroll to position [1191, 0]
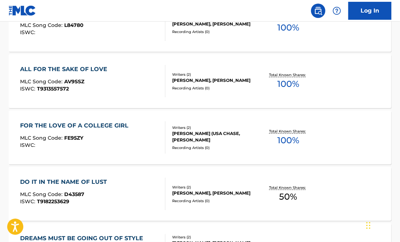
click at [95, 72] on div "ALL FOR THE SAKE OF LOVE" at bounding box center [65, 69] width 91 height 9
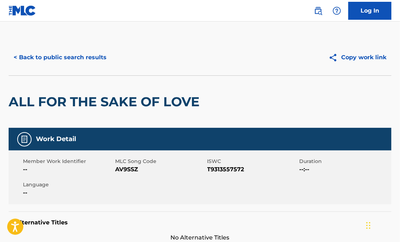
click at [74, 57] on button "< Back to public search results" at bounding box center [60, 57] width 103 height 18
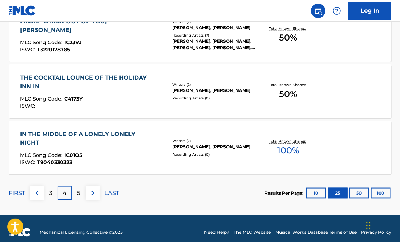
scroll to position [1527, 0]
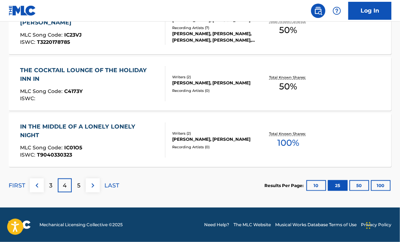
click at [78, 185] on p "5" at bounding box center [78, 185] width 3 height 9
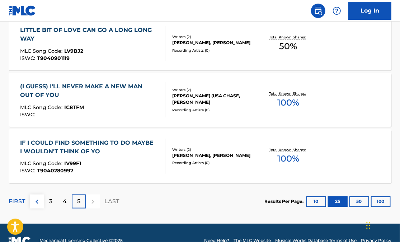
scroll to position [440, 0]
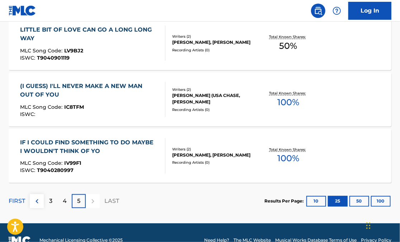
click at [358, 201] on button "50" at bounding box center [360, 201] width 20 height 11
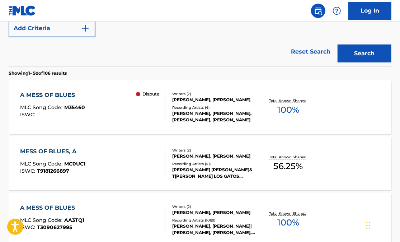
scroll to position [208, 0]
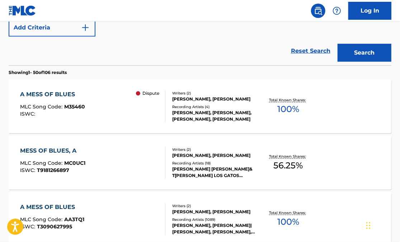
click at [88, 99] on div "A MESS OF BLUES MLC Song Code : M35460 ISWC : Dispute" at bounding box center [92, 106] width 145 height 32
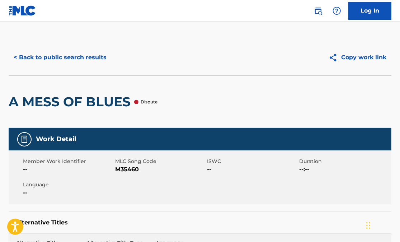
click at [85, 55] on button "< Back to public search results" at bounding box center [60, 57] width 103 height 18
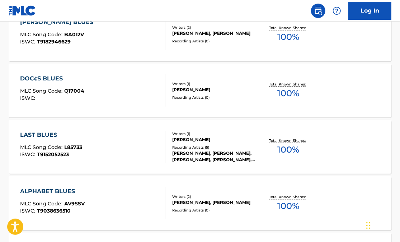
scroll to position [619, 0]
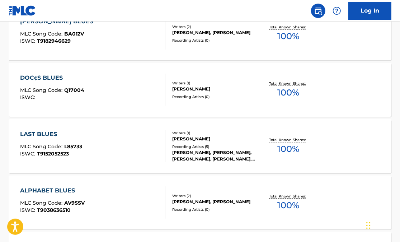
click at [127, 160] on div "LAST BLUES MLC Song Code : L85733 ISWC : T9152052523" at bounding box center [92, 146] width 145 height 32
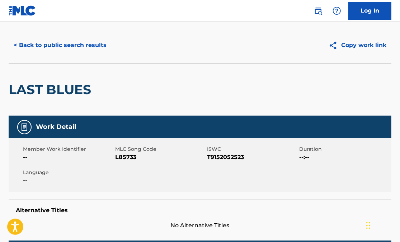
scroll to position [13, 0]
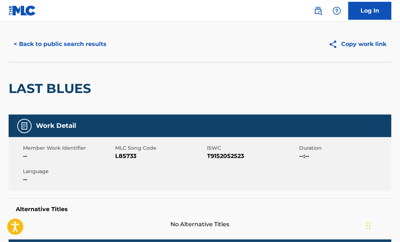
click at [138, 64] on div "LAST BLUES" at bounding box center [200, 88] width 383 height 52
click at [130, 78] on div "LAST BLUES" at bounding box center [200, 88] width 383 height 52
click at [57, 43] on button "< Back to public search results" at bounding box center [60, 44] width 103 height 18
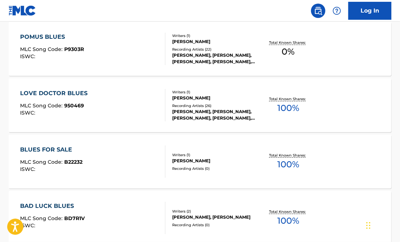
scroll to position [944, 0]
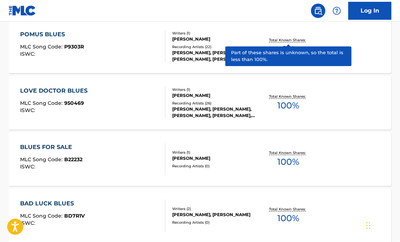
click at [290, 42] on p "Total Known Shares:" at bounding box center [288, 39] width 38 height 5
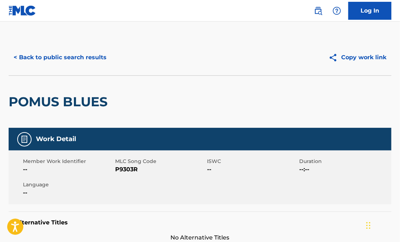
click at [47, 59] on button "< Back to public search results" at bounding box center [60, 57] width 103 height 18
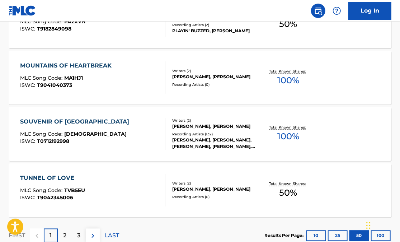
scroll to position [2937, 0]
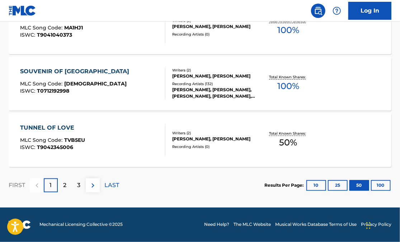
click at [66, 187] on p "2" at bounding box center [64, 185] width 3 height 9
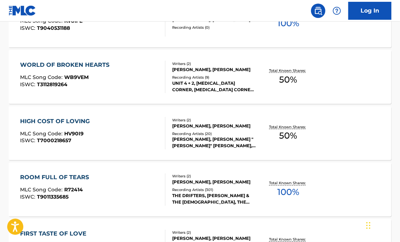
scroll to position [464, 0]
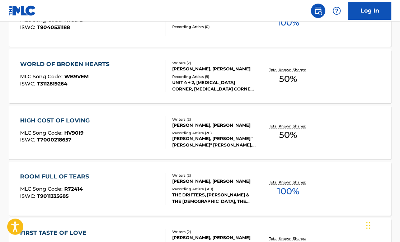
click at [80, 76] on span "WB9VEM" at bounding box center [76, 76] width 24 height 6
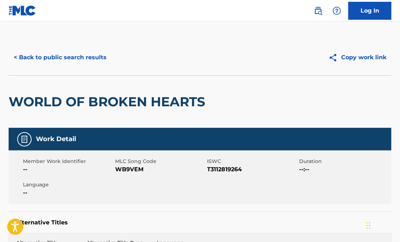
click at [55, 57] on button "< Back to public search results" at bounding box center [60, 57] width 103 height 18
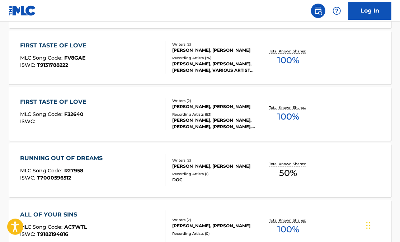
scroll to position [652, 0]
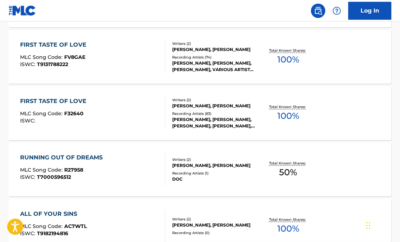
click at [78, 112] on span "F32640" at bounding box center [73, 113] width 19 height 6
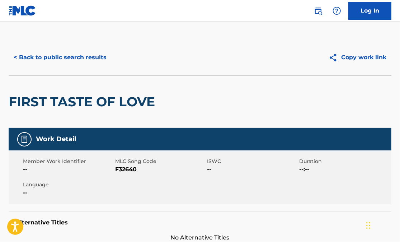
click at [73, 59] on button "< Back to public search results" at bounding box center [60, 57] width 103 height 18
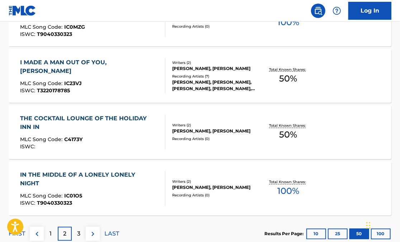
scroll to position [2888, 0]
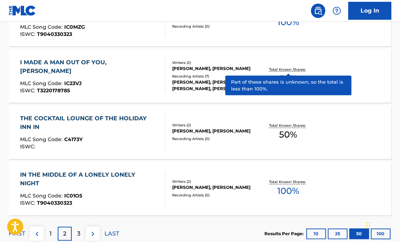
click at [283, 69] on p "Total Known Shares:" at bounding box center [288, 69] width 38 height 5
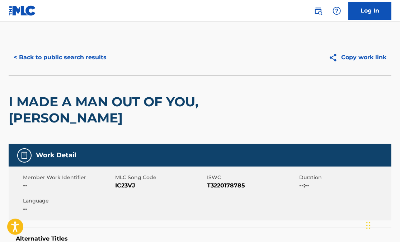
click at [70, 60] on button "< Back to public search results" at bounding box center [60, 57] width 103 height 18
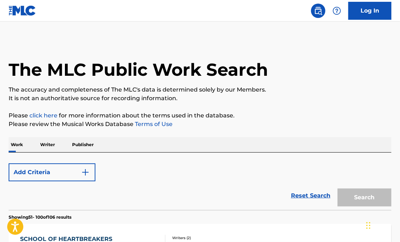
scroll to position [2937, 0]
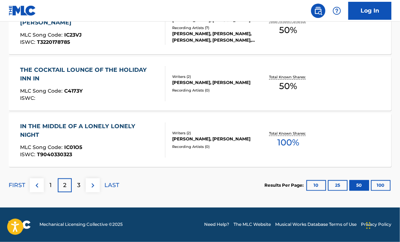
click at [81, 190] on div "3" at bounding box center [79, 185] width 14 height 14
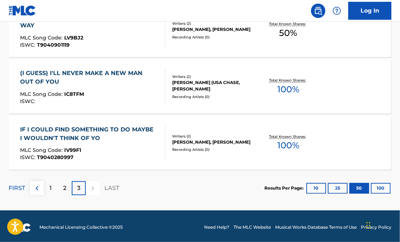
scroll to position [456, 0]
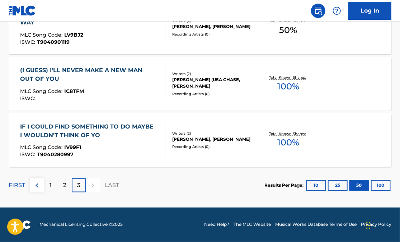
click at [379, 184] on button "100" at bounding box center [381, 185] width 20 height 11
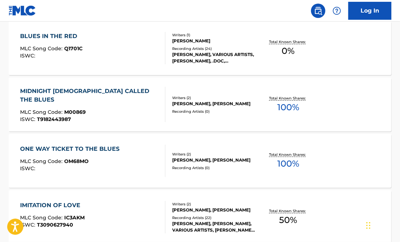
scroll to position [2184, 0]
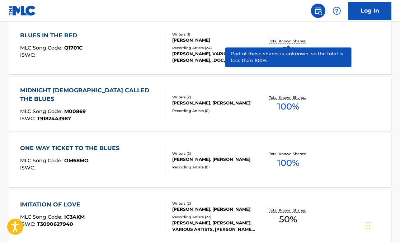
click at [285, 41] on p "Total Known Shares:" at bounding box center [288, 40] width 38 height 5
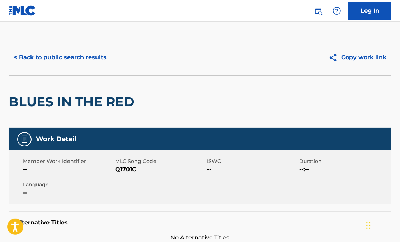
click at [40, 55] on button "< Back to public search results" at bounding box center [60, 57] width 103 height 18
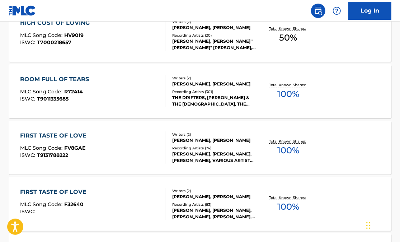
scroll to position [3381, 0]
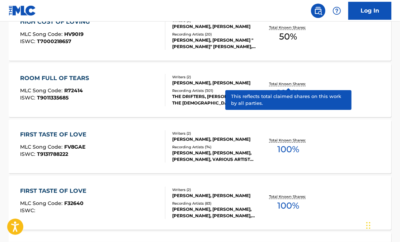
click at [283, 83] on p "Total Known Shares:" at bounding box center [288, 83] width 38 height 5
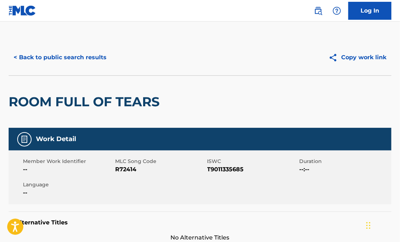
click at [52, 56] on button "< Back to public search results" at bounding box center [60, 57] width 103 height 18
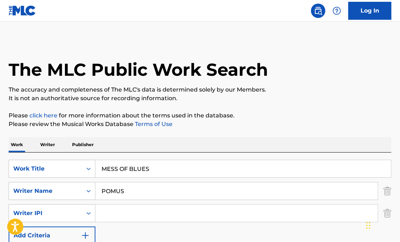
click at [127, 170] on input "MESS OF BLUES" at bounding box center [244, 168] width 296 height 17
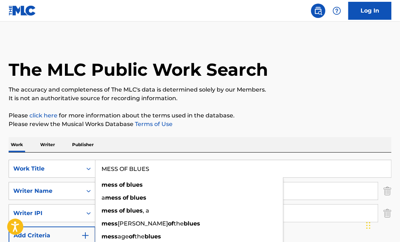
click at [127, 170] on input "MESS OF BLUES" at bounding box center [244, 168] width 296 height 17
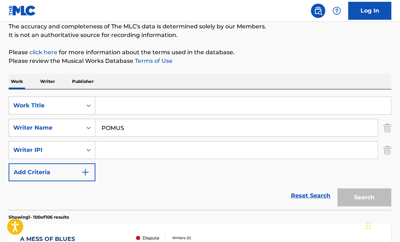
scroll to position [80, 0]
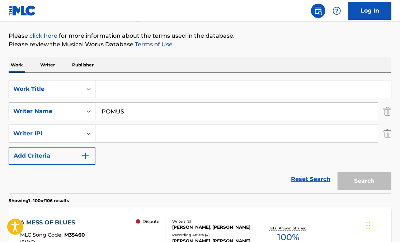
click at [52, 69] on p "Writer" at bounding box center [47, 64] width 19 height 15
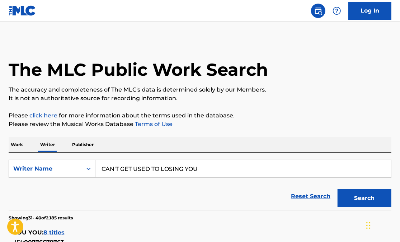
click at [107, 167] on input "CAN'T GET USED TO LOSING YOU" at bounding box center [244, 168] width 296 height 17
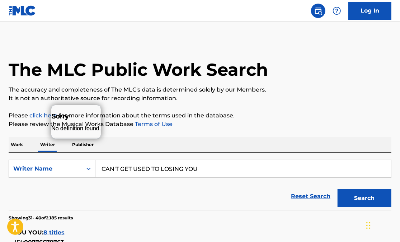
click at [107, 167] on input "CAN'T GET USED TO LOSING YOU" at bounding box center [244, 168] width 296 height 17
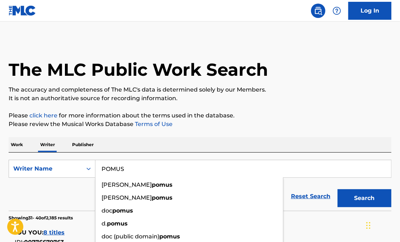
click at [142, 173] on input "POMUS" at bounding box center [244, 168] width 296 height 17
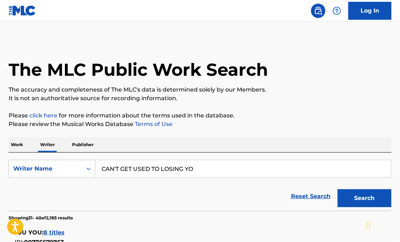
type input "CAN'T GET USED TO LOSING YOU"
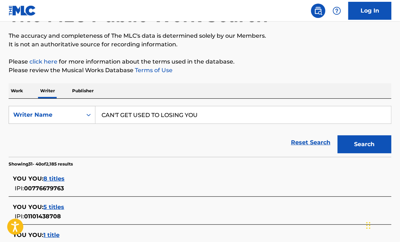
scroll to position [59, 0]
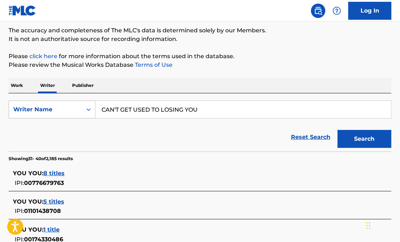
click at [88, 110] on icon "Search Form" at bounding box center [88, 109] width 7 height 7
click at [20, 84] on p "Work" at bounding box center [17, 85] width 17 height 15
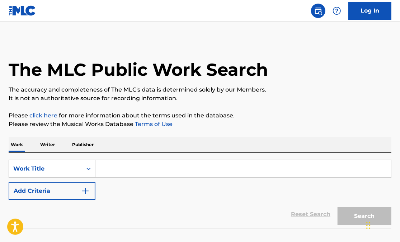
click at [108, 173] on input "Search Form" at bounding box center [244, 168] width 296 height 17
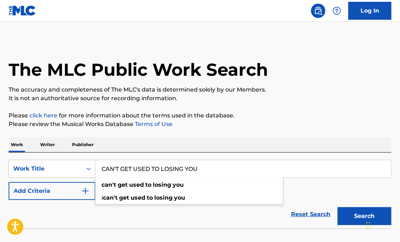
type input "CAN'T GET USED TO LOSING YOU"
click at [66, 193] on button "Add Criteria" at bounding box center [52, 191] width 87 height 18
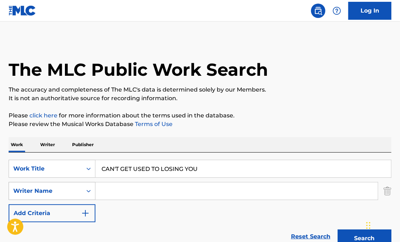
click at [60, 194] on div "Writer Name" at bounding box center [45, 191] width 65 height 9
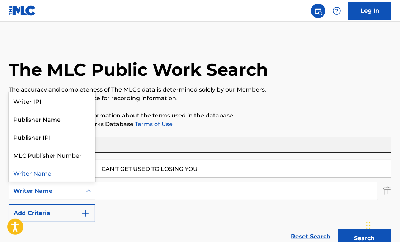
click at [107, 196] on input "Search Form" at bounding box center [237, 190] width 283 height 17
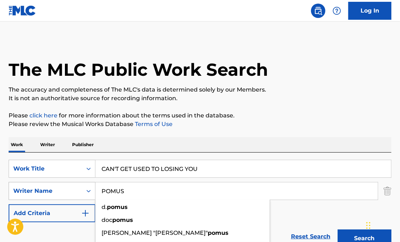
type input "POMUS"
click at [89, 192] on icon "Search Form" at bounding box center [88, 190] width 7 height 7
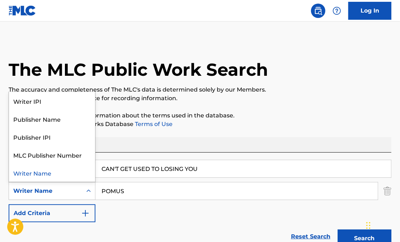
click at [76, 194] on div "Writer Name" at bounding box center [45, 191] width 65 height 9
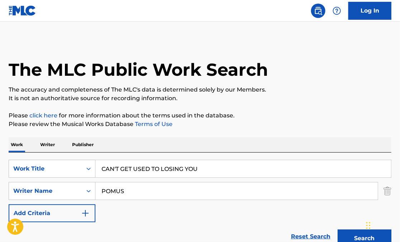
click at [87, 214] on img "Search Form" at bounding box center [85, 213] width 9 height 9
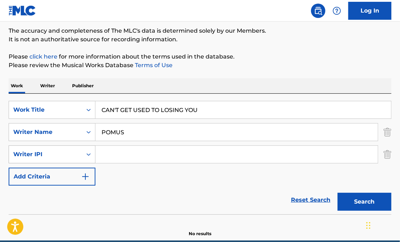
scroll to position [59, 0]
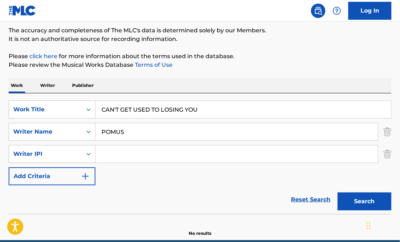
click at [85, 177] on img "Search Form" at bounding box center [85, 176] width 9 height 9
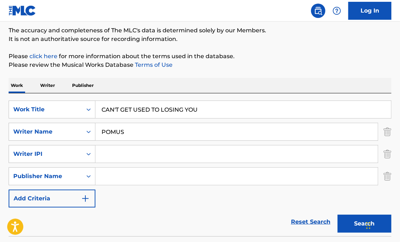
click at [100, 177] on input "Search Form" at bounding box center [237, 176] width 283 height 17
click at [133, 191] on strong "songs" at bounding box center [133, 192] width 18 height 7
type input "pomus songs"
click at [349, 222] on button "Search" at bounding box center [365, 224] width 54 height 18
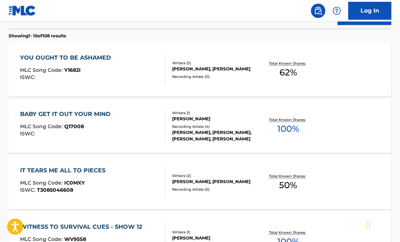
scroll to position [268, 0]
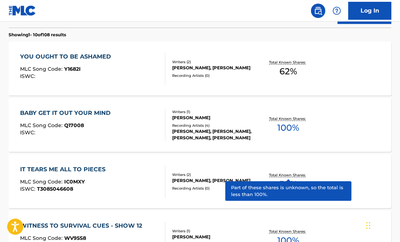
click at [278, 174] on p "Total Known Shares:" at bounding box center [288, 174] width 38 height 5
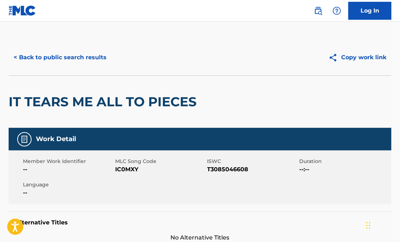
click at [51, 58] on button "< Back to public search results" at bounding box center [60, 57] width 103 height 18
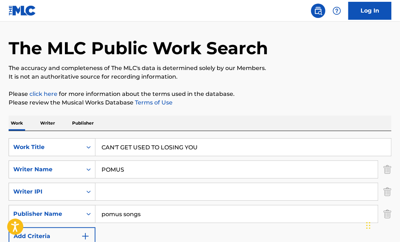
scroll to position [24, 0]
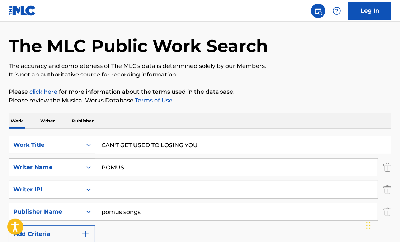
click at [145, 213] on input "pomus songs" at bounding box center [237, 211] width 283 height 17
type input "p"
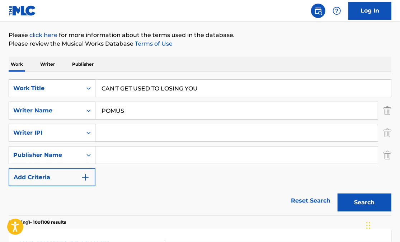
scroll to position [97, 0]
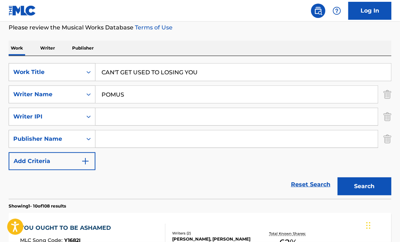
click at [358, 186] on button "Search" at bounding box center [365, 186] width 54 height 18
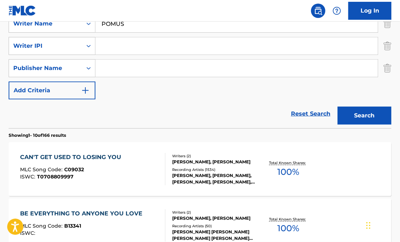
scroll to position [171, 0]
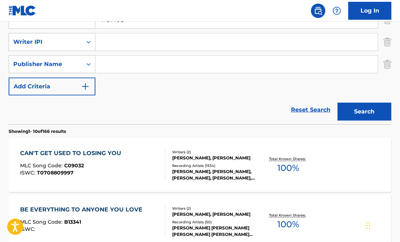
click at [91, 155] on div "CAN'T GET USED TO LOSING YOU" at bounding box center [72, 153] width 105 height 9
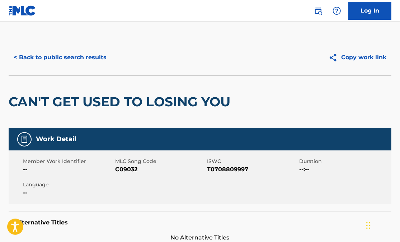
click at [82, 59] on button "< Back to public search results" at bounding box center [60, 57] width 103 height 18
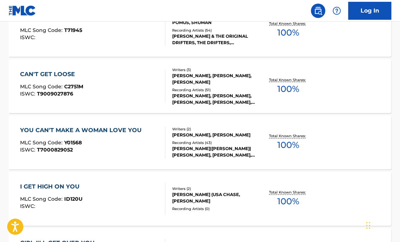
scroll to position [482, 0]
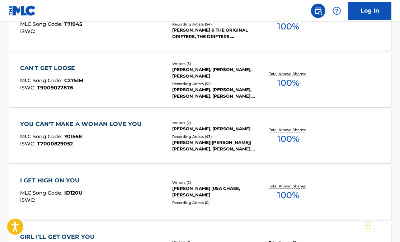
click at [88, 73] on div "CAN'T GET LOOSE MLC Song Code : C2751M ISWC : T9009027876" at bounding box center [92, 80] width 145 height 32
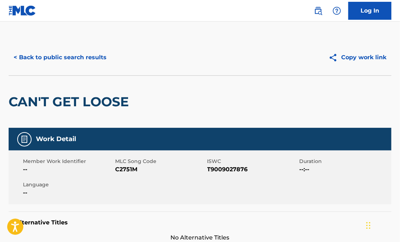
click at [82, 59] on button "< Back to public search results" at bounding box center [60, 57] width 103 height 18
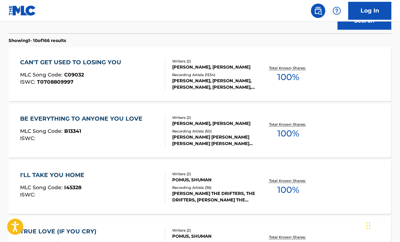
scroll to position [258, 0]
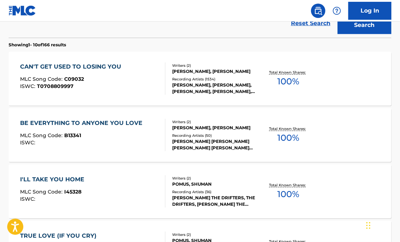
click at [130, 188] on div "I'LL TAKE YOU HOME MLC Song Code : I45328 ISWC :" at bounding box center [92, 191] width 145 height 32
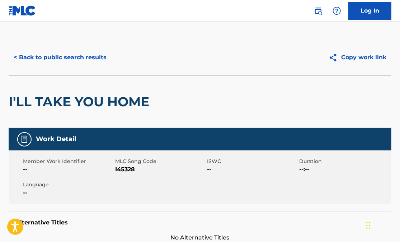
click at [87, 59] on button "< Back to public search results" at bounding box center [60, 57] width 103 height 18
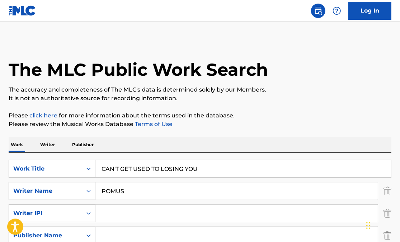
click at [155, 171] on input "CAN'T GET USED TO LOSING YOU" at bounding box center [244, 168] width 296 height 17
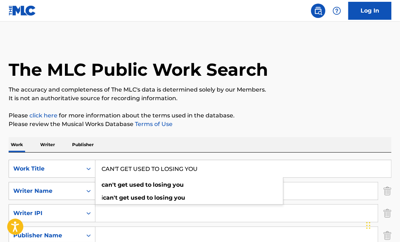
click at [155, 171] on input "CAN'T GET USED TO LOSING YOU" at bounding box center [244, 168] width 296 height 17
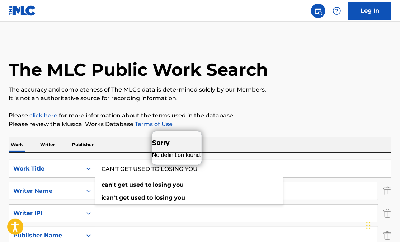
click at [155, 171] on input "CAN'T GET USED TO LOSING YOU" at bounding box center [244, 168] width 296 height 17
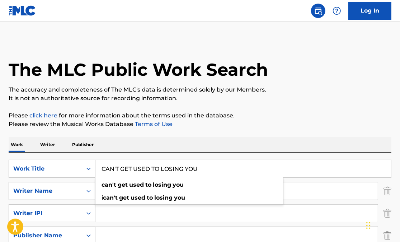
click at [209, 140] on div "Work Writer Publisher" at bounding box center [200, 144] width 383 height 15
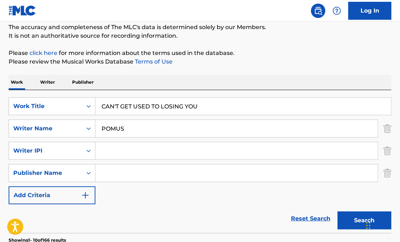
scroll to position [63, 0]
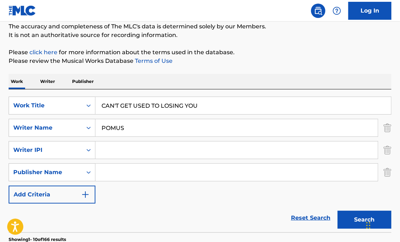
click at [195, 107] on input "CAN'T GET USED TO LOSING YOU" at bounding box center [244, 105] width 296 height 17
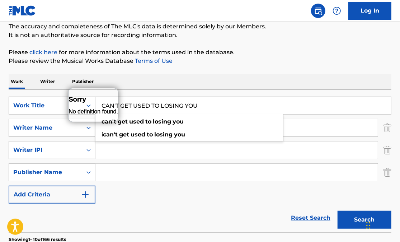
click at [195, 107] on input "CAN'T GET USED TO LOSING YOU" at bounding box center [244, 105] width 296 height 17
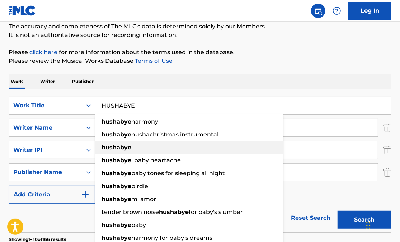
click at [127, 148] on strong "hushabye" at bounding box center [117, 147] width 30 height 7
type input "hushabye"
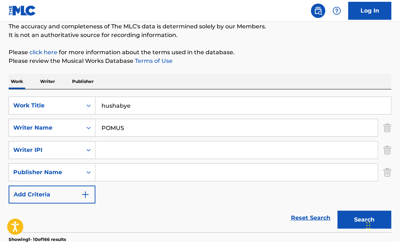
click at [352, 219] on button "Search" at bounding box center [365, 220] width 54 height 18
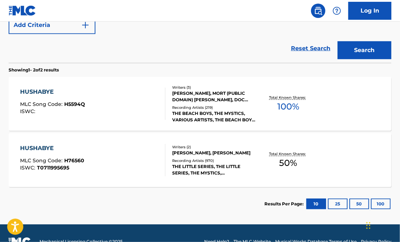
scroll to position [233, 0]
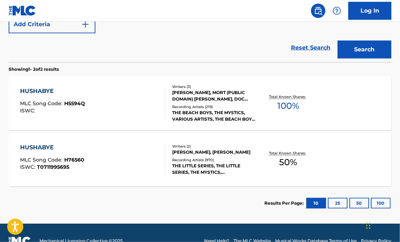
click at [179, 99] on div "[PERSON_NAME], MORT (PUBLIC DOMAIN) [PERSON_NAME], DOC (PUBLIC DOMAIN) POMUS" at bounding box center [214, 95] width 84 height 13
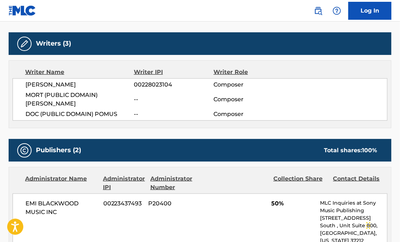
scroll to position [214, 0]
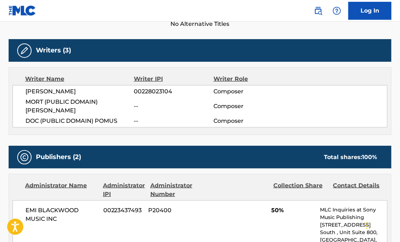
click at [62, 91] on span "[PERSON_NAME]" at bounding box center [79, 91] width 108 height 9
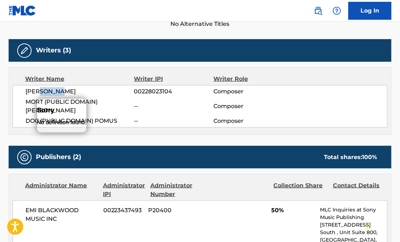
click at [62, 91] on span "[PERSON_NAME]" at bounding box center [79, 91] width 108 height 9
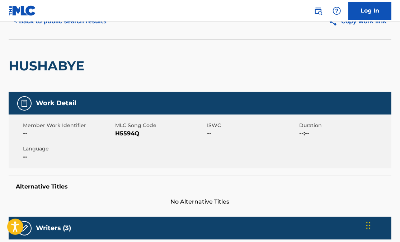
scroll to position [0, 0]
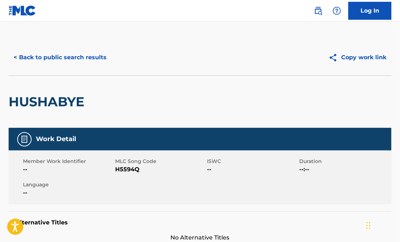
click at [32, 58] on button "< Back to public search results" at bounding box center [60, 57] width 103 height 18
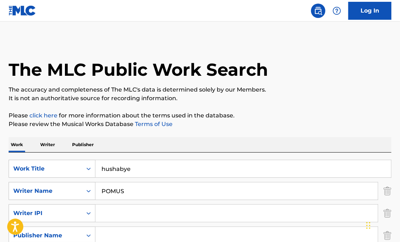
click at [49, 143] on p "Writer" at bounding box center [47, 144] width 19 height 15
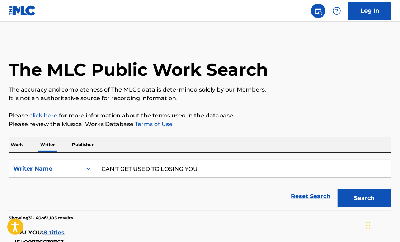
click at [123, 171] on input "CAN'T GET USED TO LOSING YOU" at bounding box center [244, 168] width 296 height 17
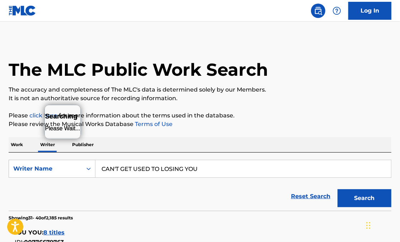
click at [123, 171] on input "CAN'T GET USED TO LOSING YOU" at bounding box center [244, 168] width 296 height 17
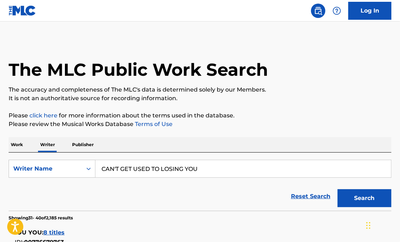
paste input "[PERSON_NAME]"
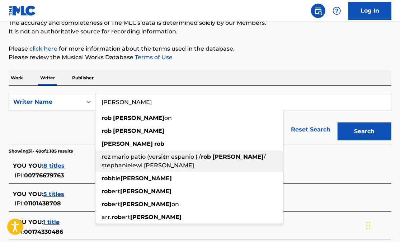
scroll to position [68, 0]
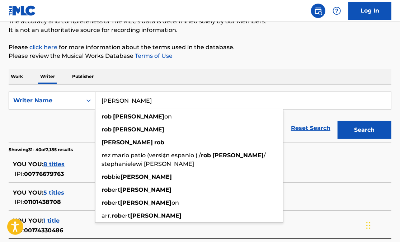
type input "[PERSON_NAME]"
click at [359, 132] on button "Search" at bounding box center [365, 130] width 54 height 18
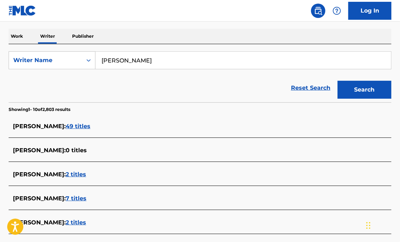
scroll to position [123, 0]
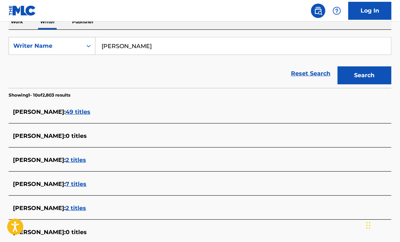
click at [73, 114] on span "49 titles" at bounding box center [78, 111] width 25 height 7
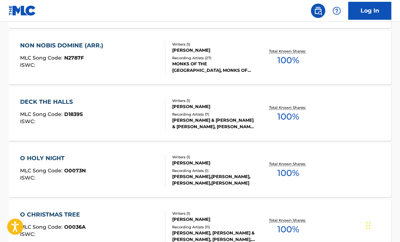
scroll to position [271, 0]
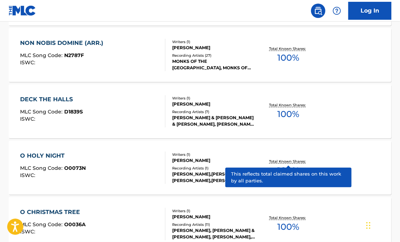
click at [285, 162] on p "Total Known Shares:" at bounding box center [288, 161] width 38 height 5
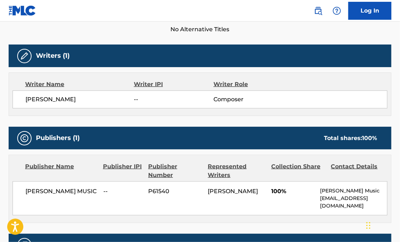
scroll to position [212, 0]
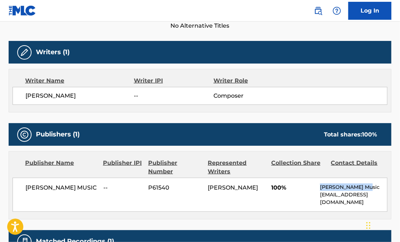
drag, startPoint x: 321, startPoint y: 189, endPoint x: 370, endPoint y: 189, distance: 49.2
click at [370, 189] on p "[PERSON_NAME] Music" at bounding box center [353, 187] width 67 height 8
copy p "[PERSON_NAME] Music"
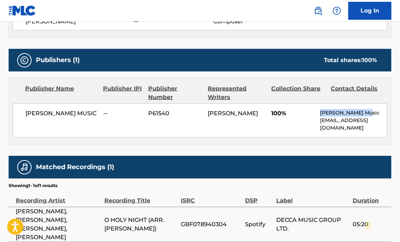
scroll to position [290, 0]
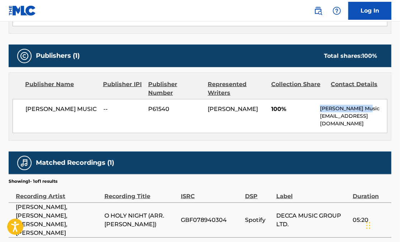
click at [349, 139] on div "Publisher Name Publisher IPI Publisher Number Represented Writers Collection Sh…" at bounding box center [200, 107] width 382 height 68
drag, startPoint x: 321, startPoint y: 117, endPoint x: 336, endPoint y: 125, distance: 16.9
click at [336, 125] on p "[EMAIL_ADDRESS][DOMAIN_NAME]" at bounding box center [353, 119] width 67 height 15
